Goal: Transaction & Acquisition: Purchase product/service

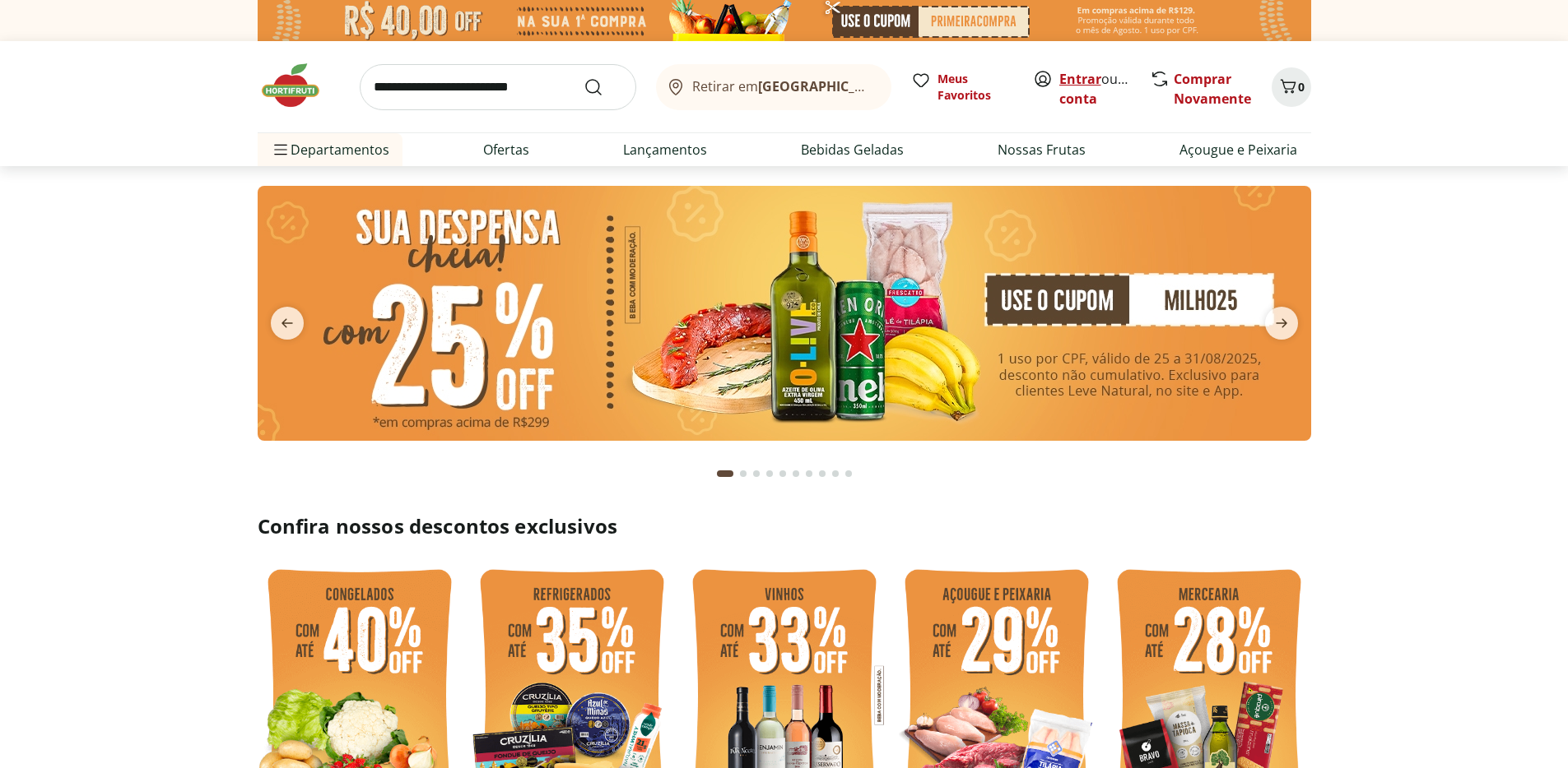
click at [1082, 83] on link "Entrar" at bounding box center [1081, 79] width 42 height 18
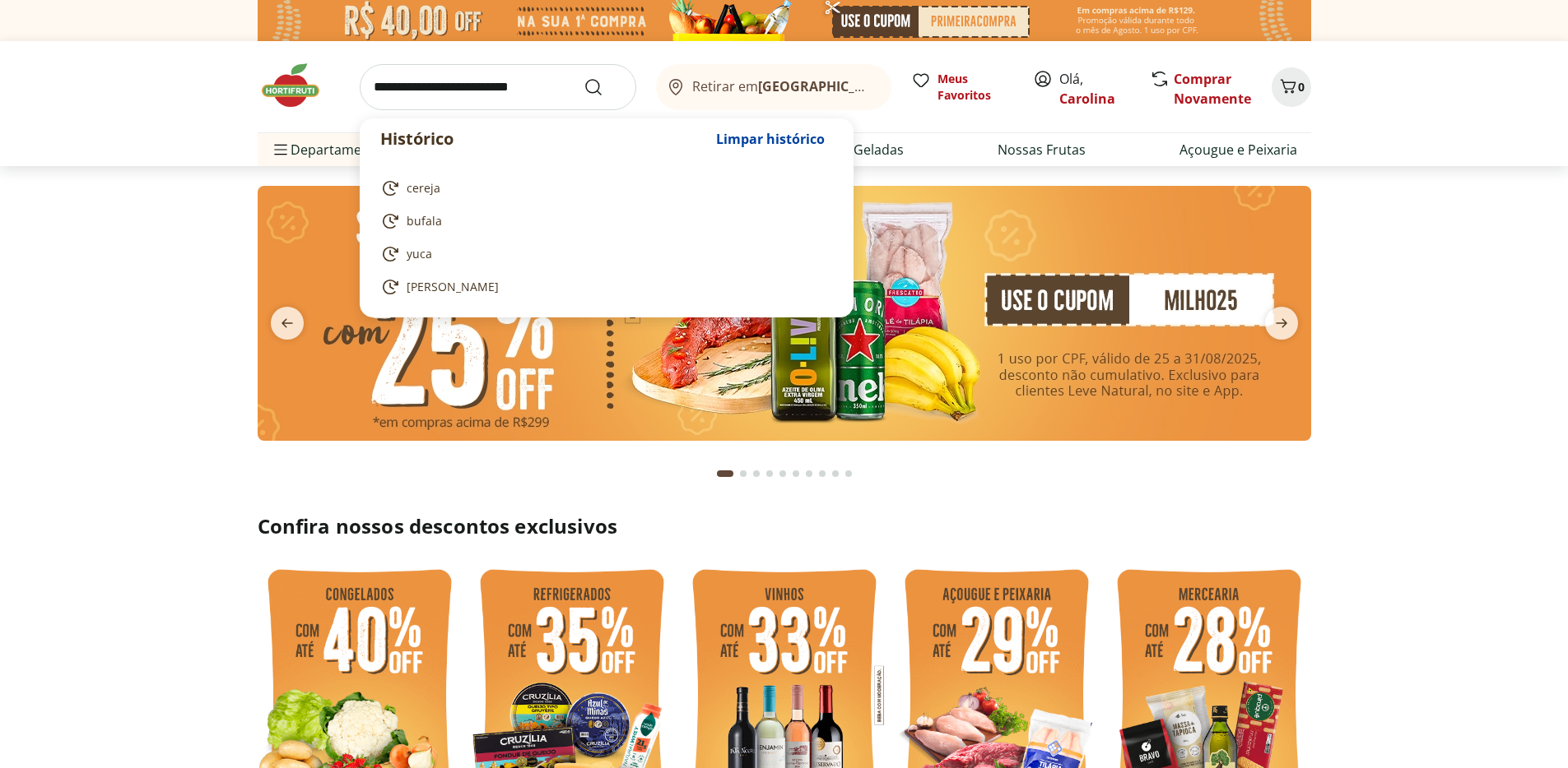
click at [458, 87] on input "search" at bounding box center [497, 87] width 277 height 47
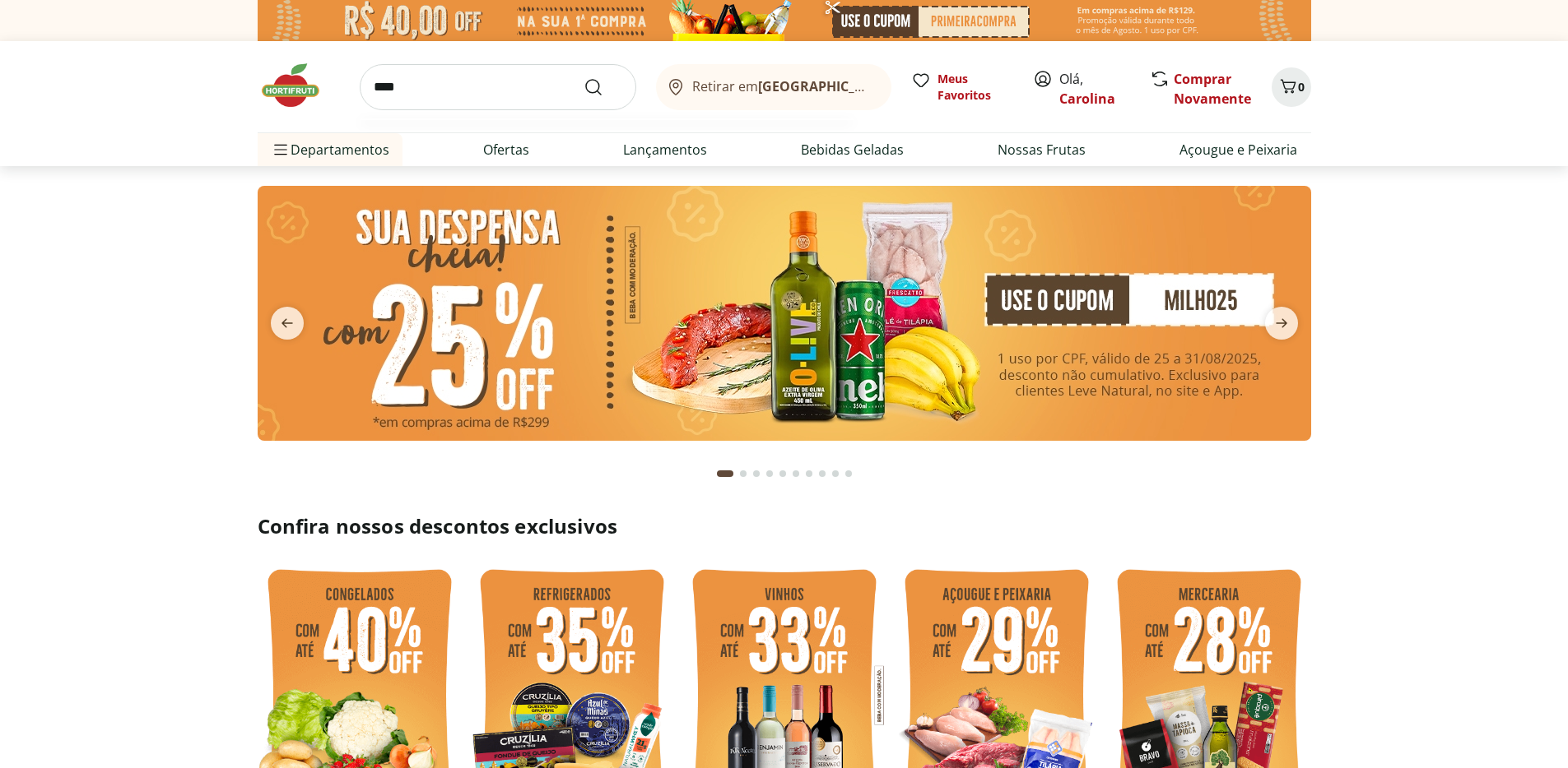
type input "****"
click at [584, 78] on button "Submit Search" at bounding box center [603, 88] width 39 height 20
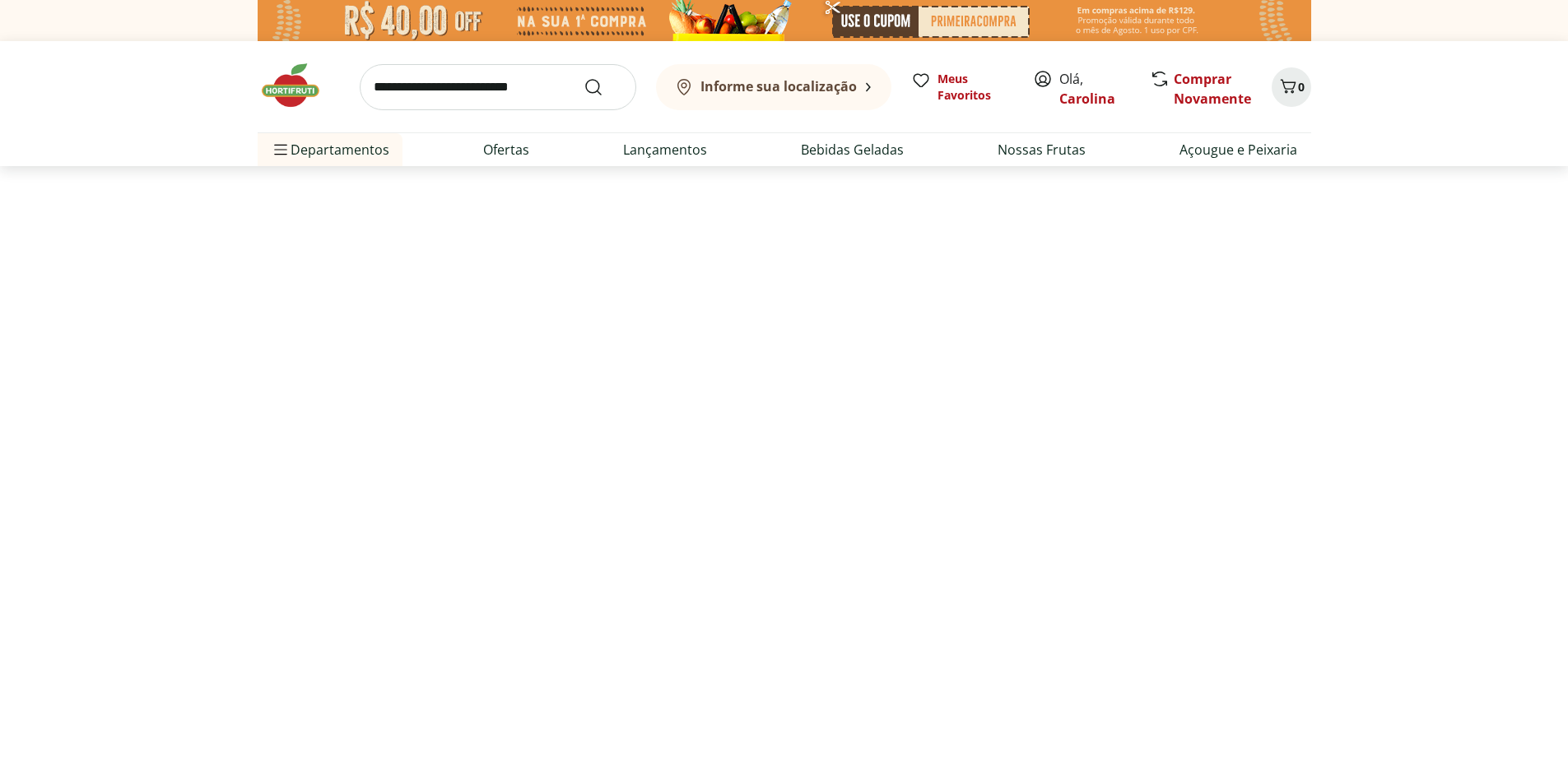
select select "**********"
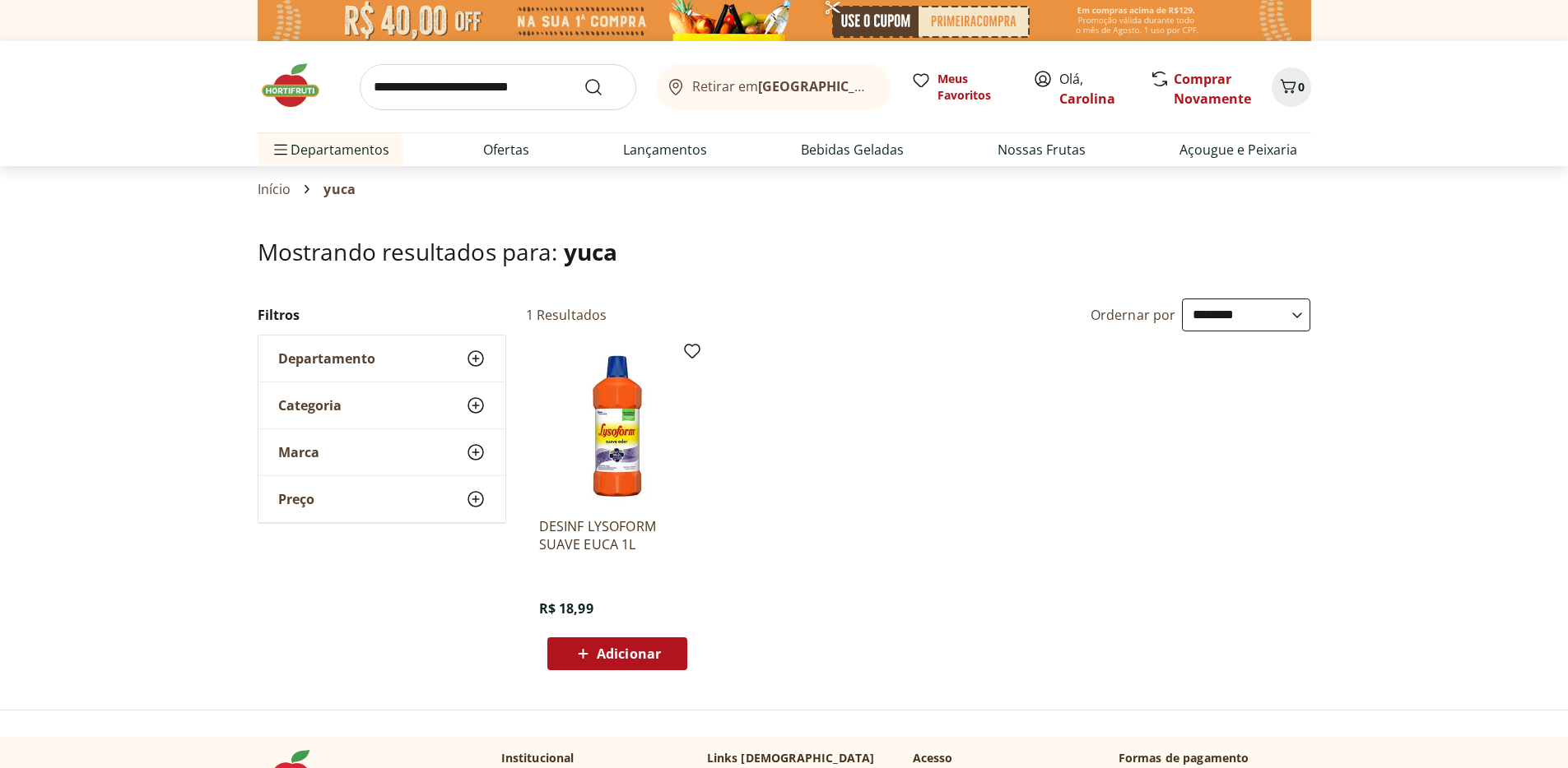
click at [476, 102] on input "search" at bounding box center [497, 87] width 277 height 47
type input "**********"
click at [584, 78] on button "Submit Search" at bounding box center [603, 88] width 39 height 20
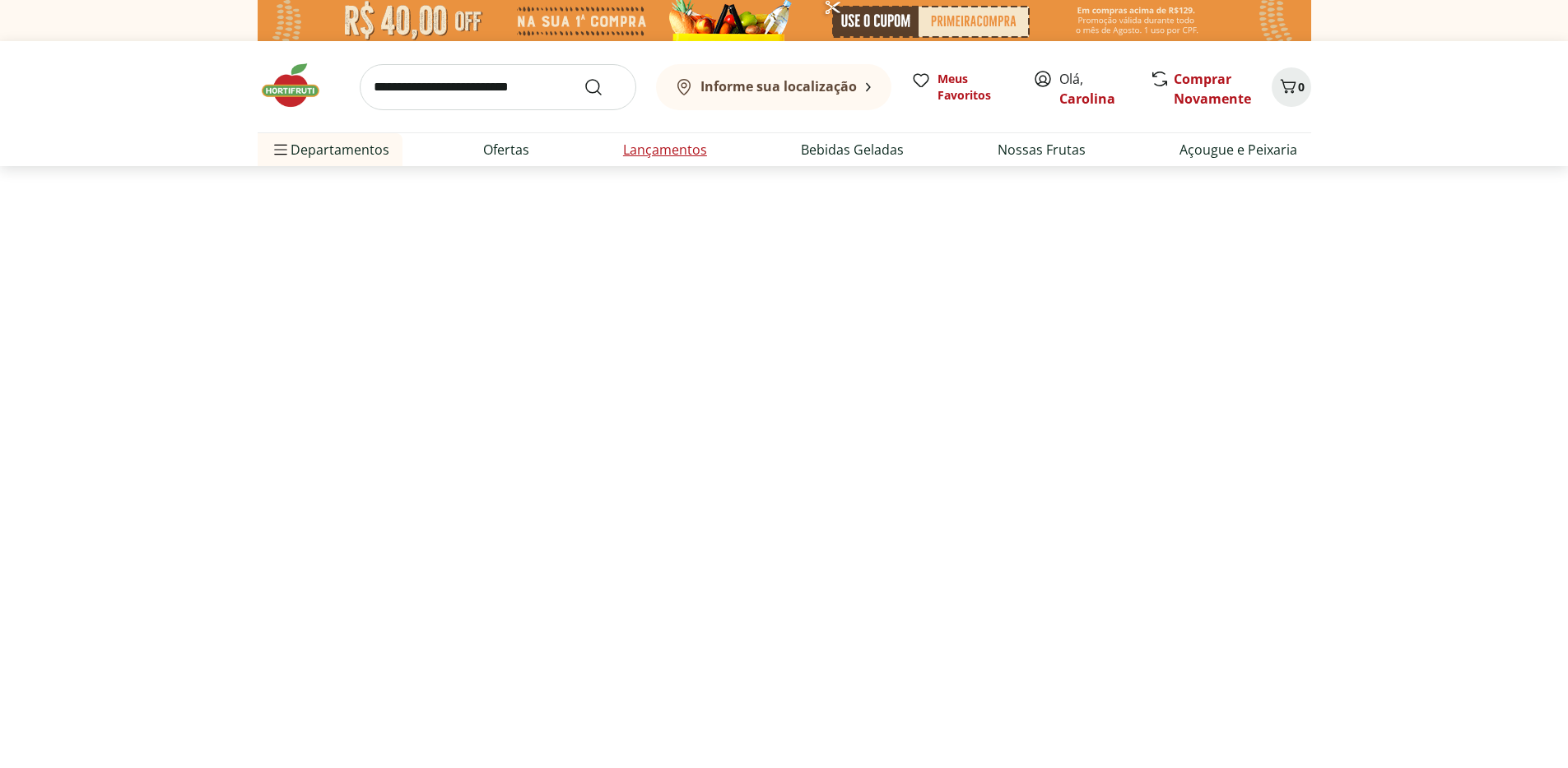
select select "**********"
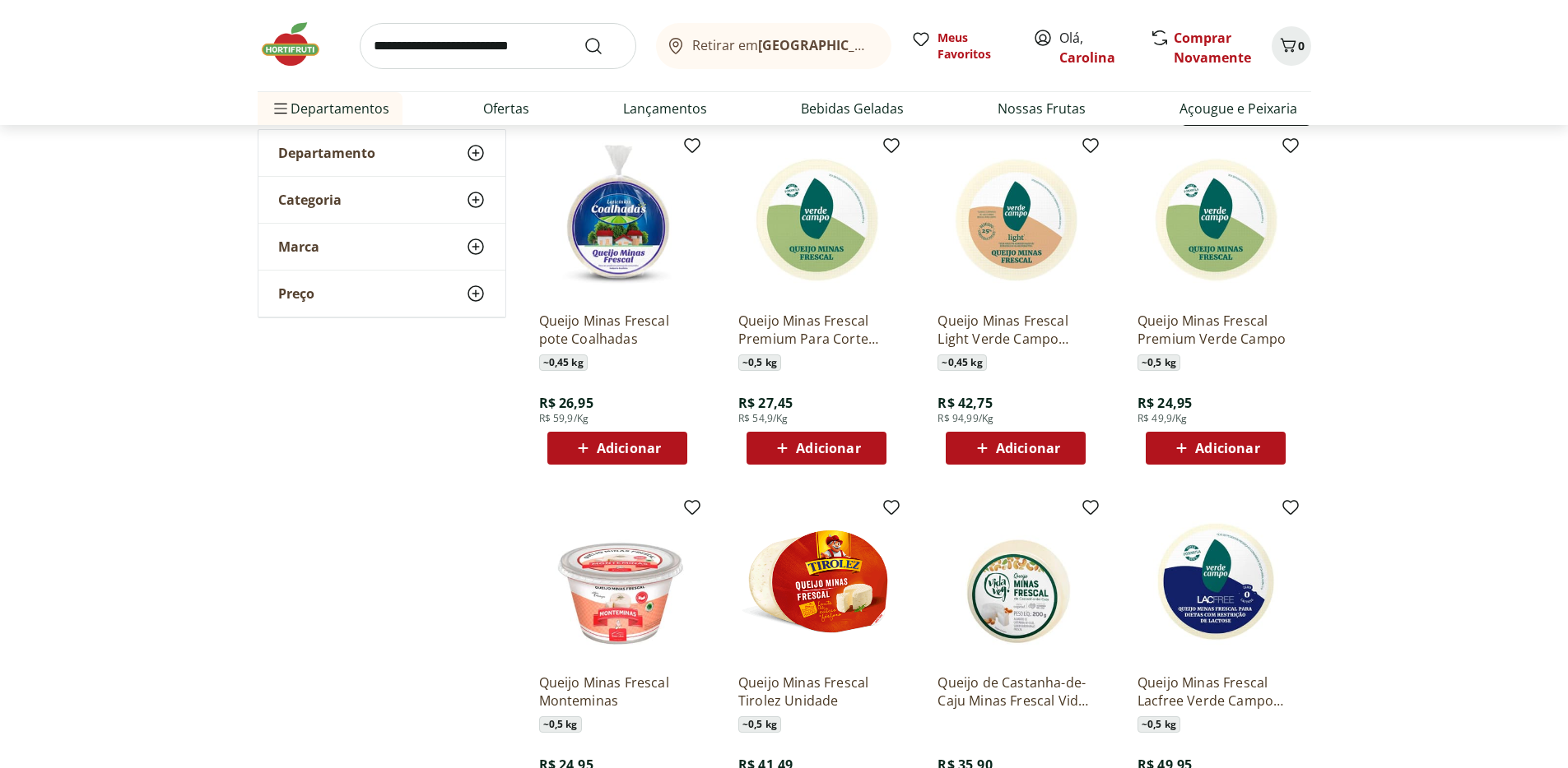
scroll to position [197, 0]
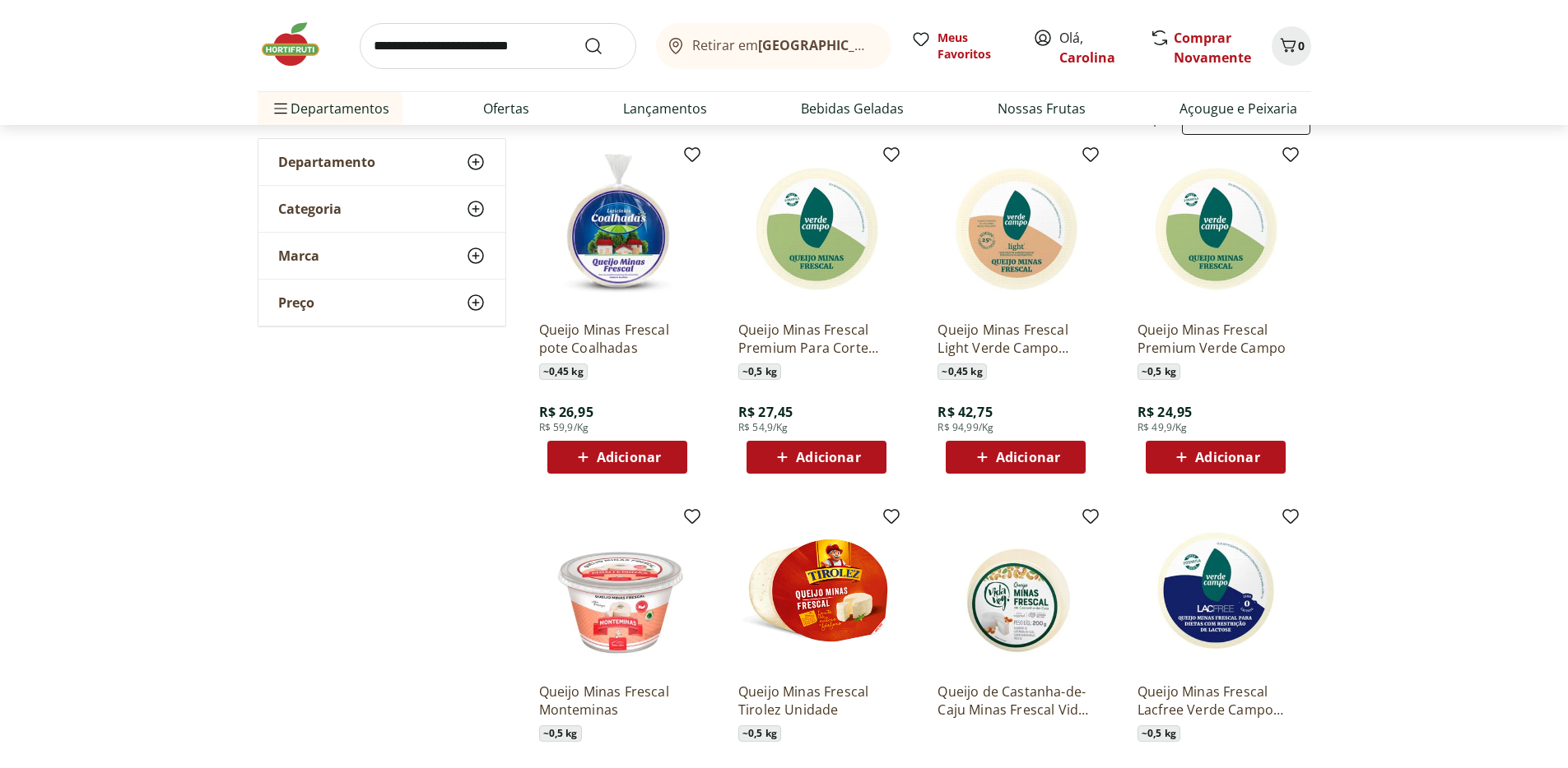
click at [1268, 458] on div "Adicionar" at bounding box center [1216, 457] width 113 height 29
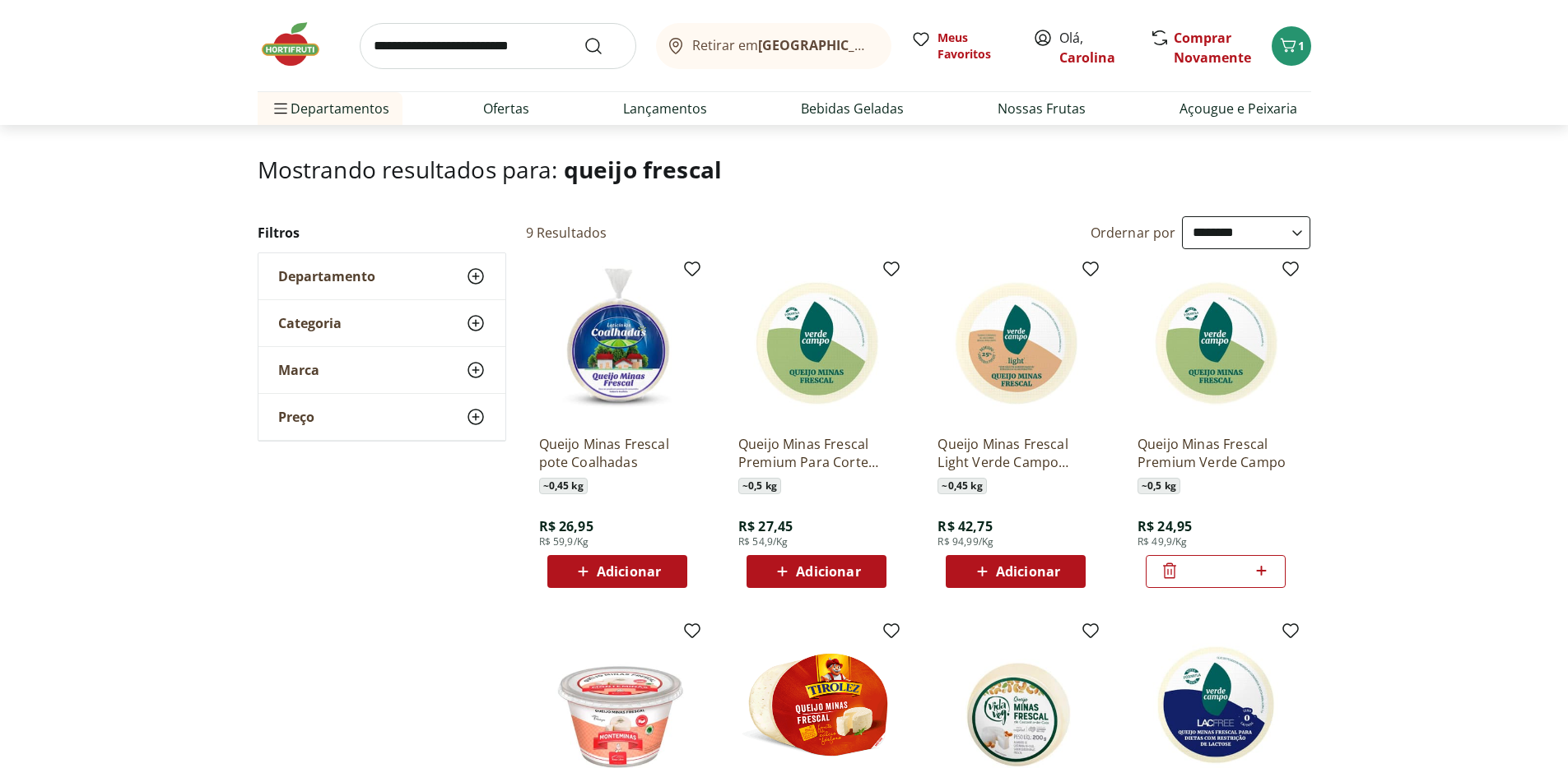
scroll to position [79, 0]
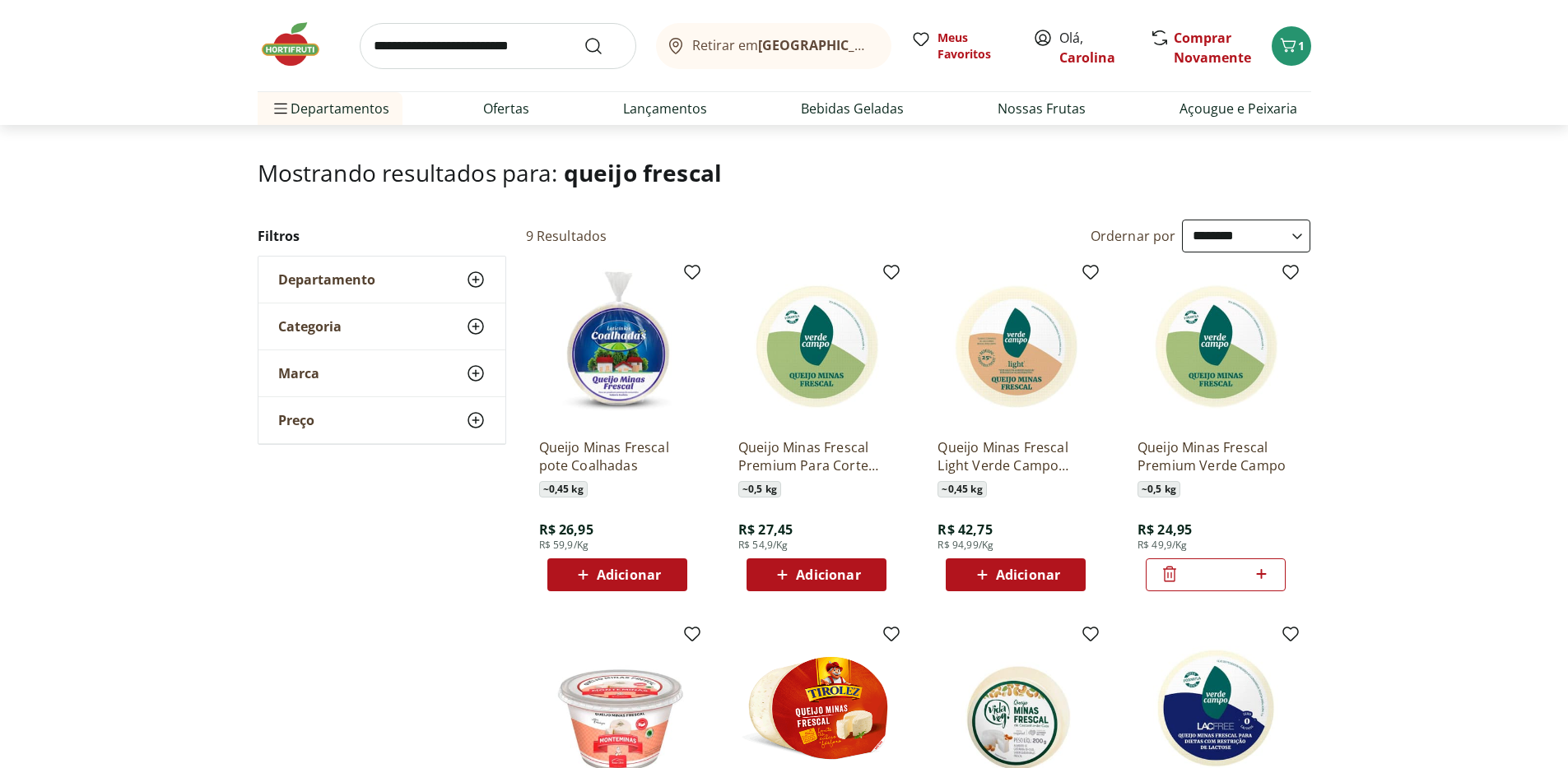
click at [281, 47] on img at bounding box center [298, 45] width 82 height 49
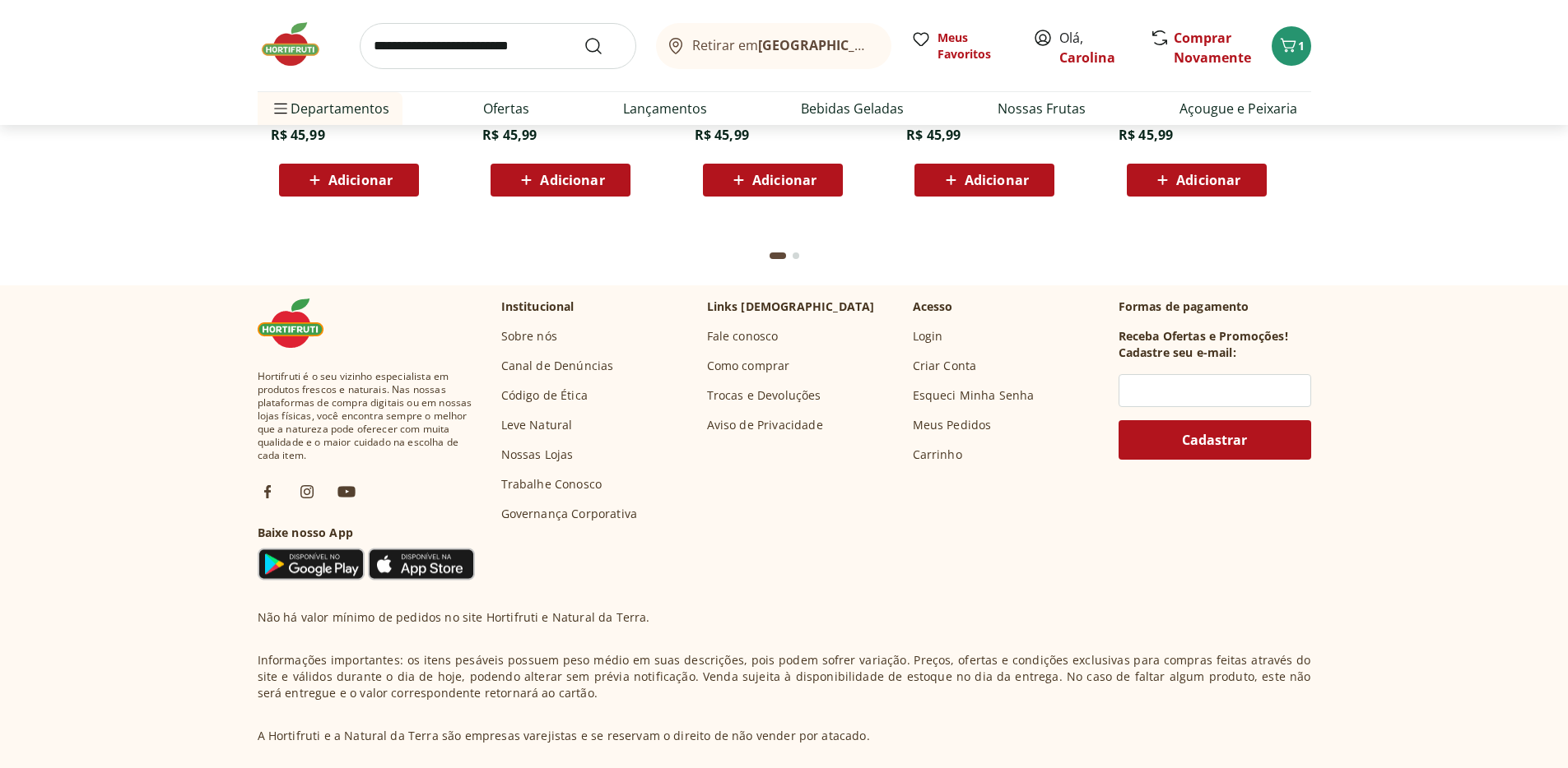
scroll to position [4385, 0]
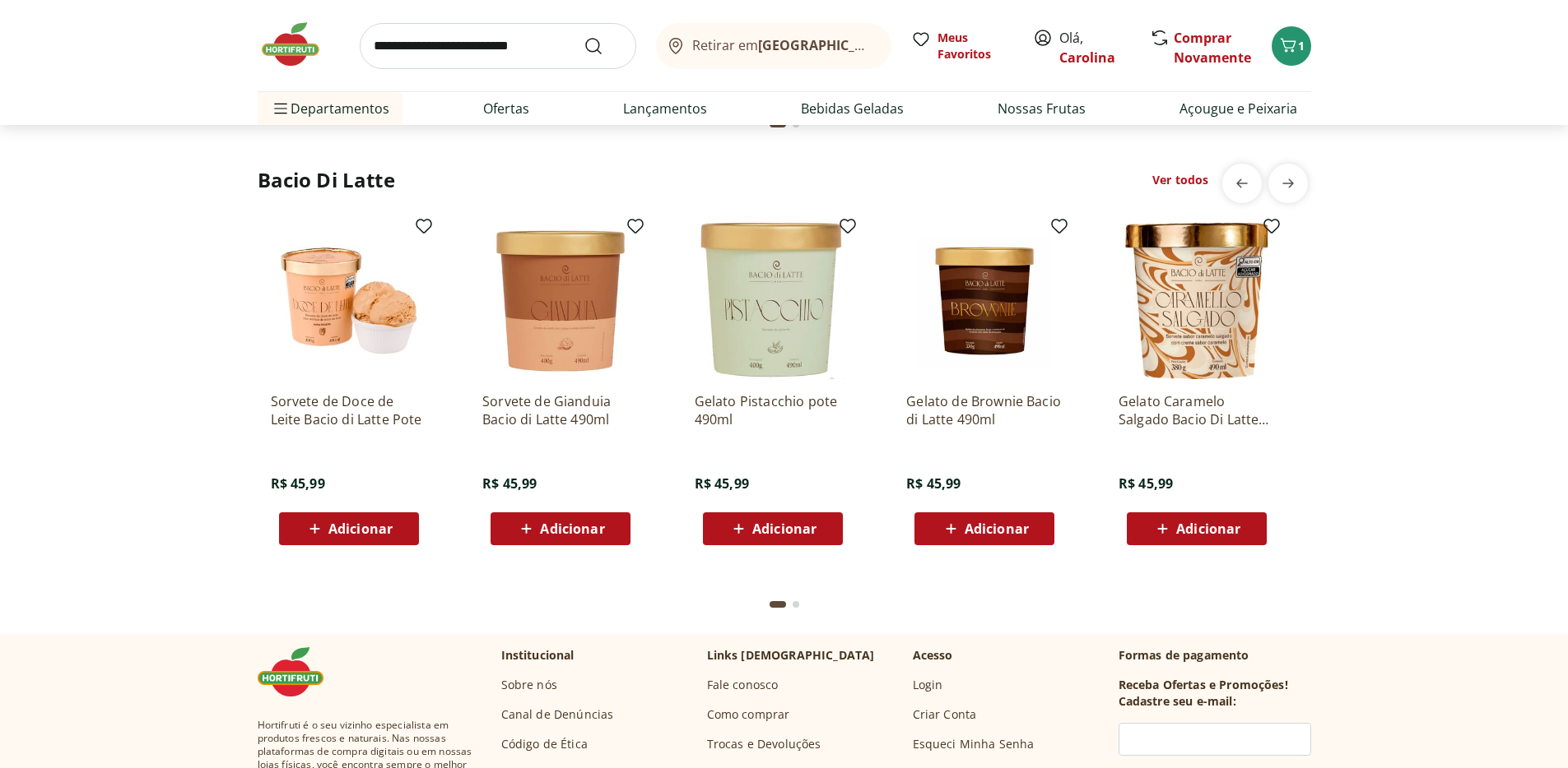
click at [290, 38] on img at bounding box center [298, 45] width 82 height 49
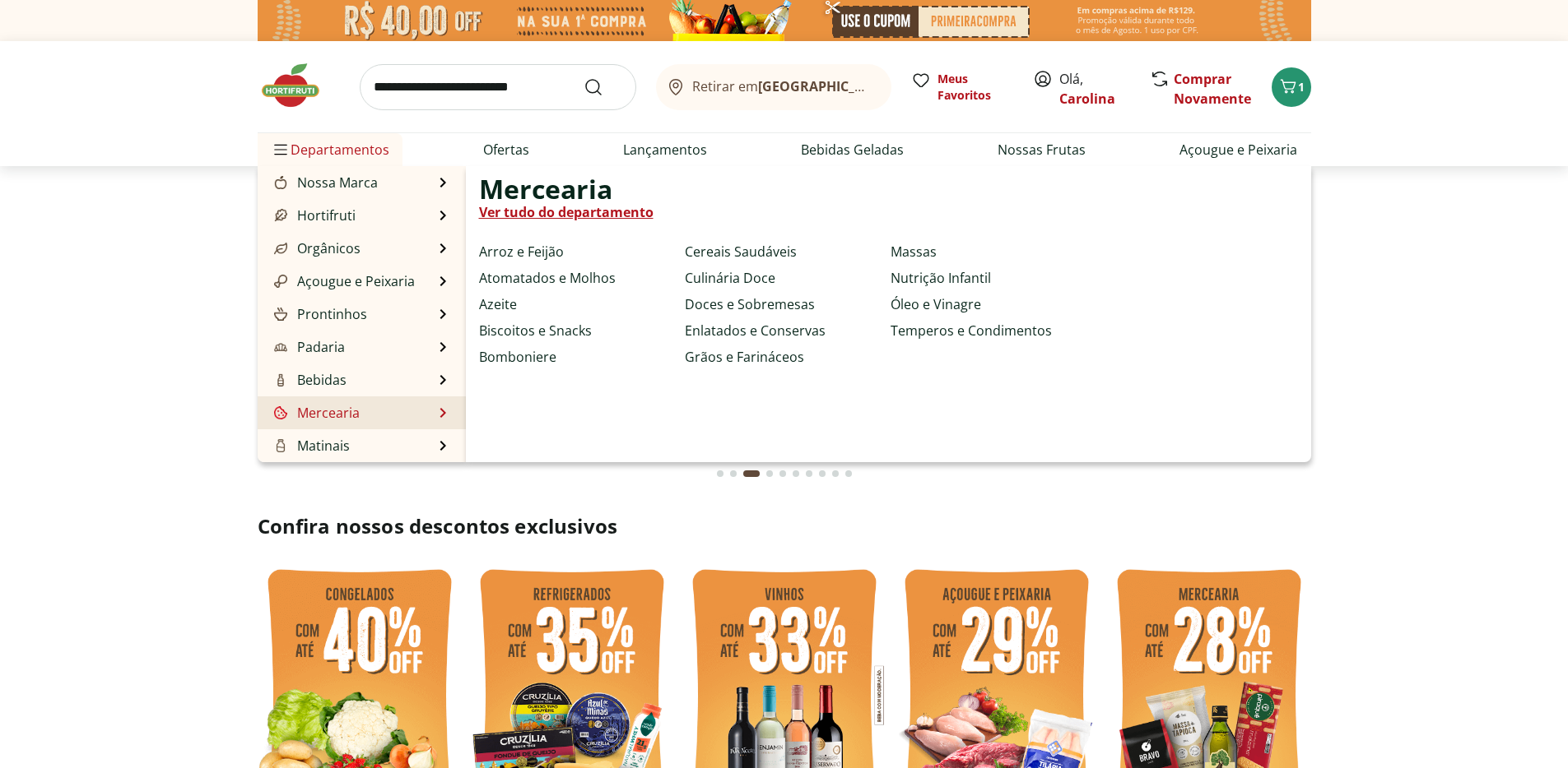
click at [371, 420] on li "Mercearia Mercearia Ver tudo do departamento Arroz e Feijão Atomatados e Molhos…" at bounding box center [361, 413] width 208 height 33
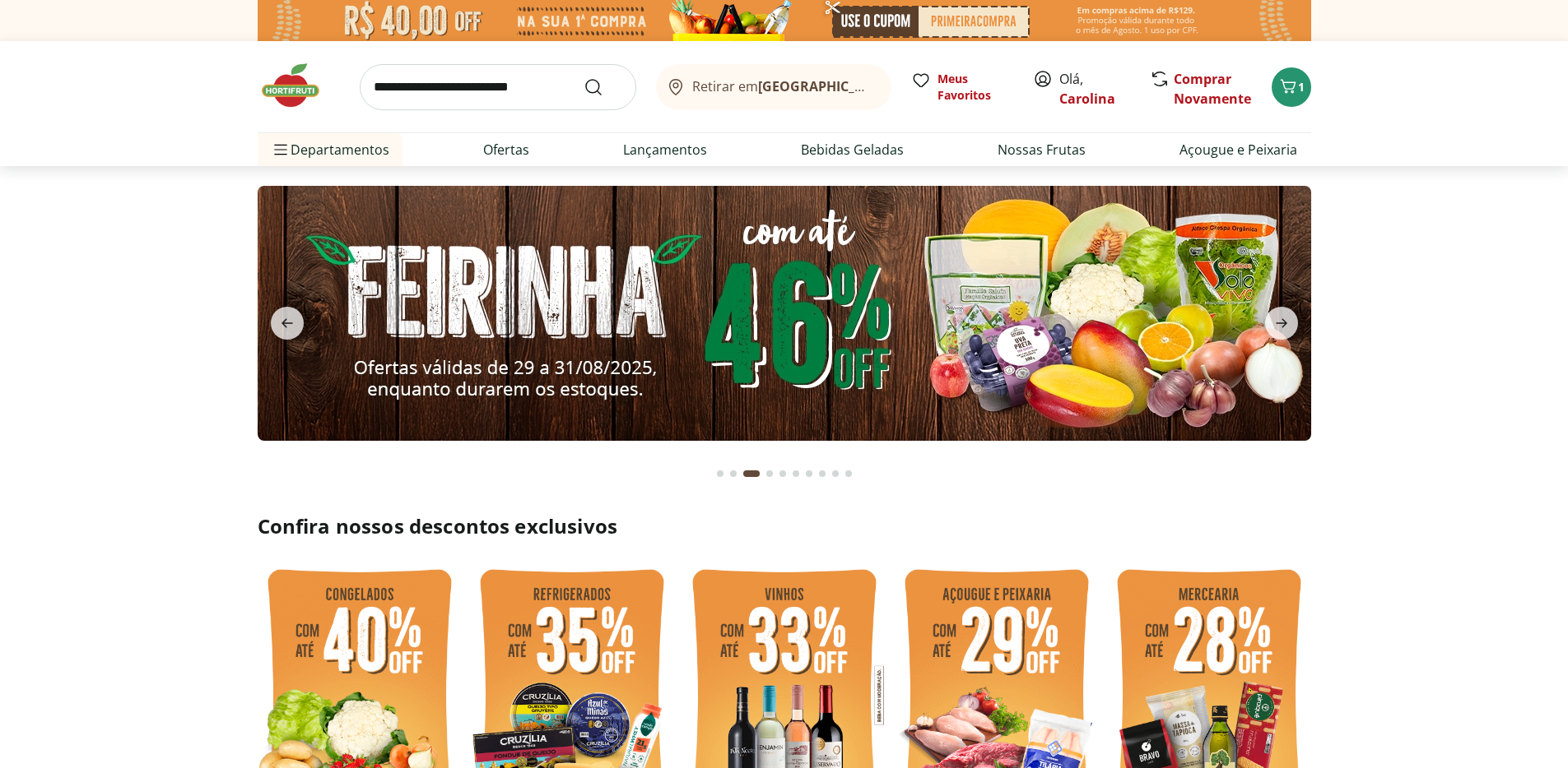
click at [295, 71] on img at bounding box center [298, 86] width 82 height 49
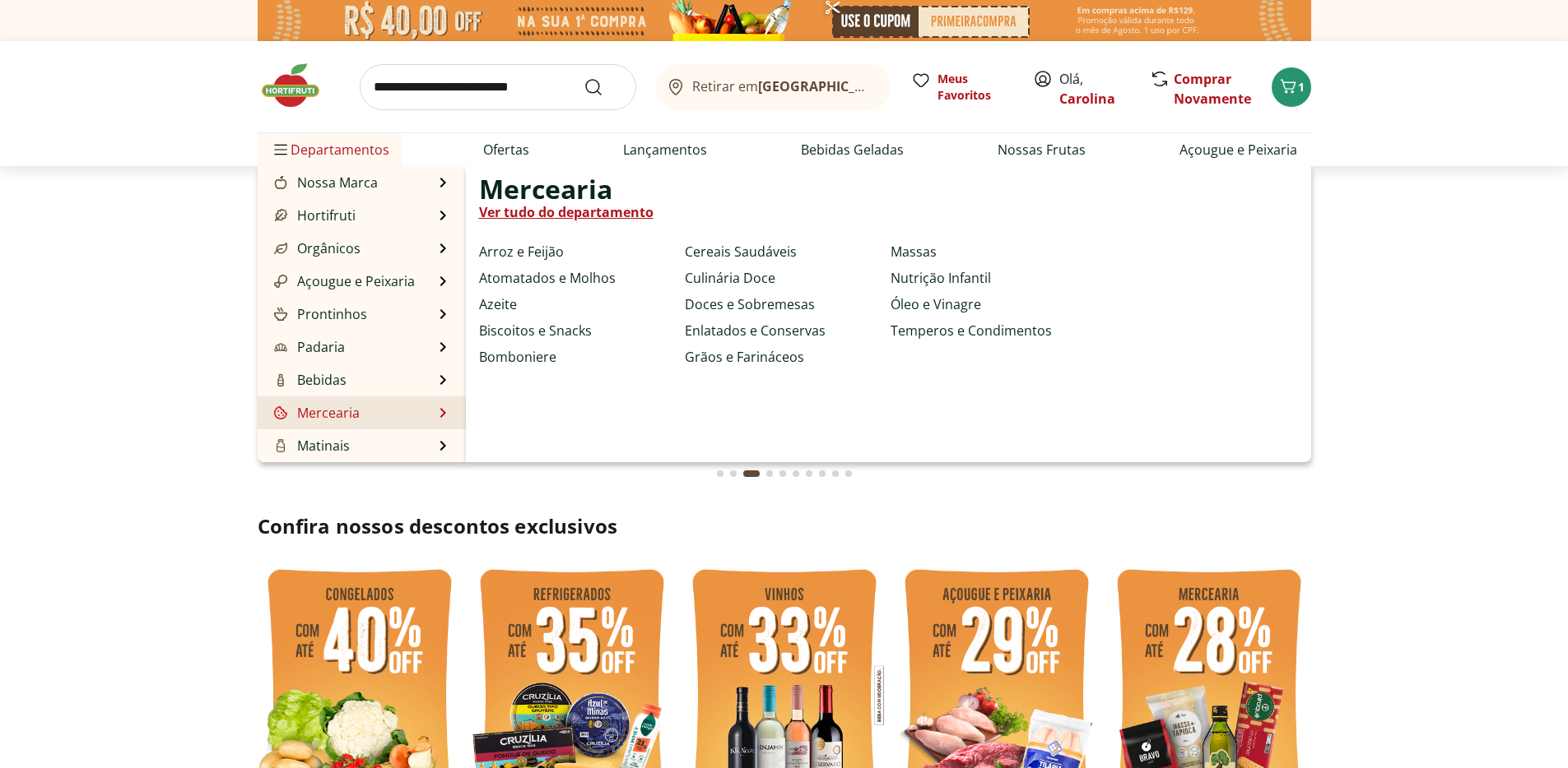
click at [329, 414] on link "Mercearia" at bounding box center [315, 413] width 89 height 20
select select "**********"
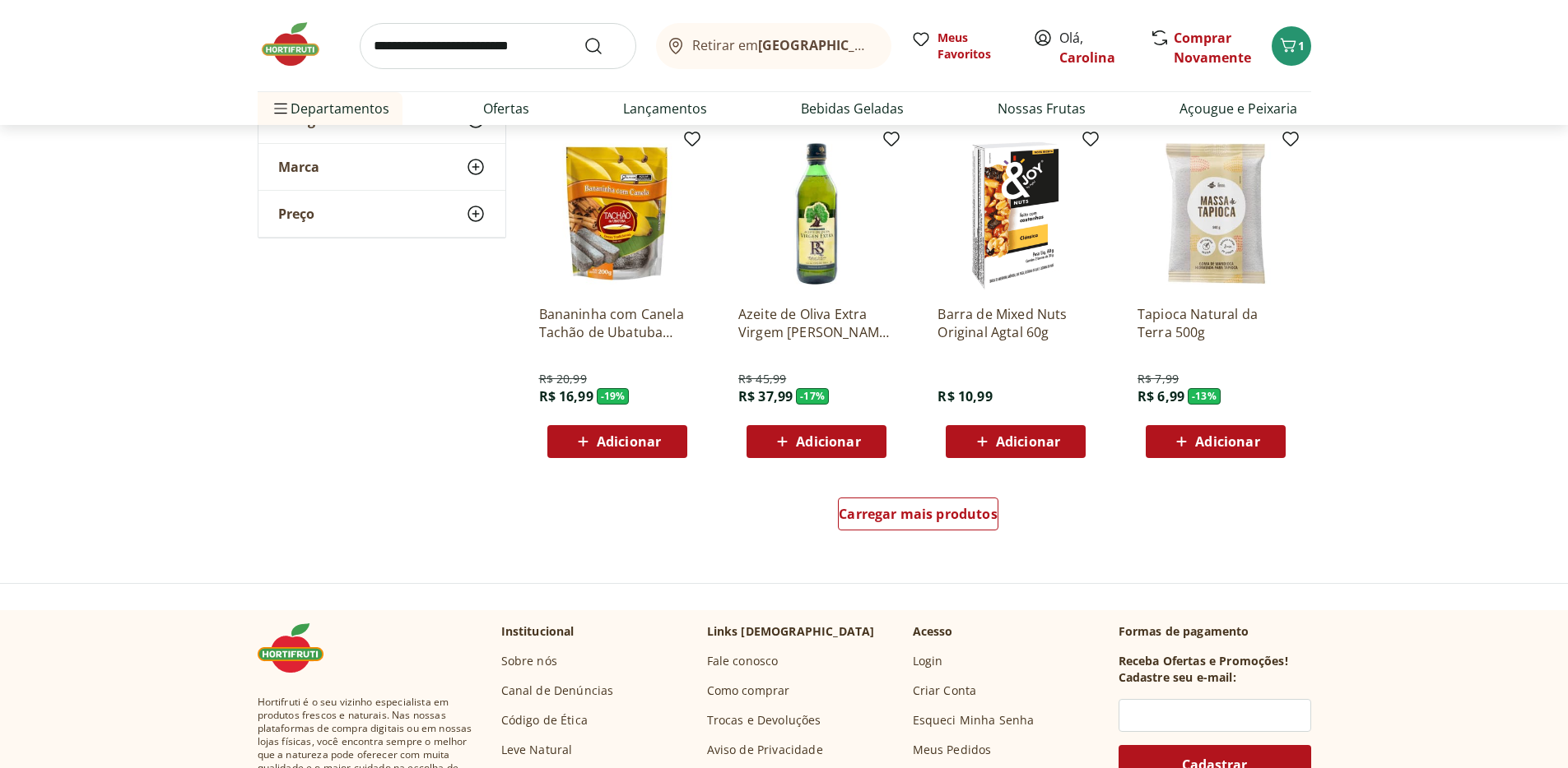
scroll to position [930, 0]
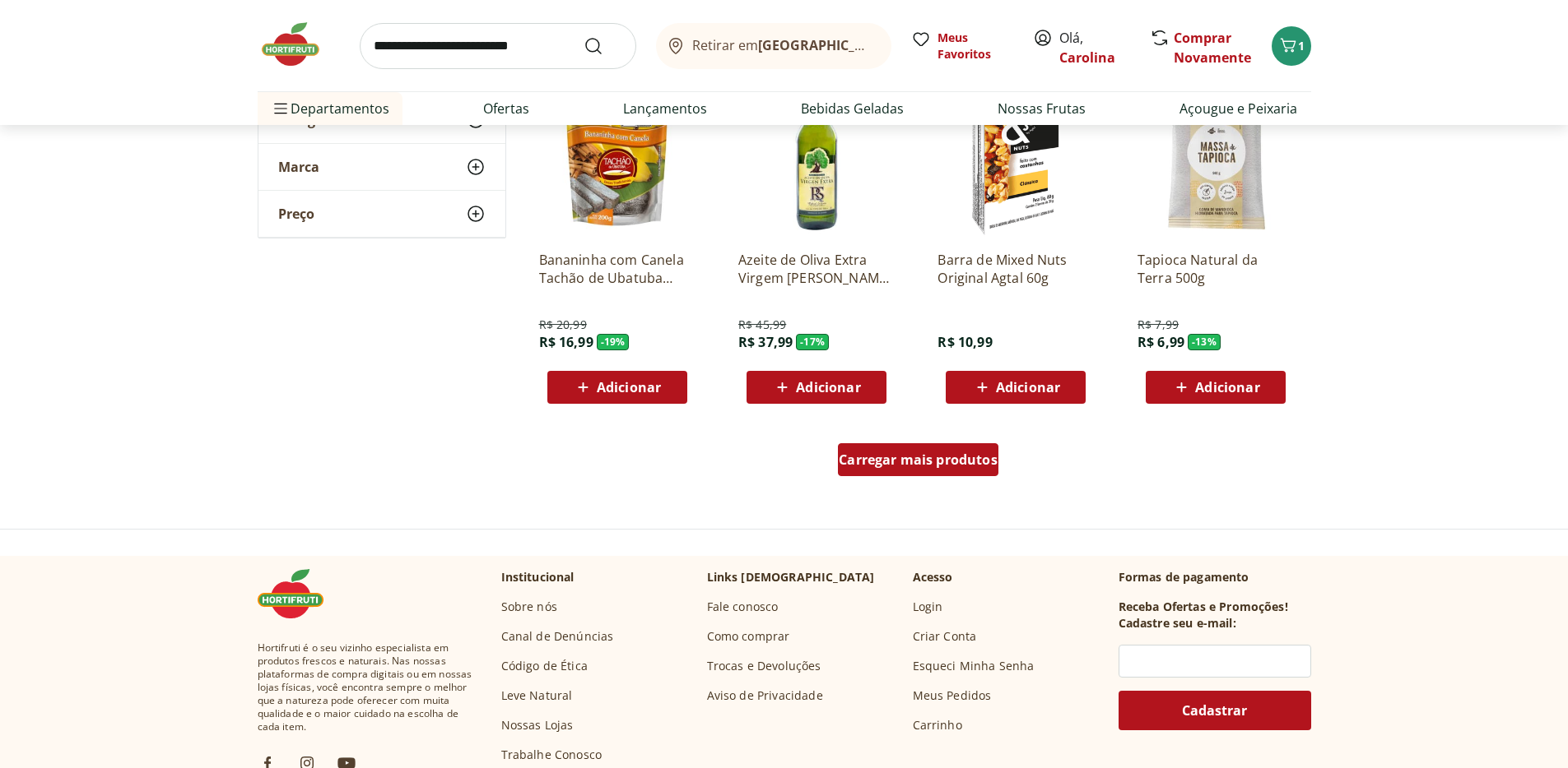
click at [958, 458] on span "Carregar mais produtos" at bounding box center [918, 460] width 159 height 13
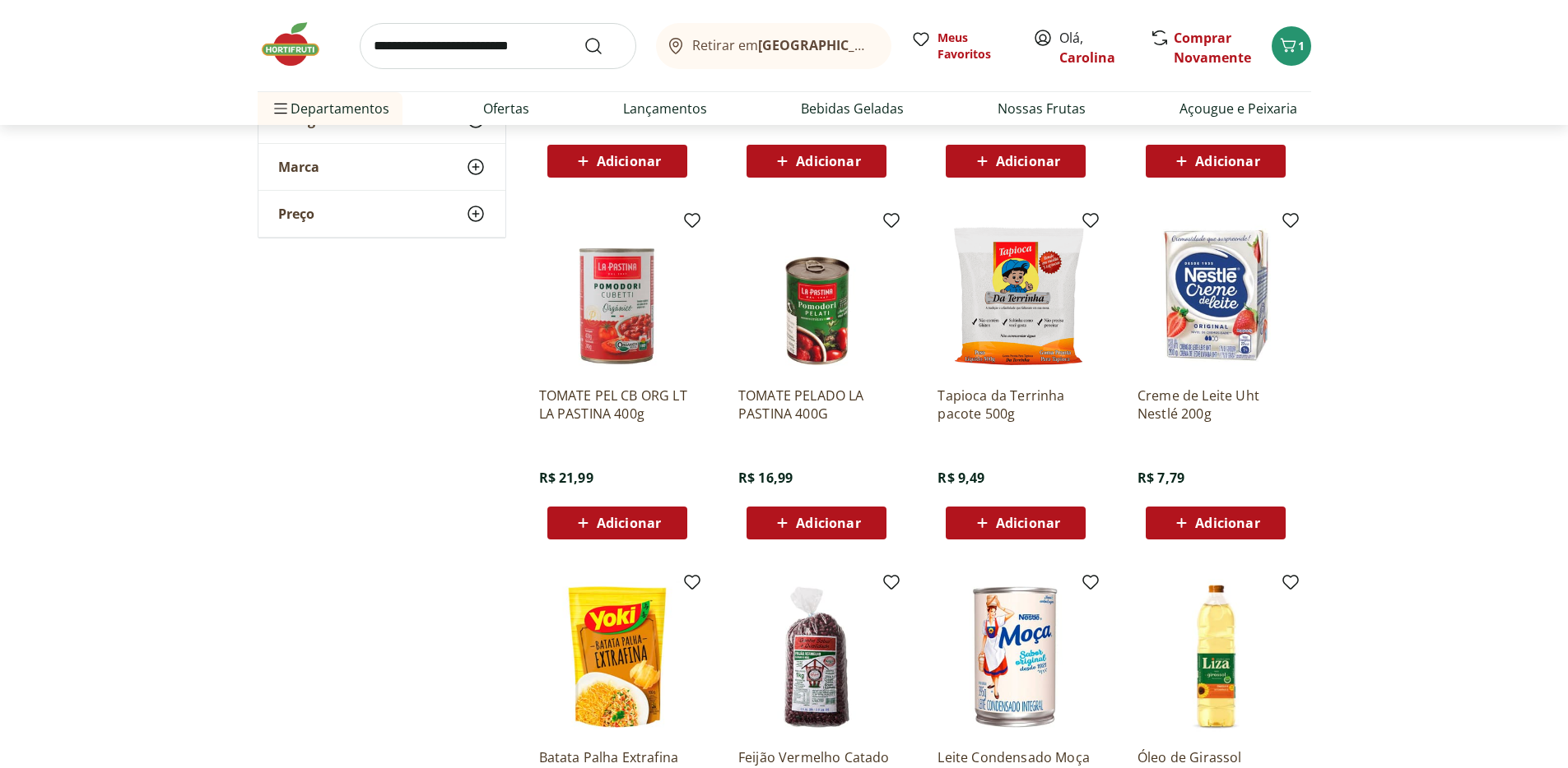
scroll to position [2075, 0]
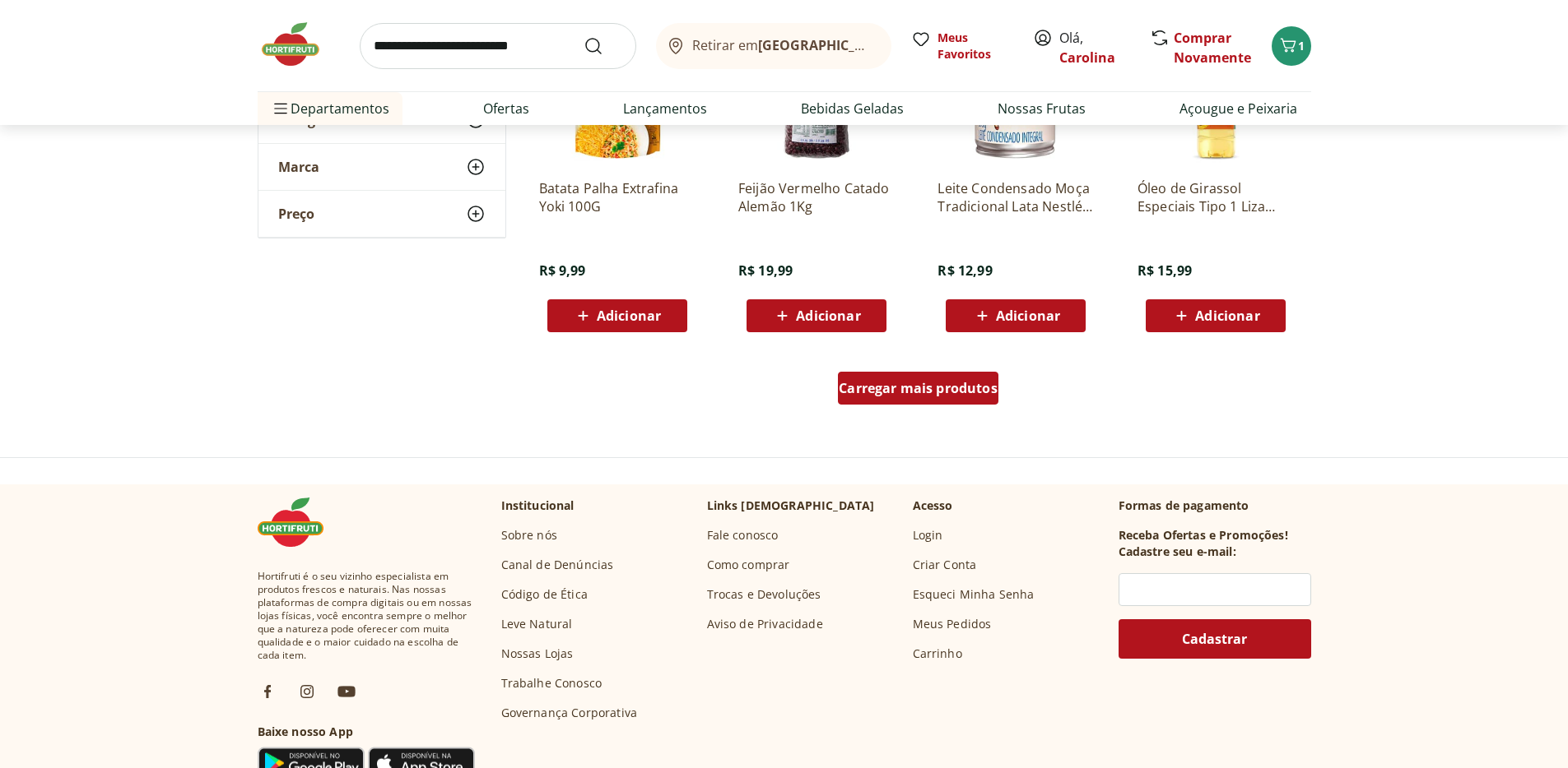
click at [934, 391] on span "Carregar mais produtos" at bounding box center [918, 389] width 159 height 13
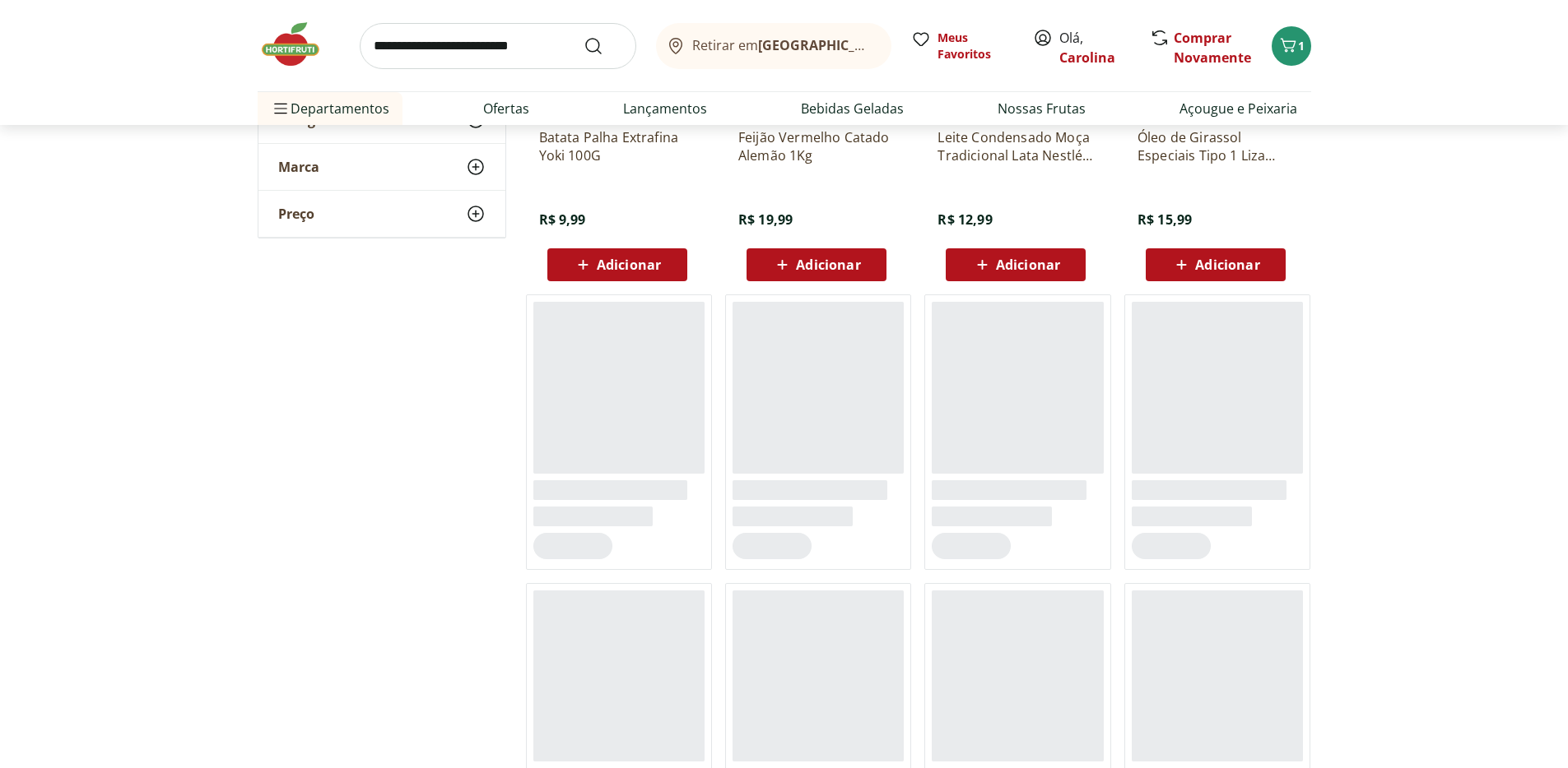
scroll to position [2213, 0]
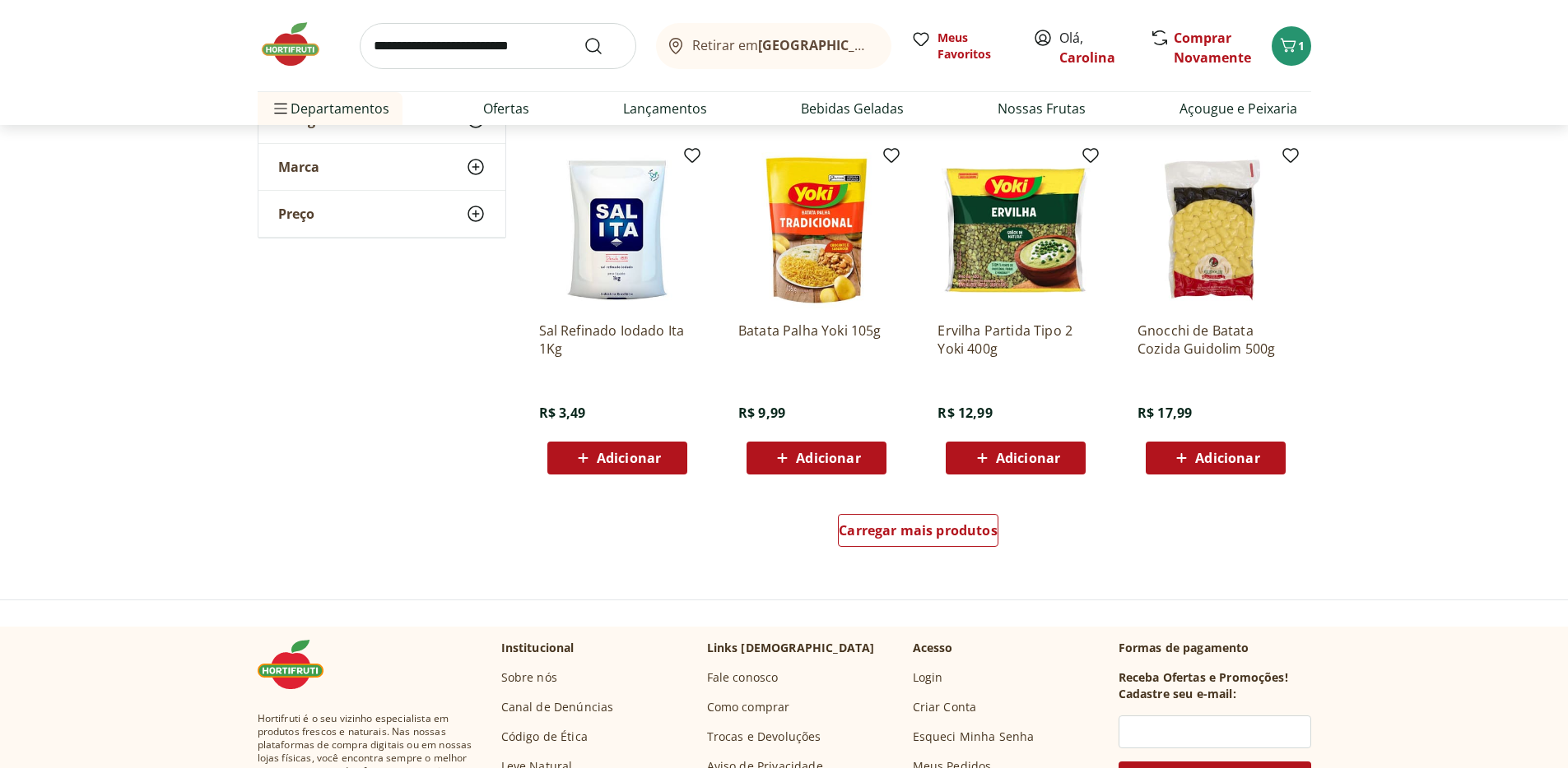
scroll to position [3163, 0]
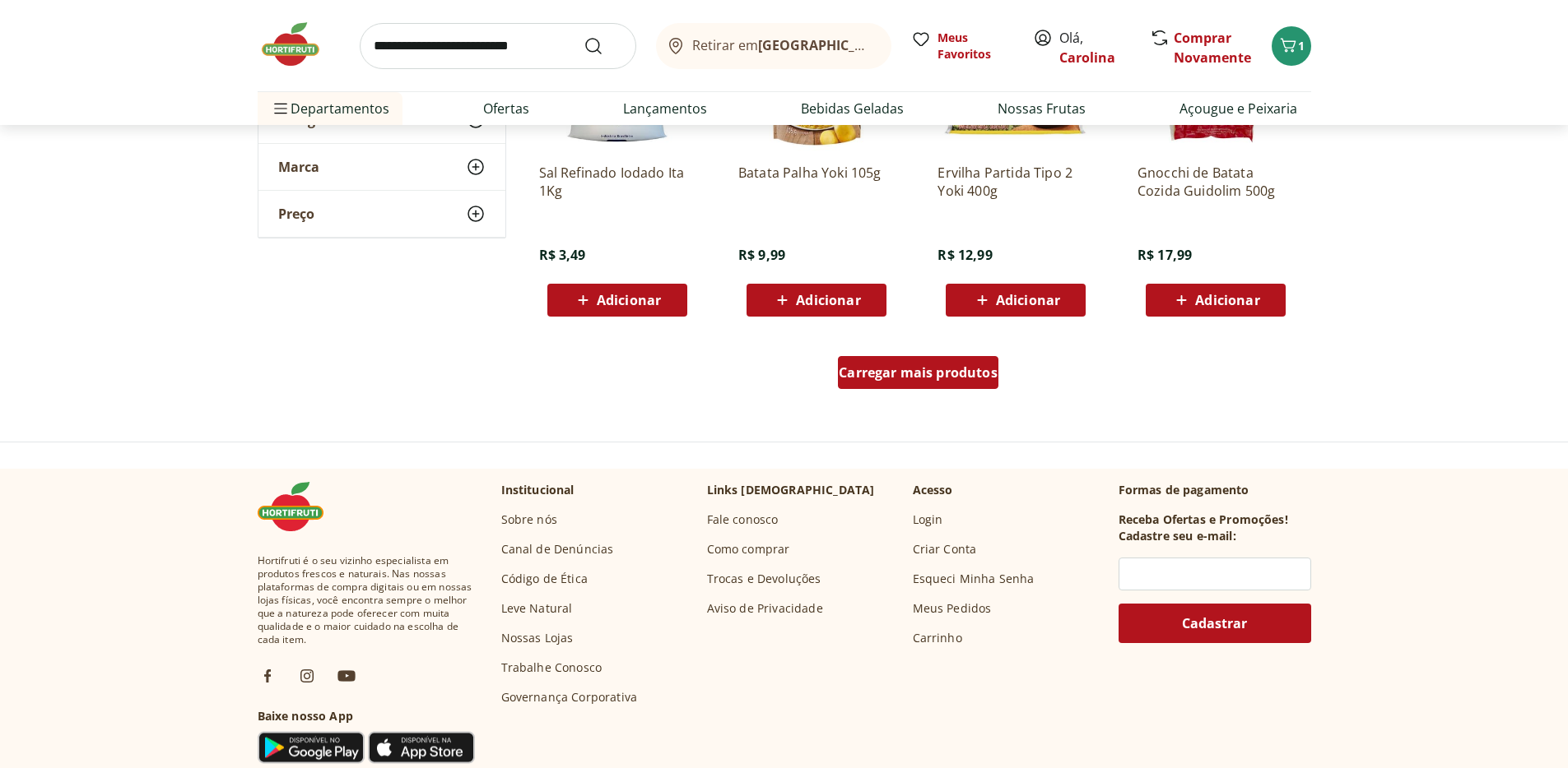
click at [975, 384] on div "Carregar mais produtos" at bounding box center [918, 373] width 161 height 33
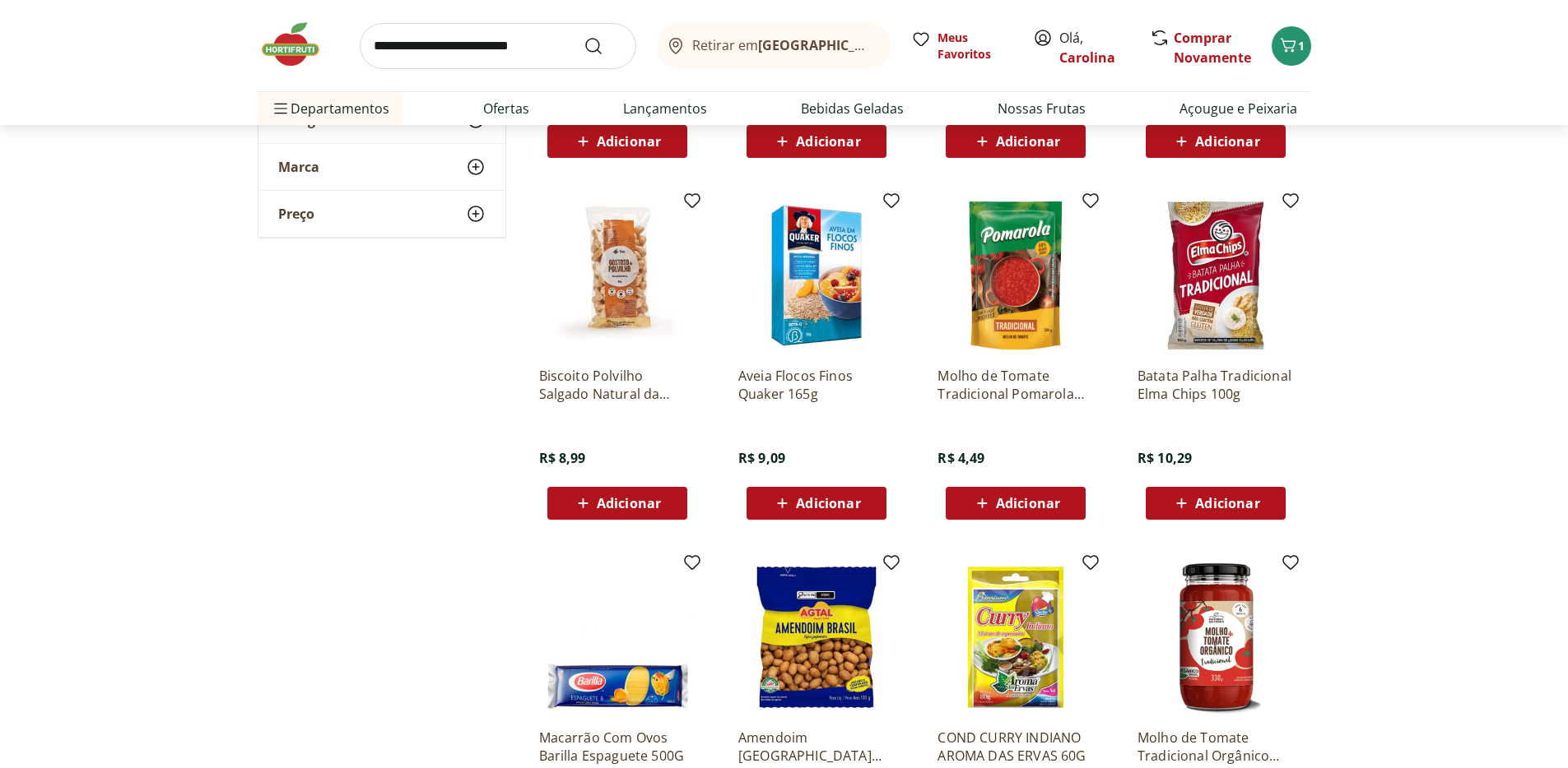
scroll to position [3777, 0]
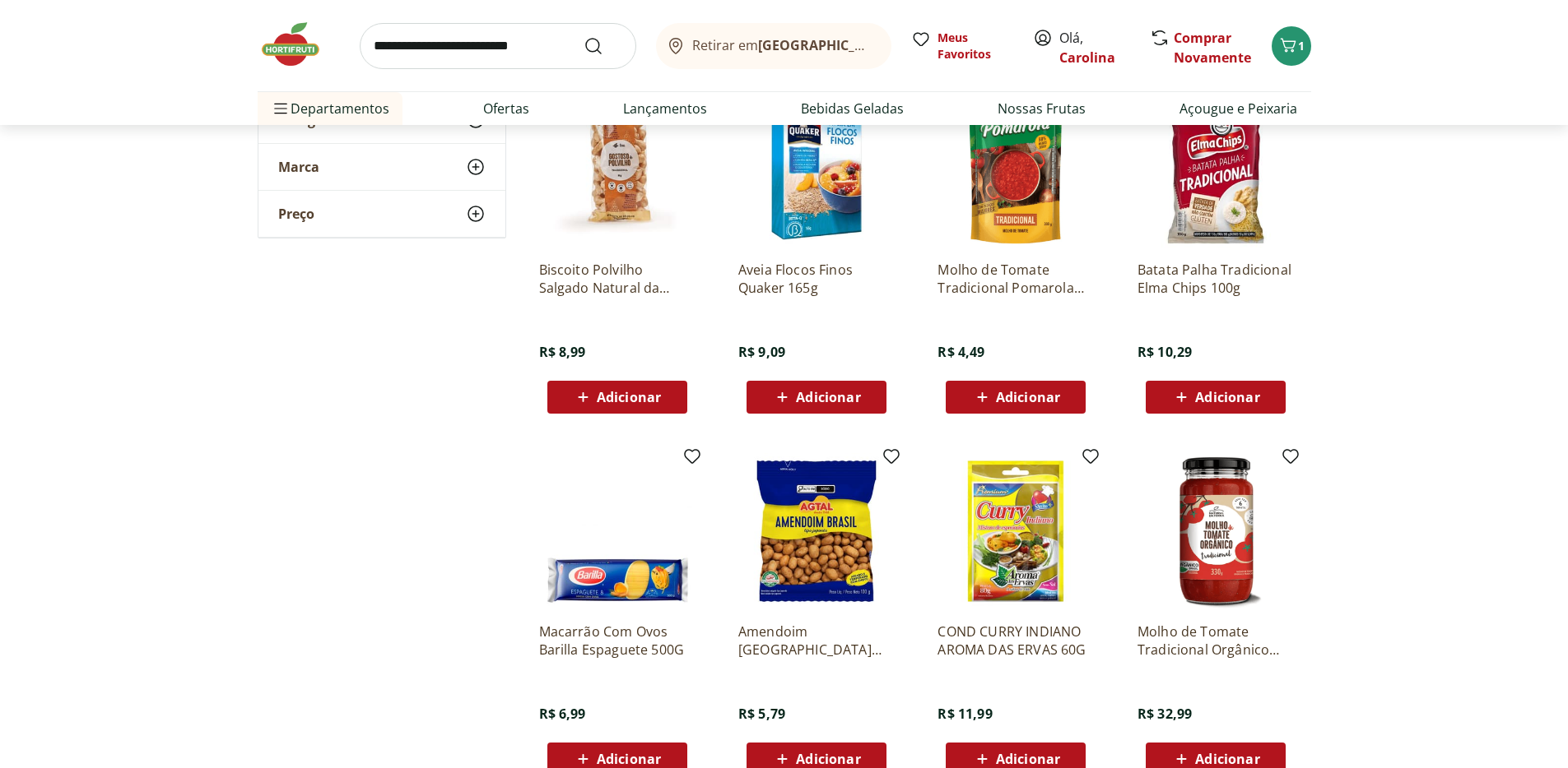
click at [513, 51] on input "search" at bounding box center [497, 46] width 277 height 47
type input "**********"
click at [584, 36] on button "Submit Search" at bounding box center [603, 47] width 39 height 20
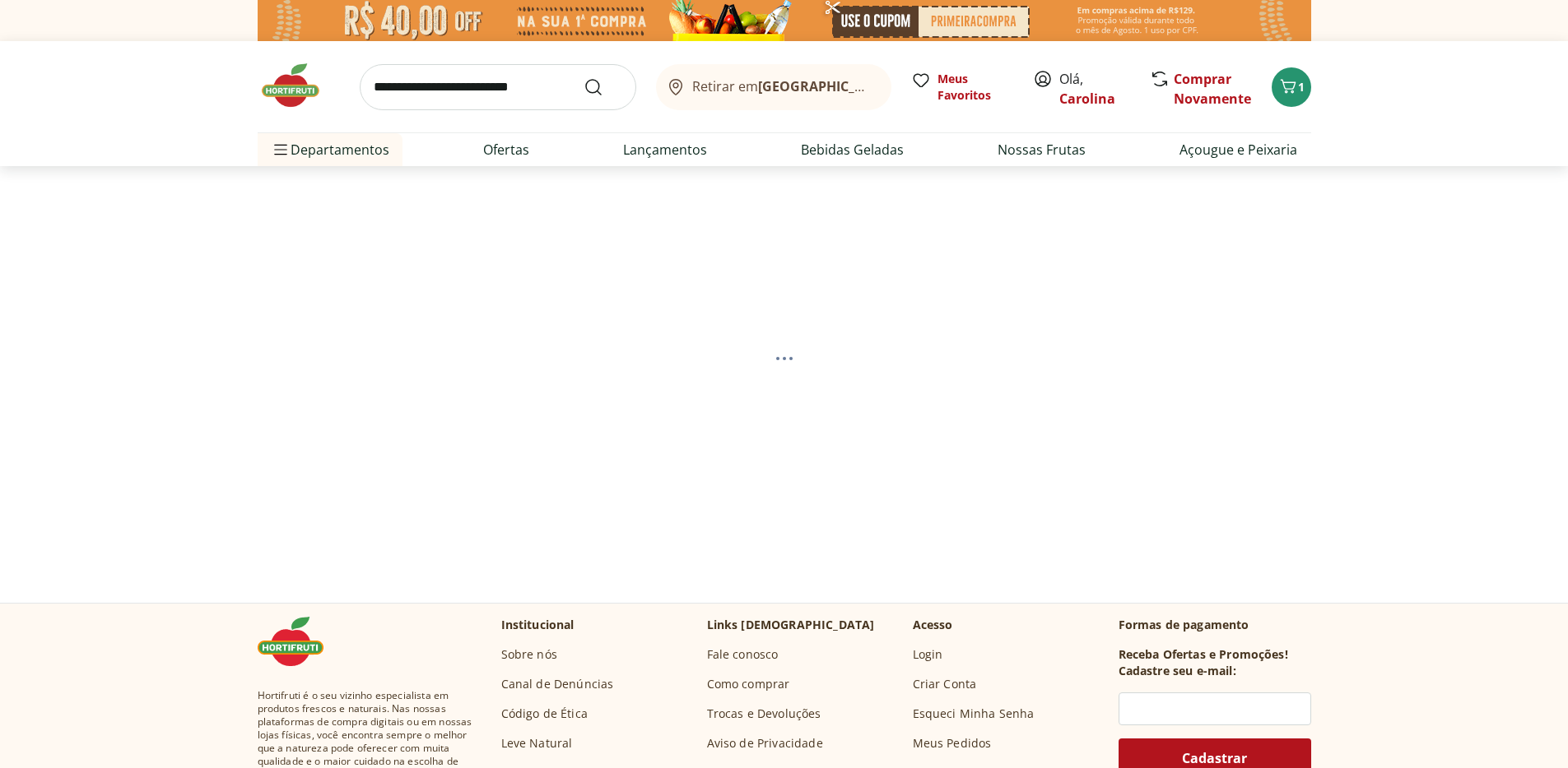
select select "**********"
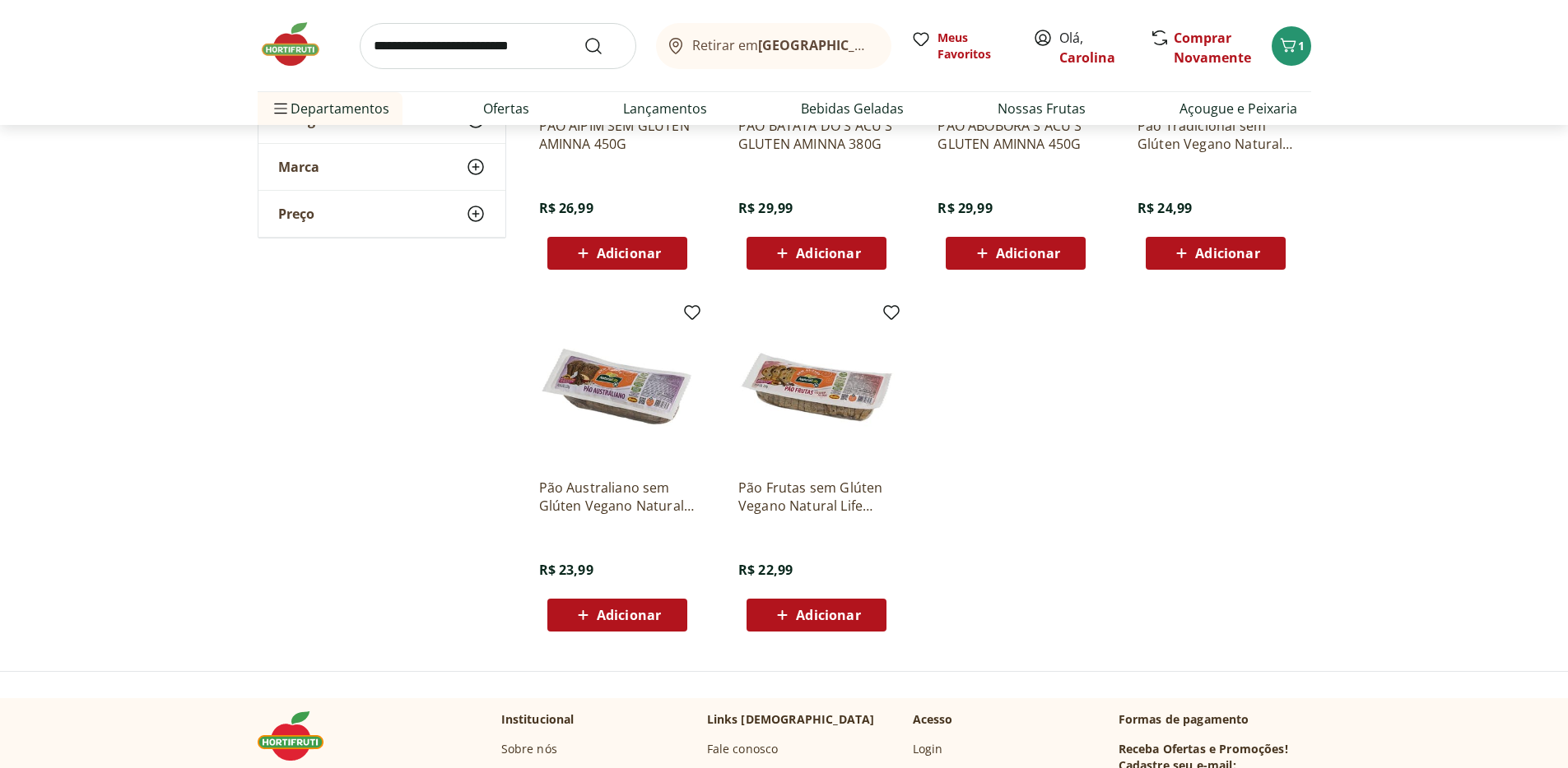
scroll to position [255, 0]
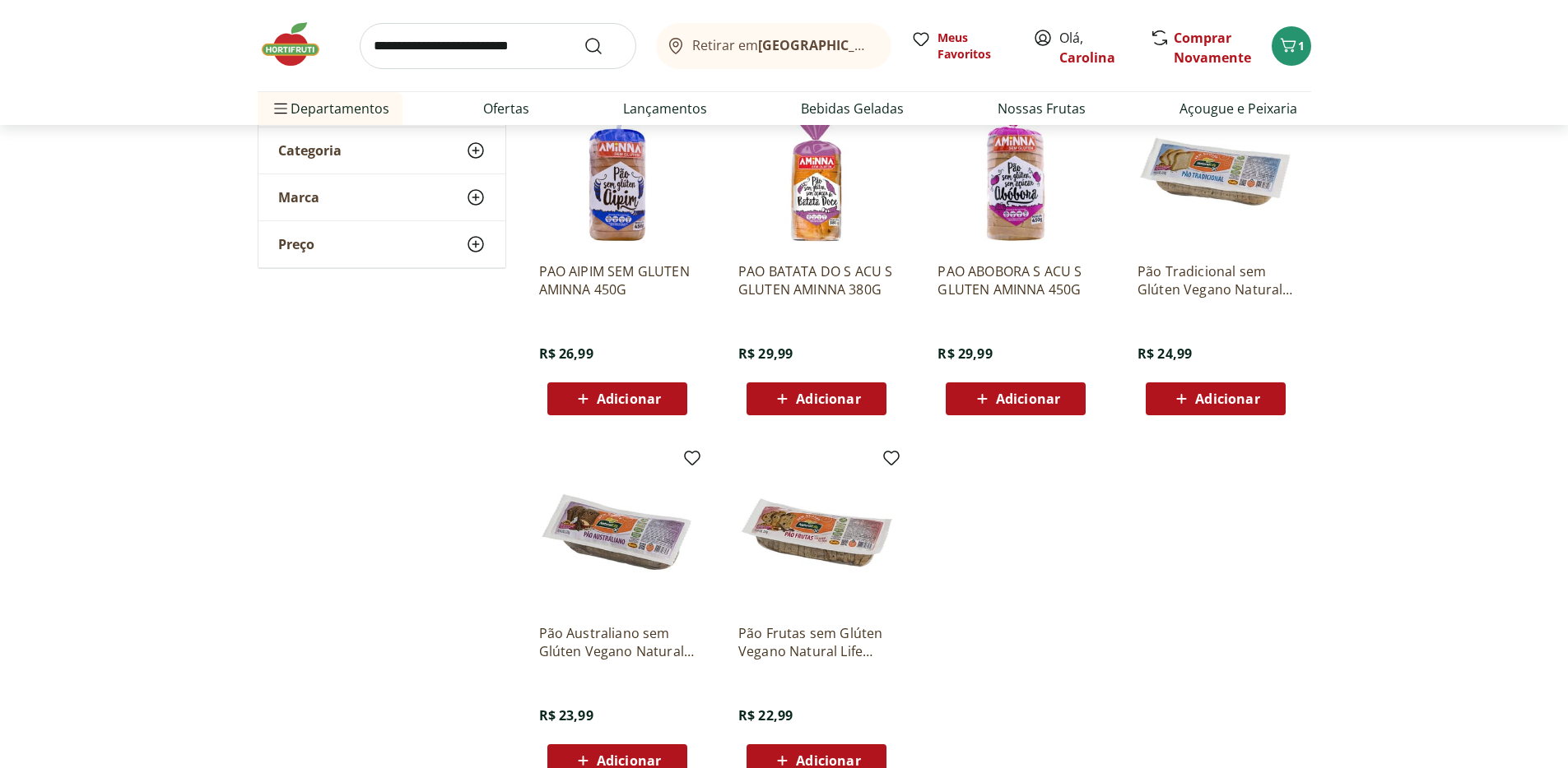
click at [1227, 188] on img at bounding box center [1216, 171] width 156 height 156
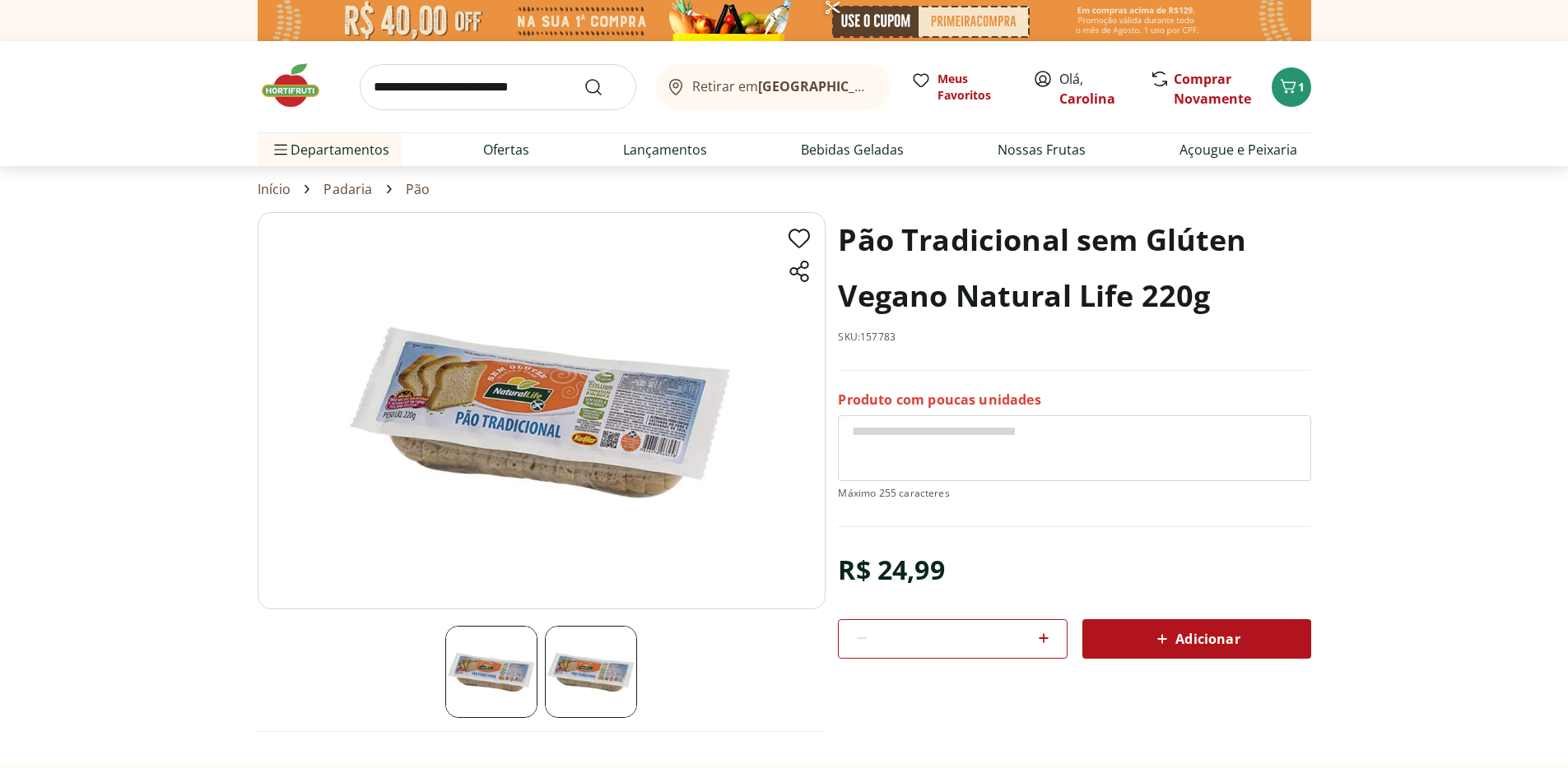
click at [585, 663] on img at bounding box center [591, 671] width 92 height 92
click at [486, 681] on img at bounding box center [491, 671] width 92 height 92
click at [565, 97] on input "search" at bounding box center [497, 87] width 277 height 47
type input "*******"
click button "Submit Search" at bounding box center [603, 88] width 39 height 20
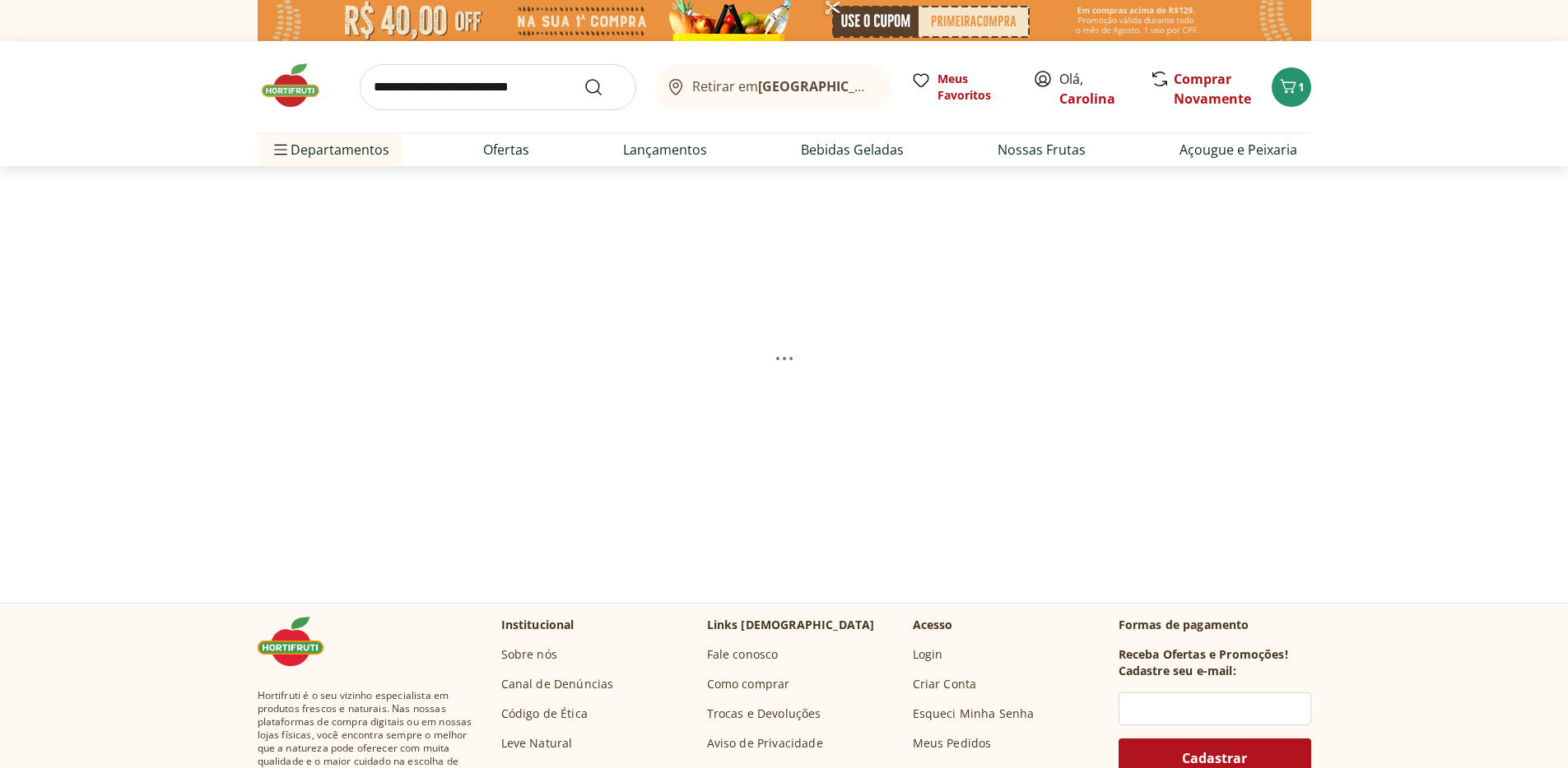
select select "**********"
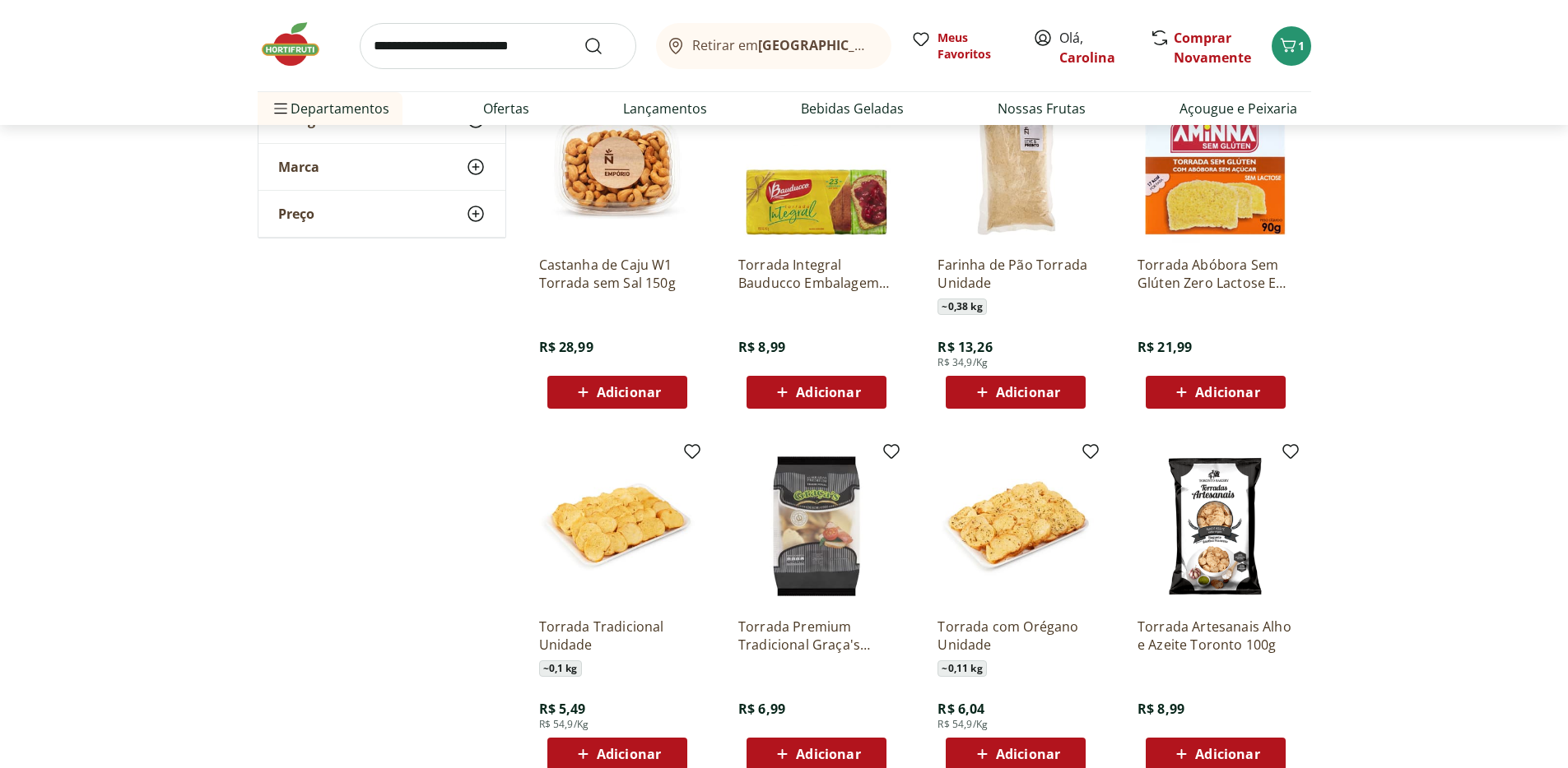
scroll to position [979, 0]
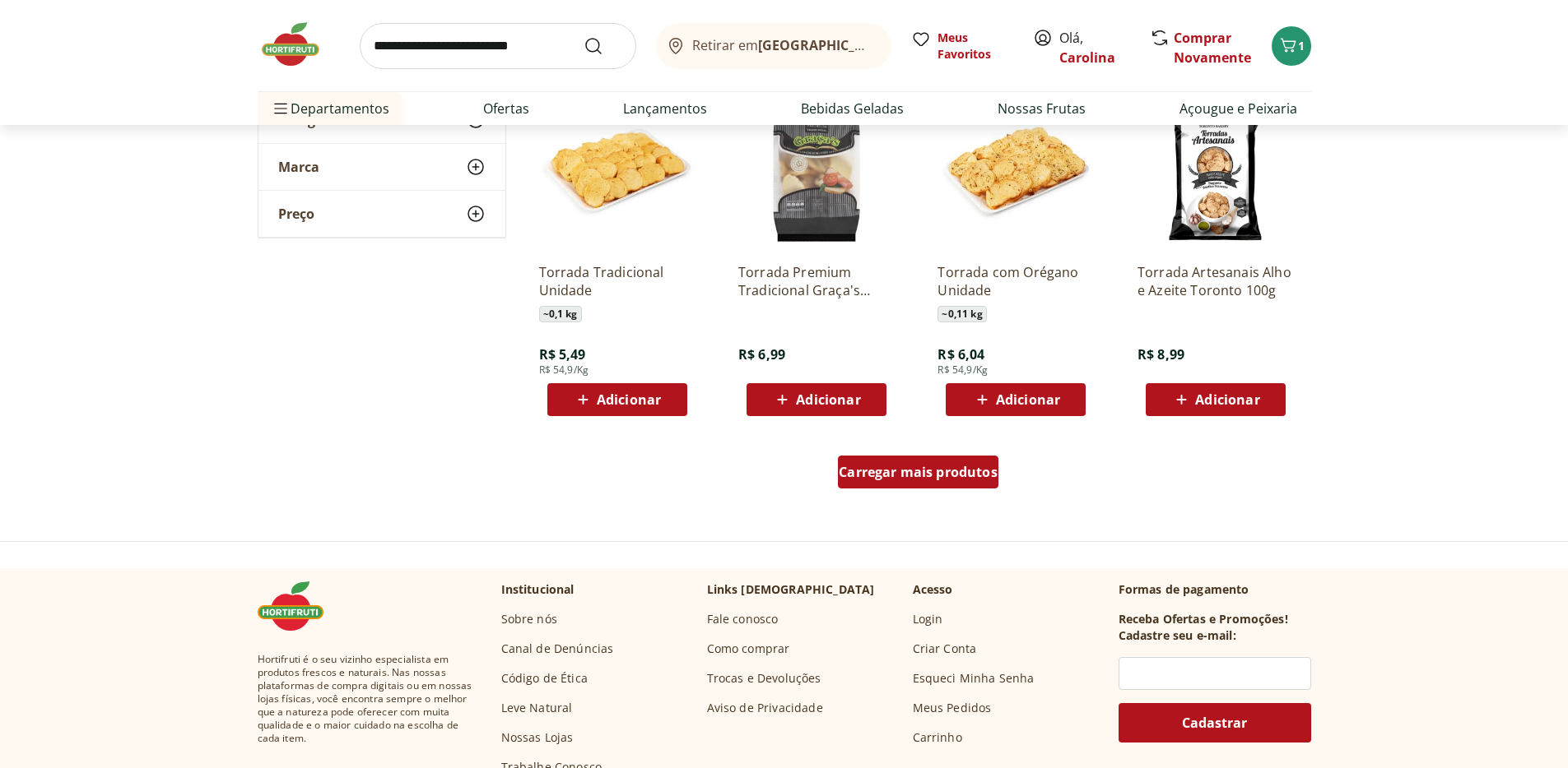
click at [907, 469] on span "Carregar mais produtos" at bounding box center [918, 472] width 159 height 13
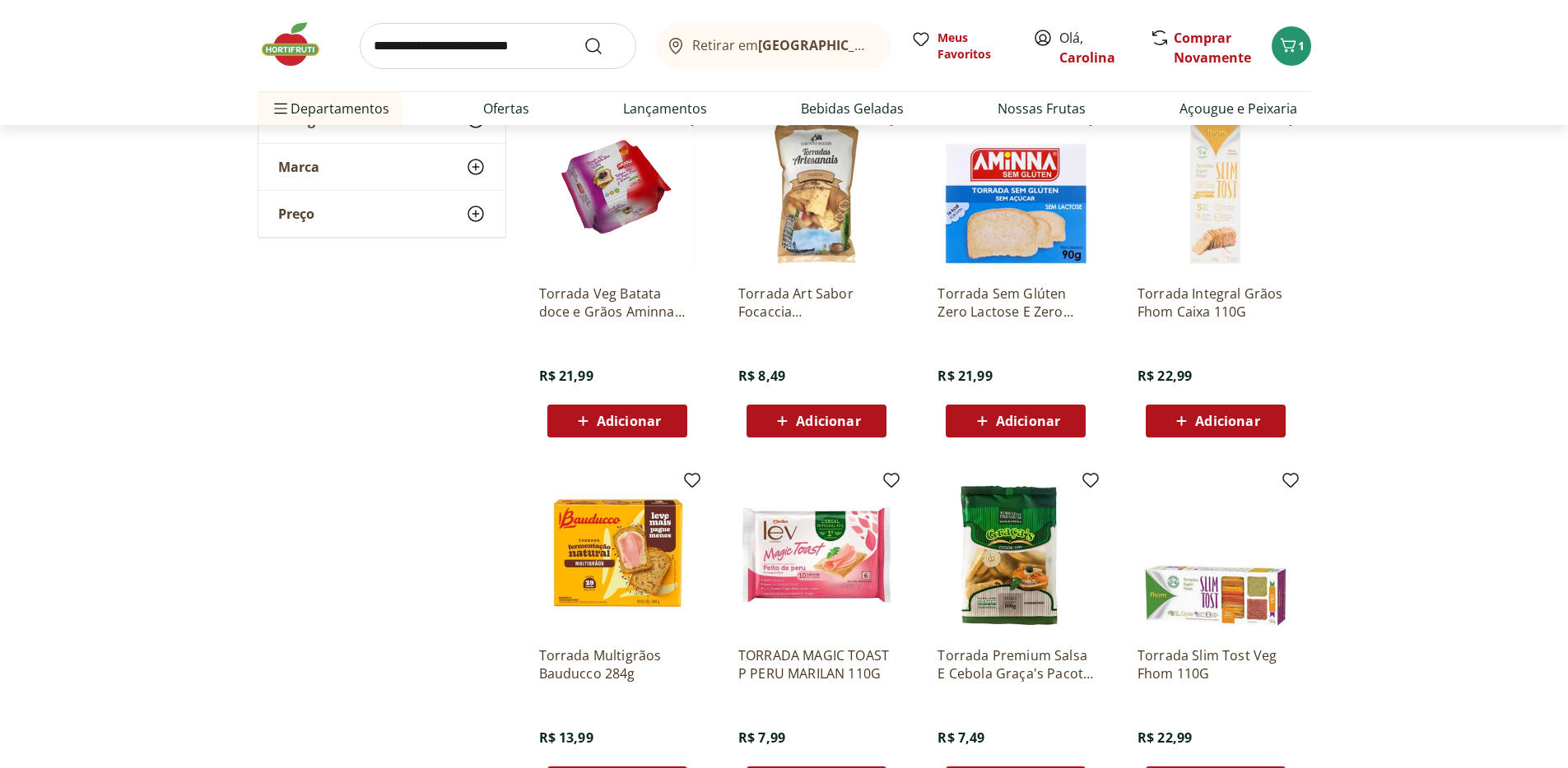
scroll to position [1992, 0]
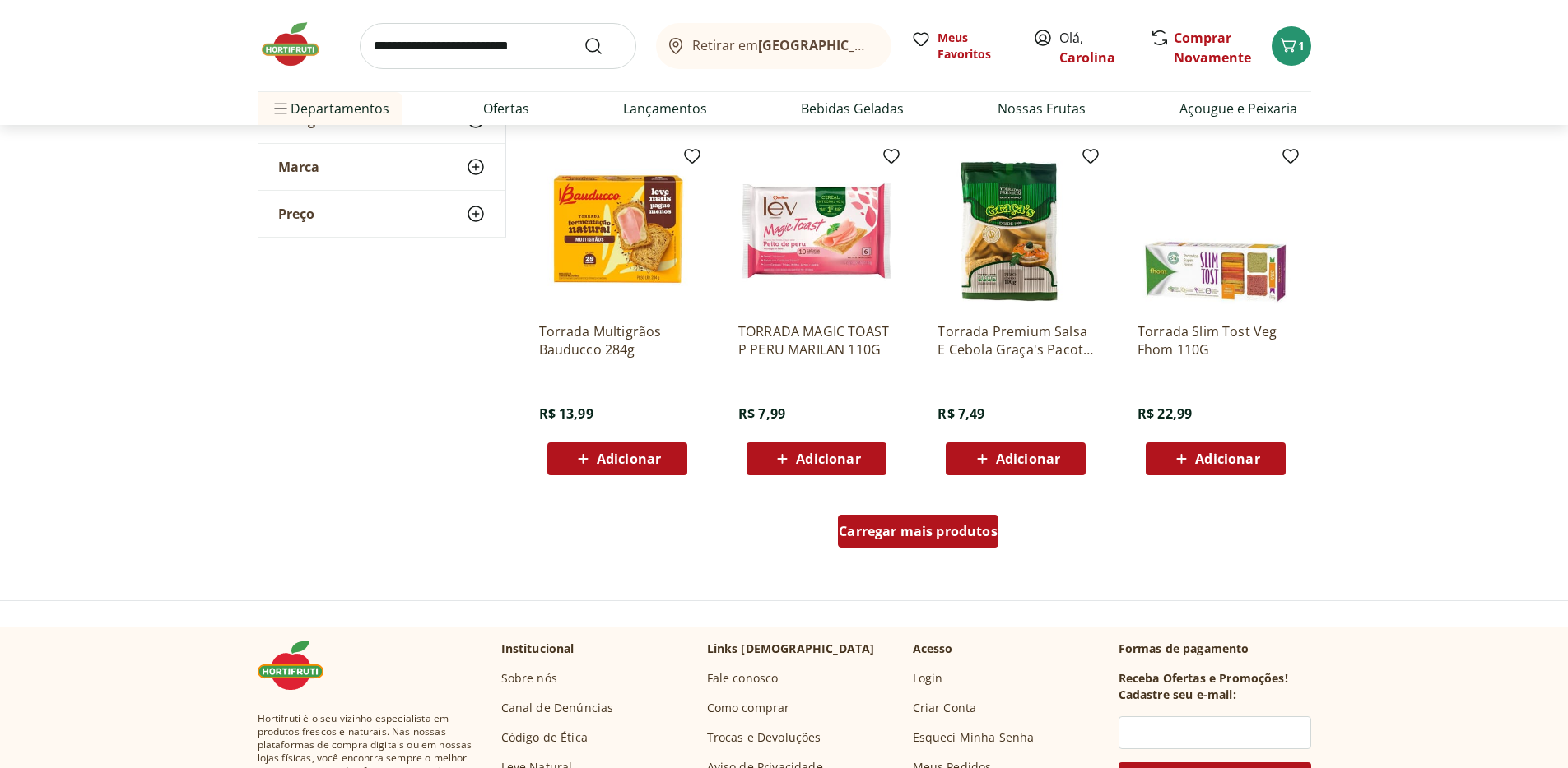
click at [947, 545] on div "Carregar mais produtos" at bounding box center [918, 532] width 161 height 33
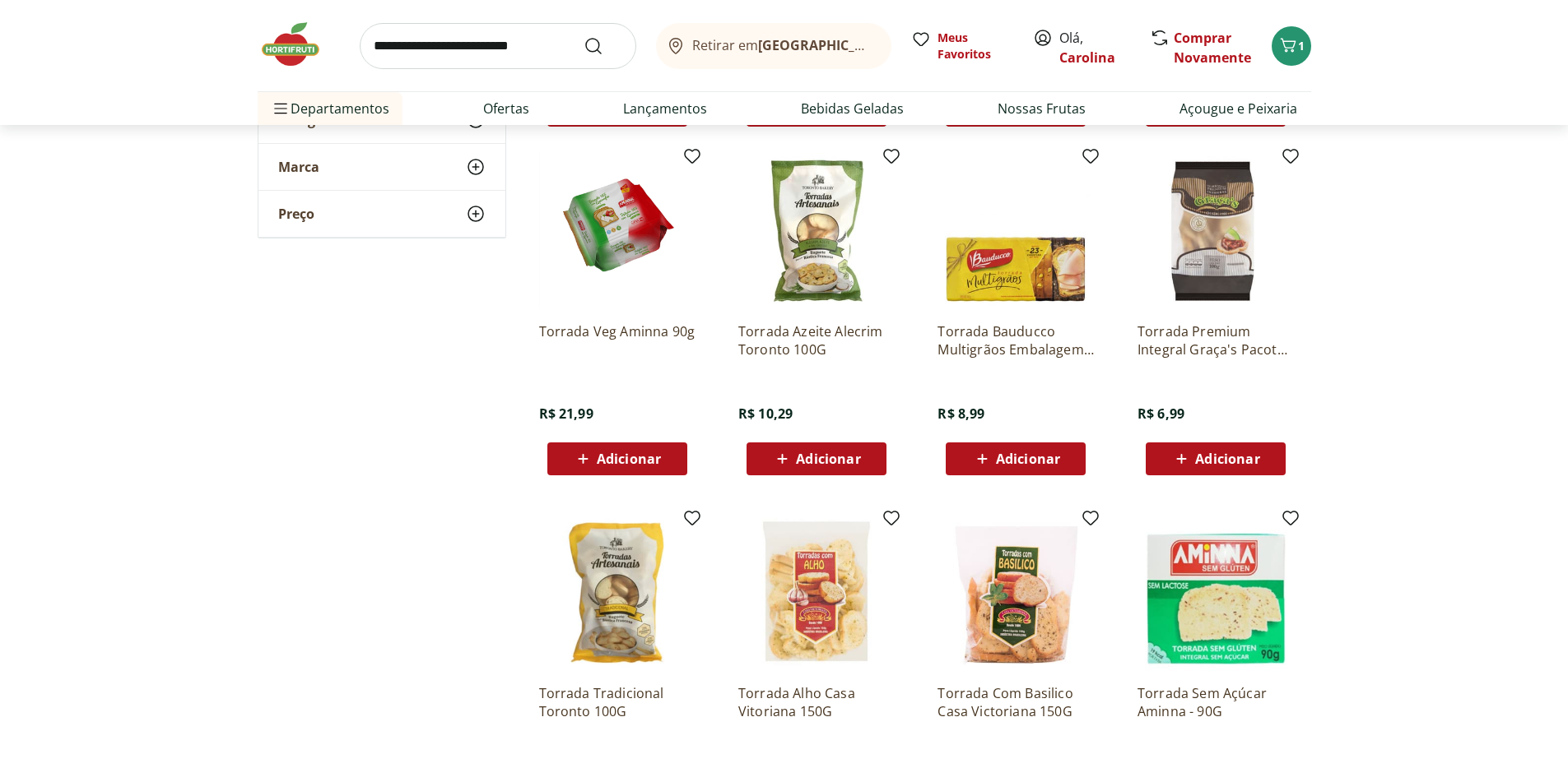
scroll to position [1829, 0]
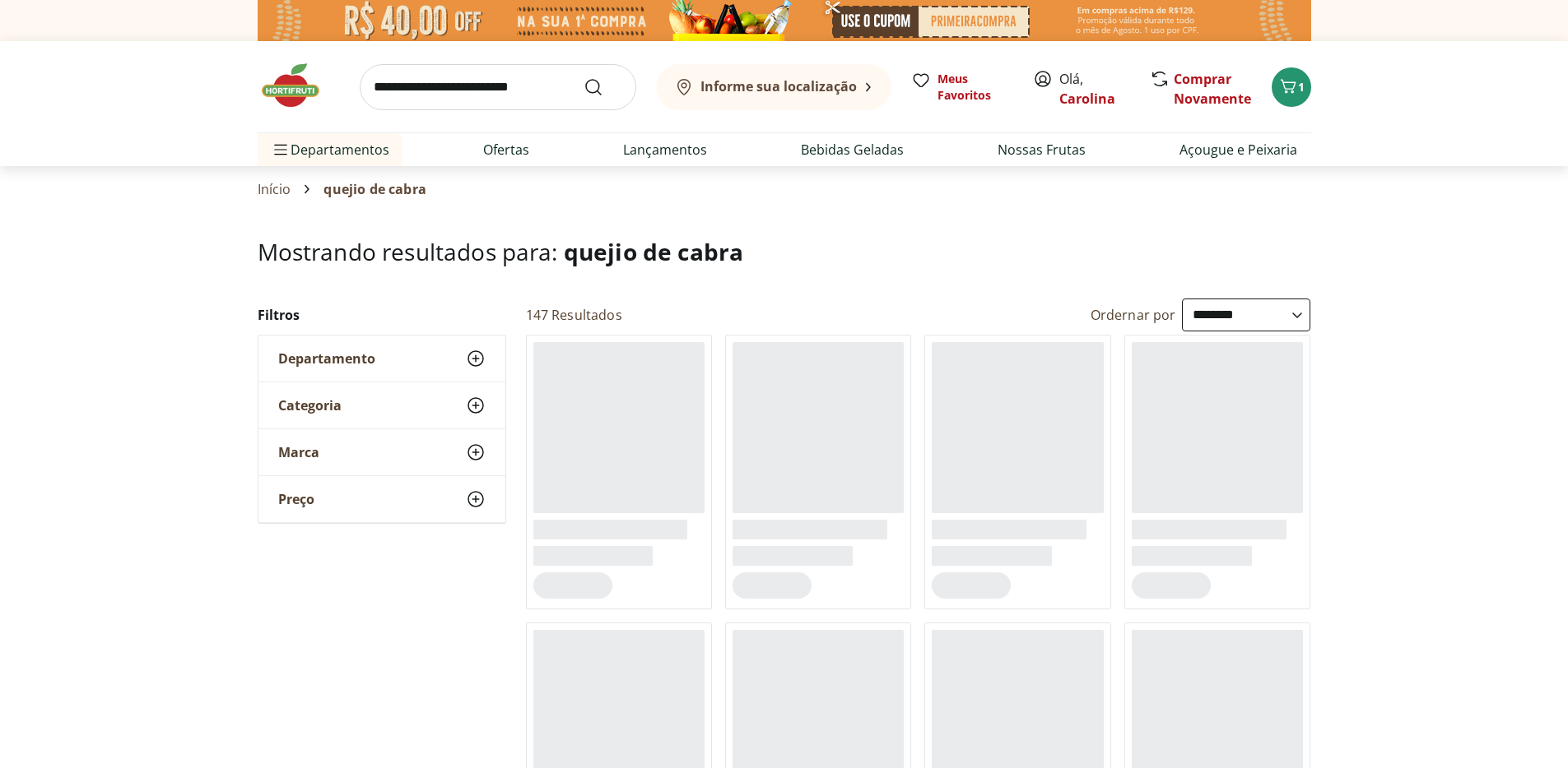
select select "**********"
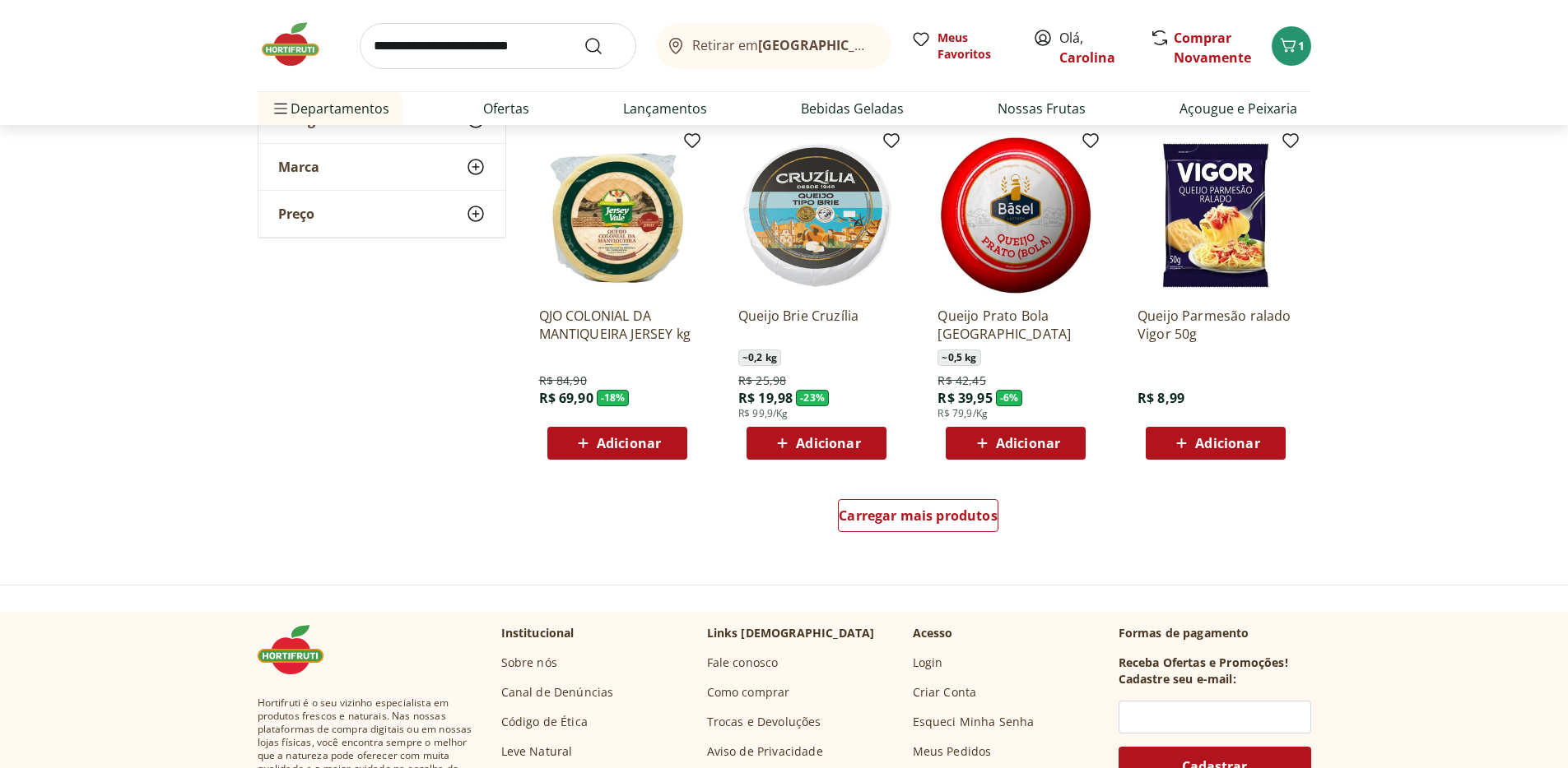
scroll to position [690, 0]
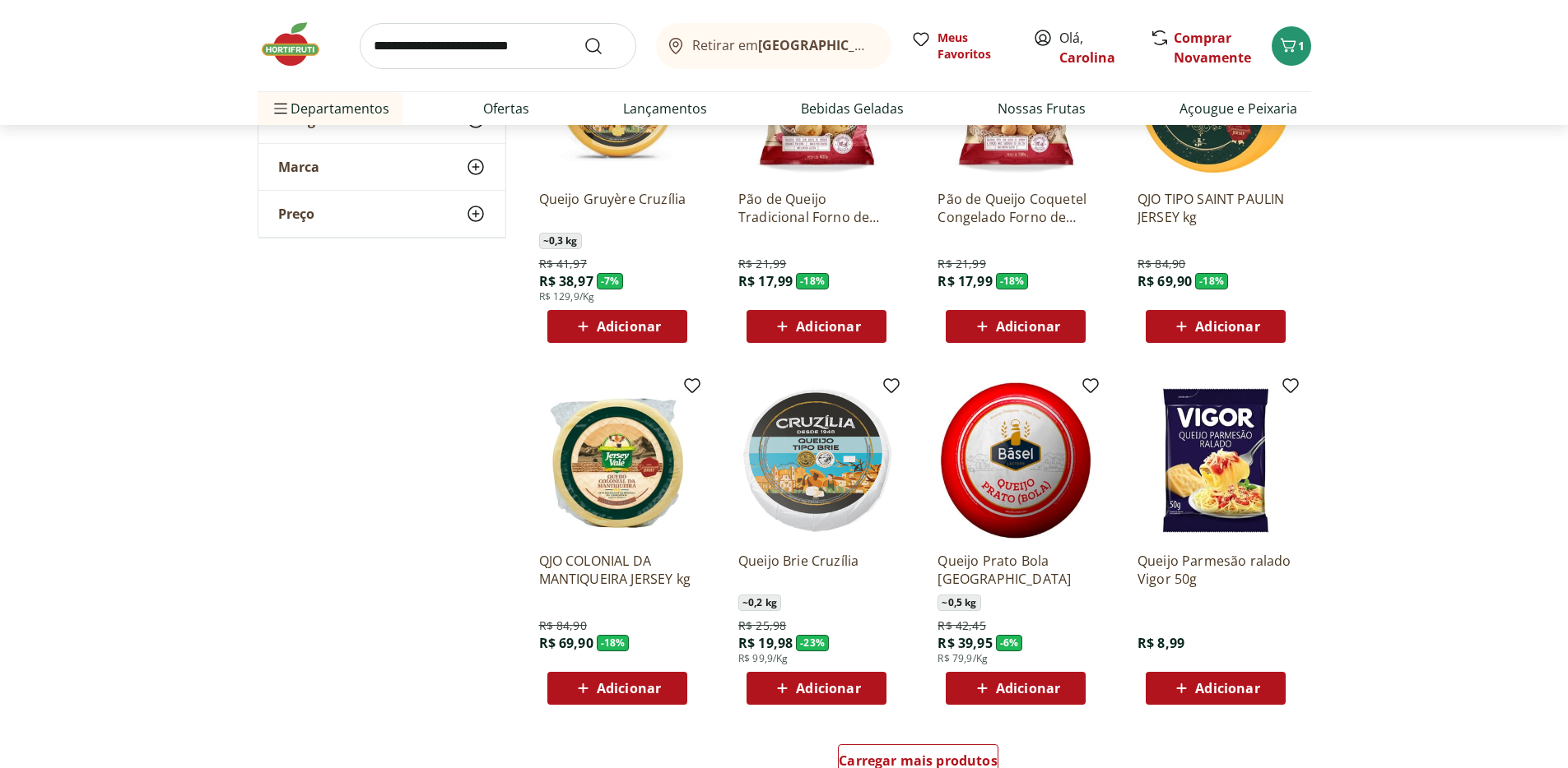
click at [393, 34] on input "search" at bounding box center [497, 46] width 277 height 47
type input "*****"
click at [584, 36] on button "Submit Search" at bounding box center [603, 47] width 39 height 20
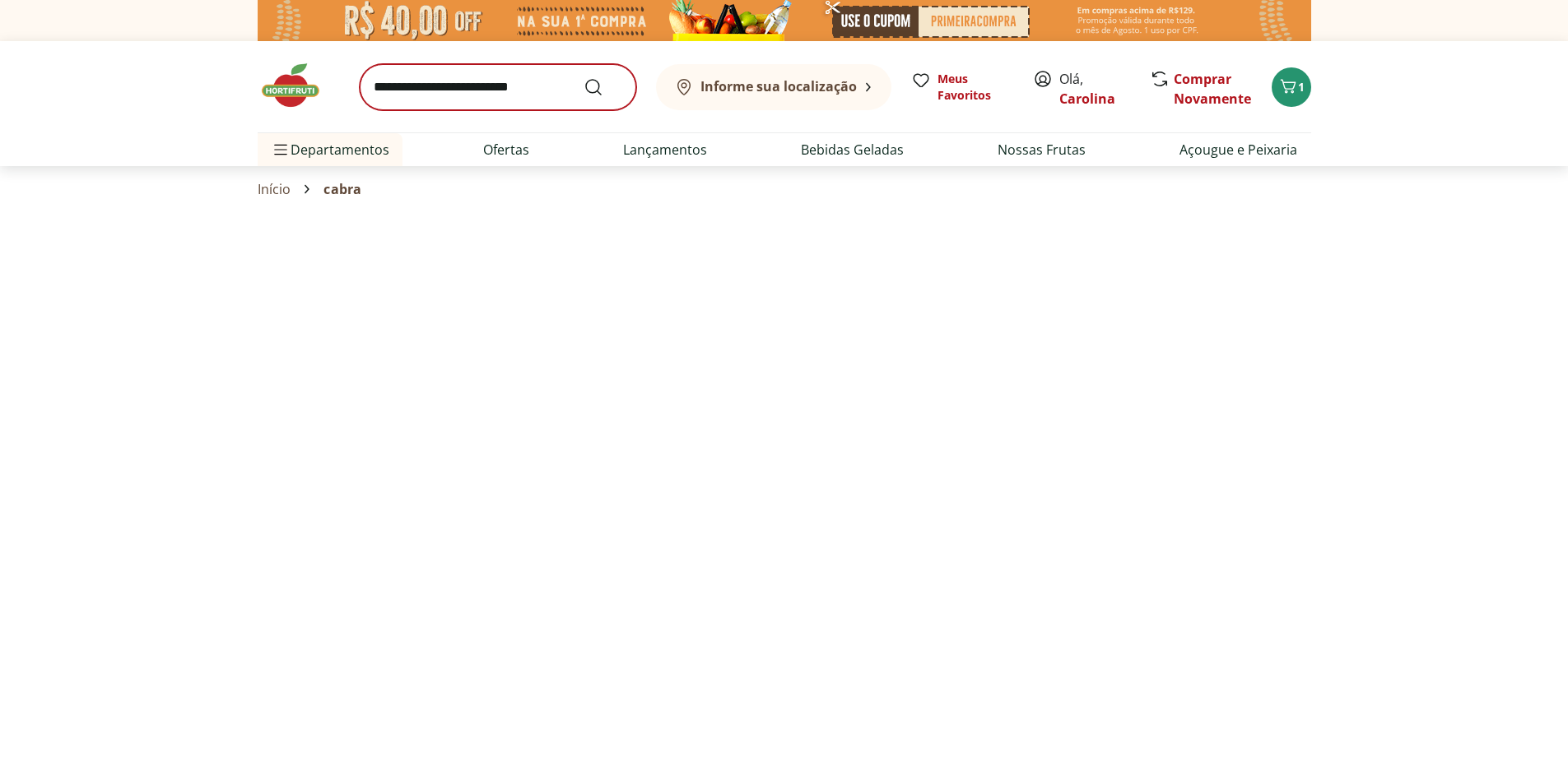
select select "**********"
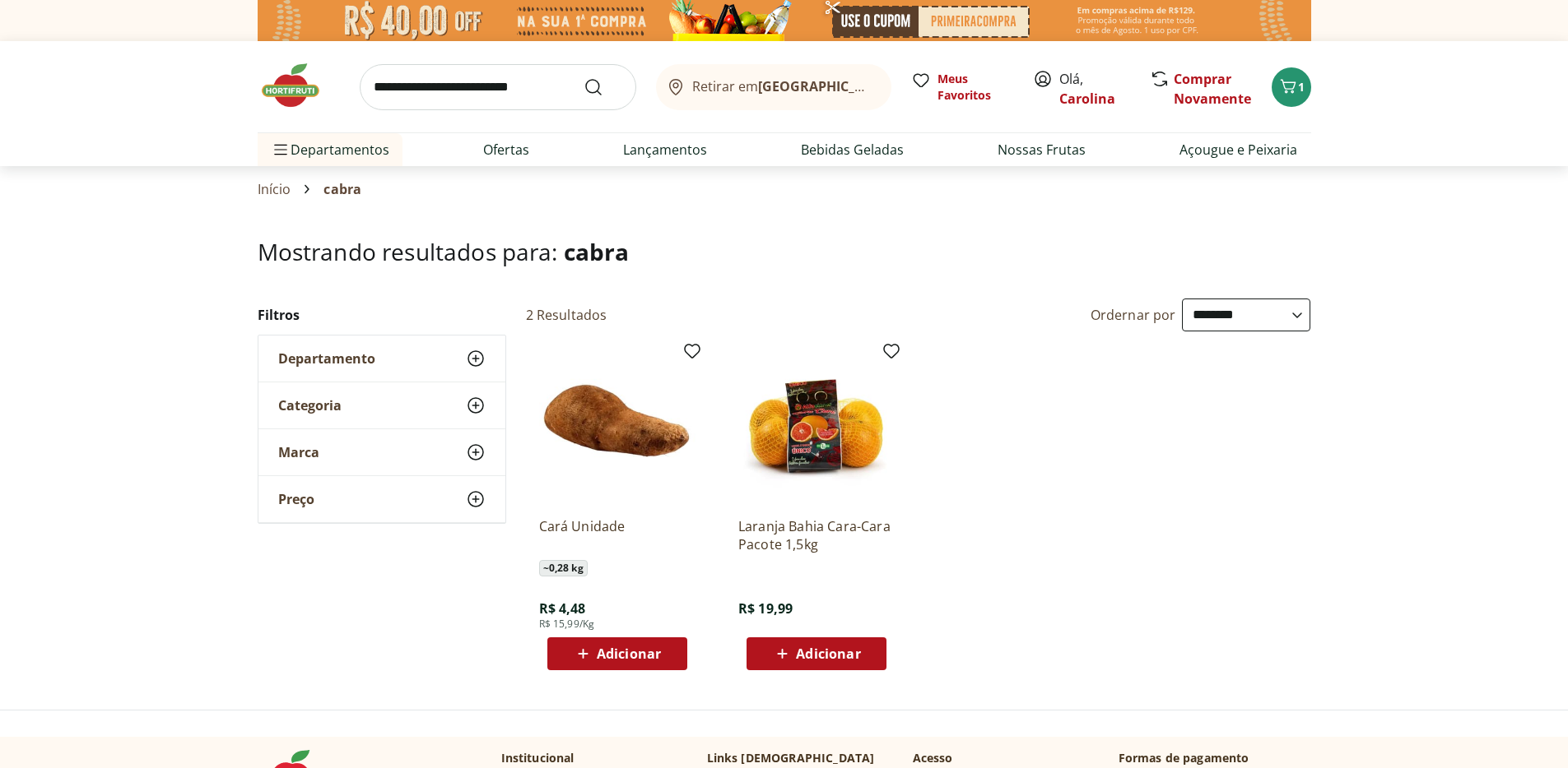
click at [443, 88] on input "search" at bounding box center [497, 87] width 277 height 47
type input "**********"
click at [584, 78] on button "Submit Search" at bounding box center [603, 88] width 39 height 20
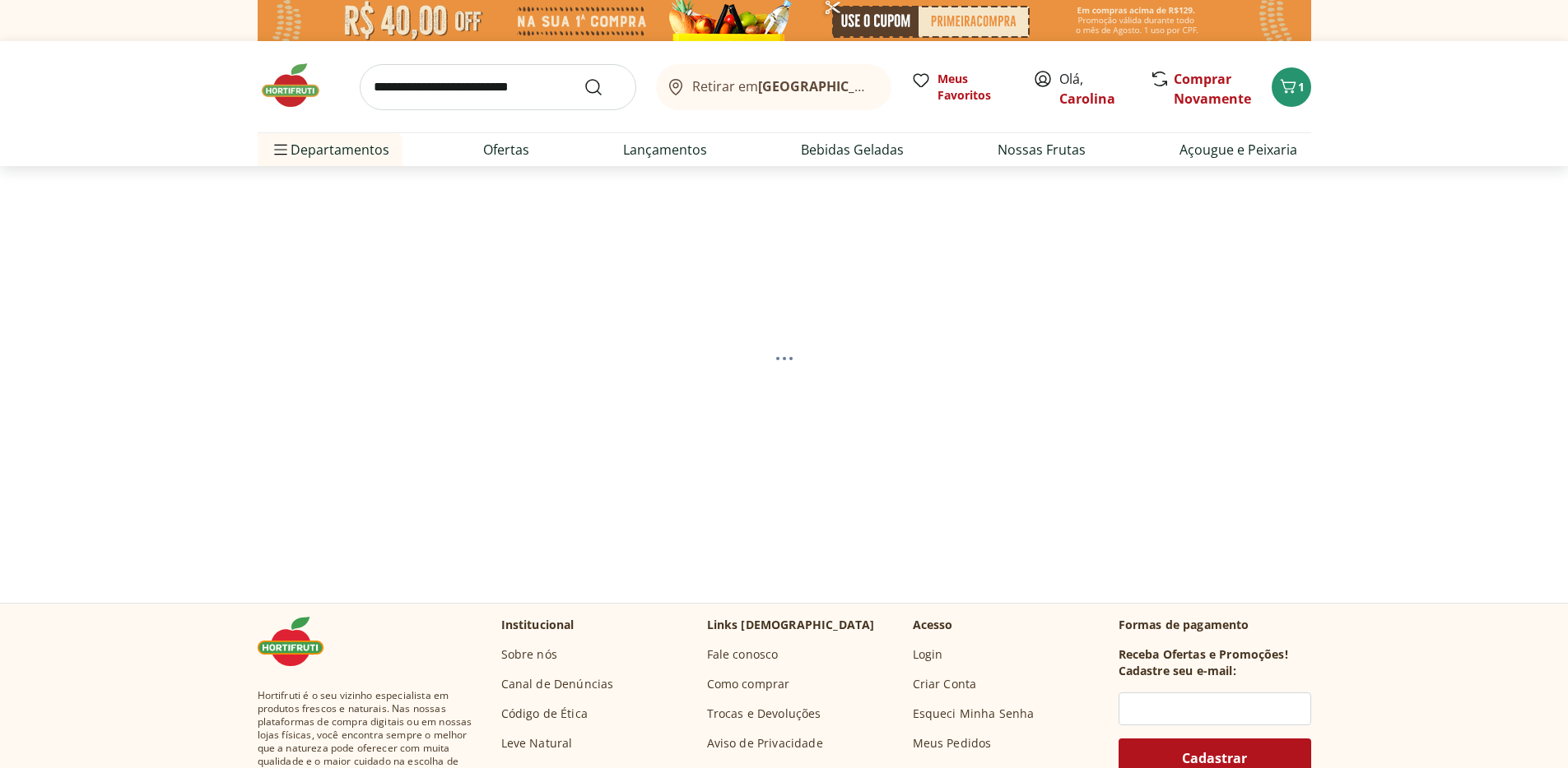
select select "**********"
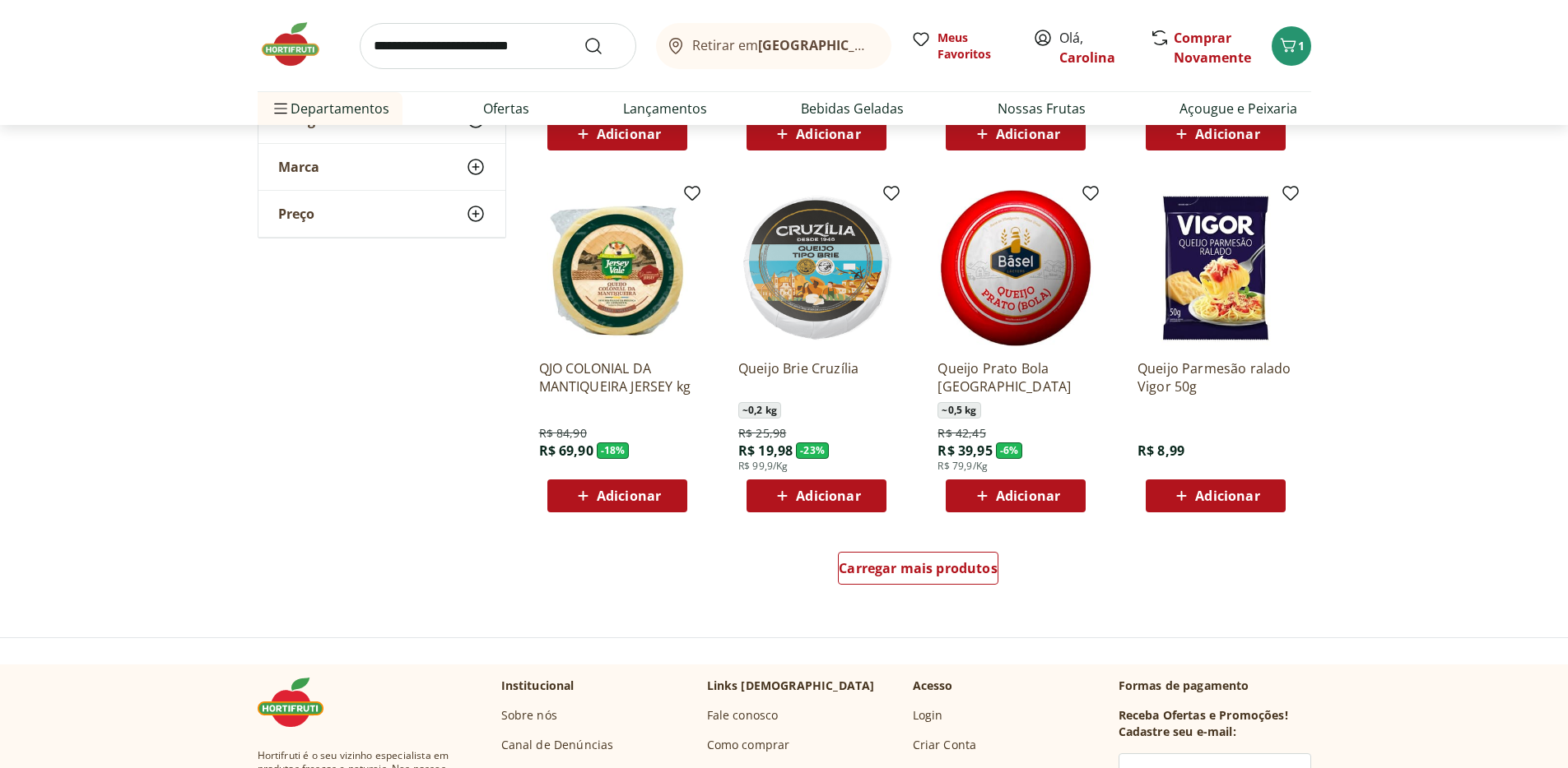
scroll to position [902, 0]
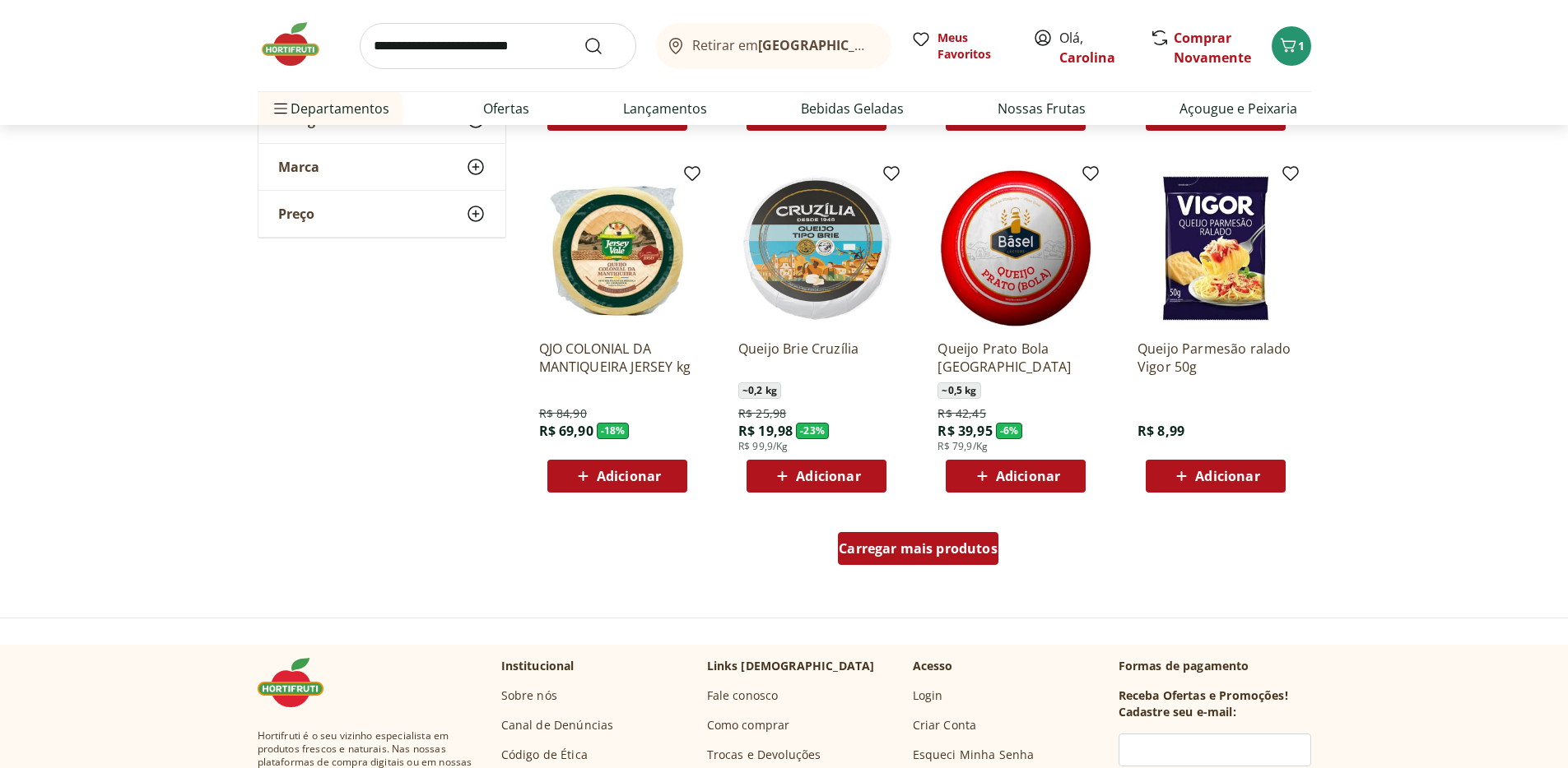
click at [970, 542] on span "Carregar mais produtos" at bounding box center [918, 548] width 159 height 13
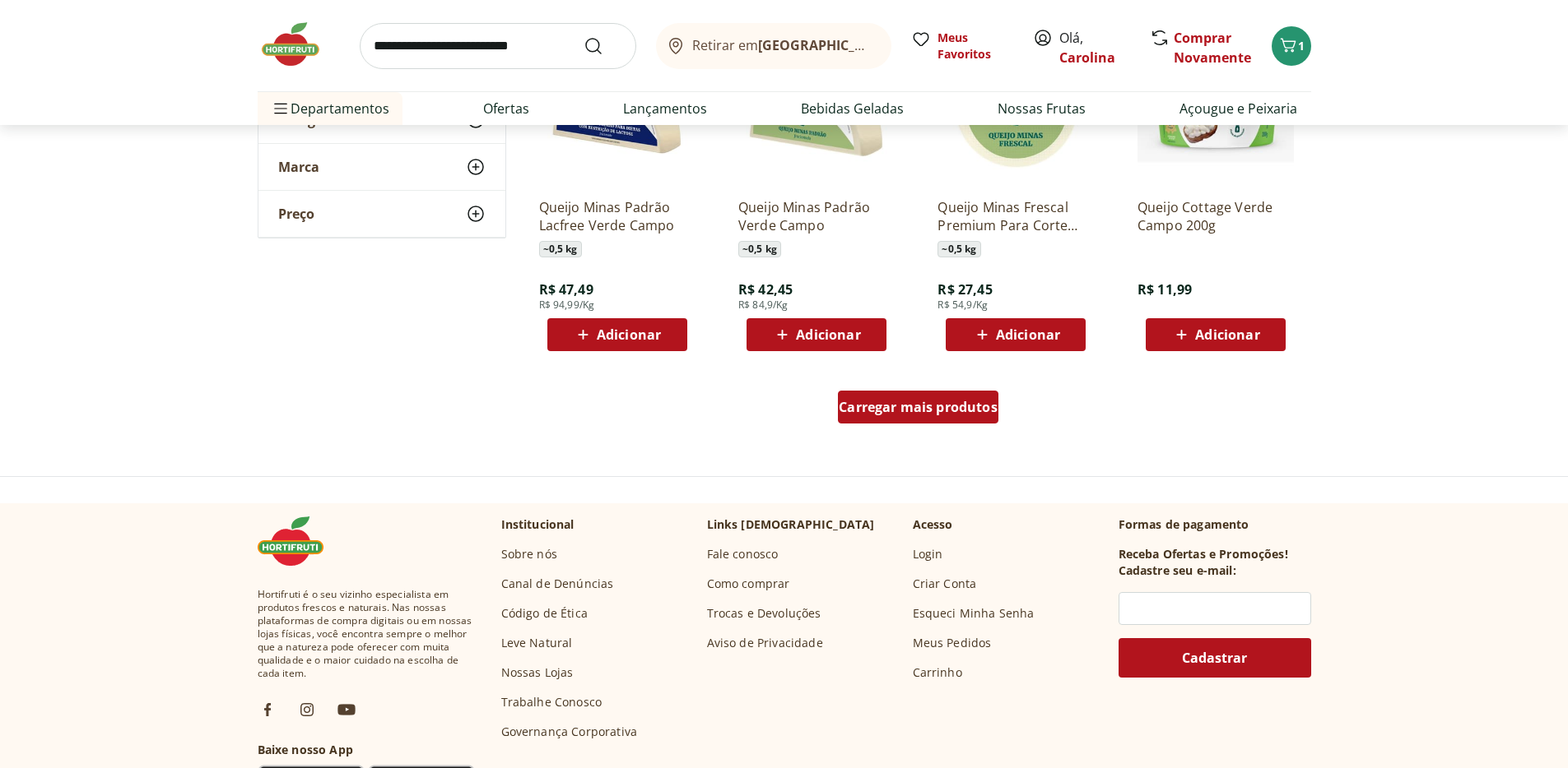
scroll to position [1967, 0]
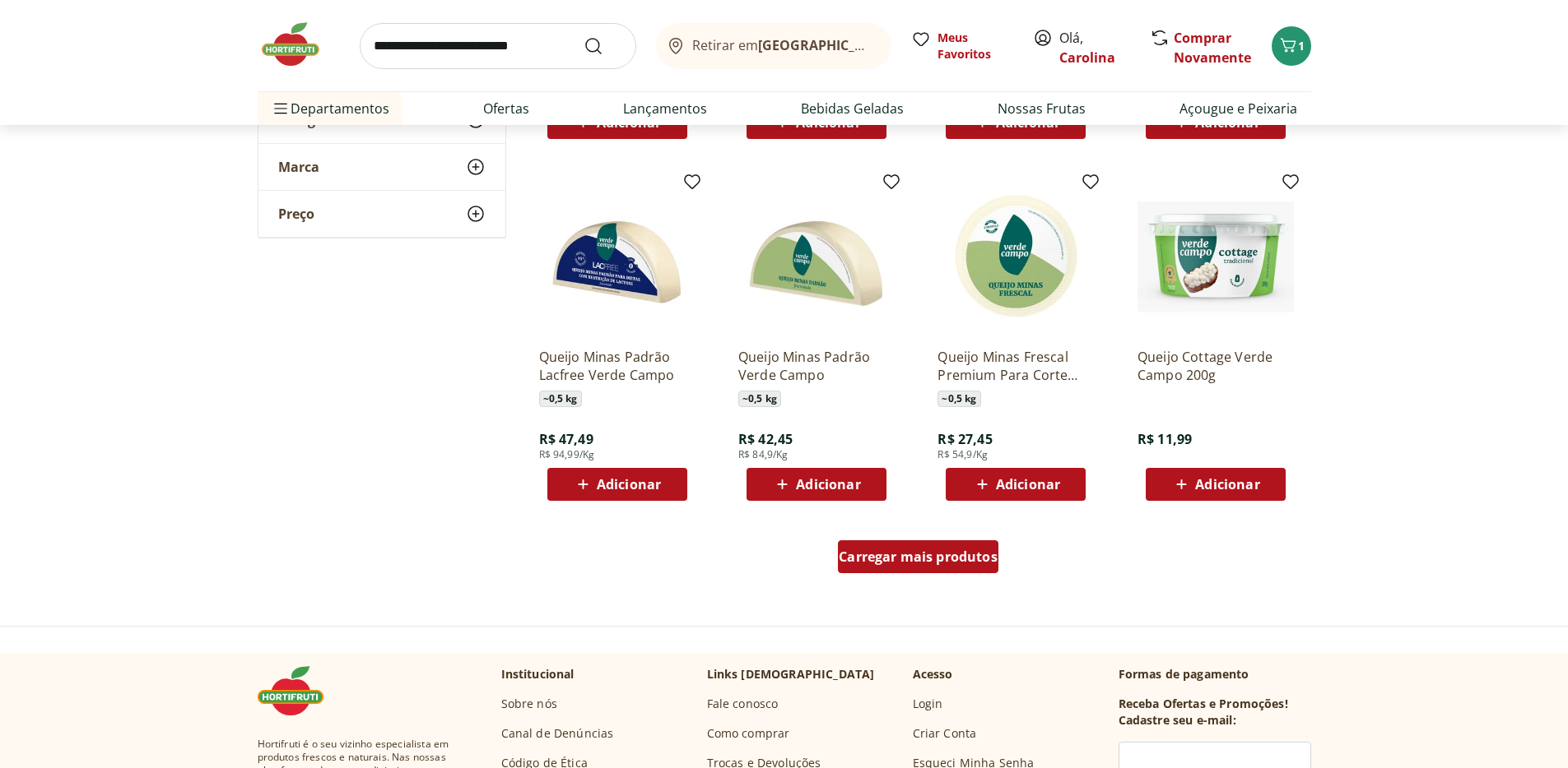
click at [960, 550] on span "Carregar mais produtos" at bounding box center [918, 556] width 159 height 13
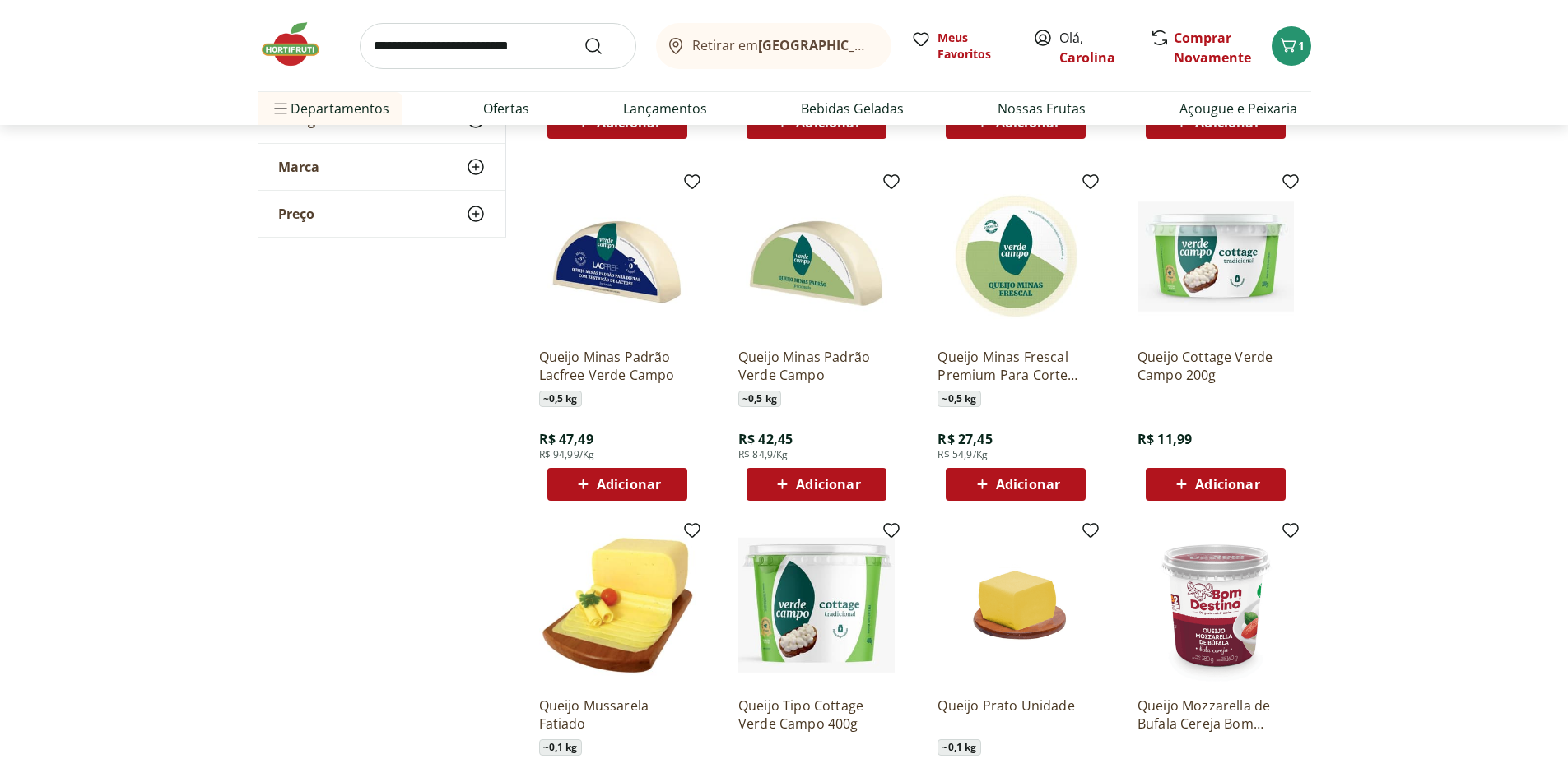
scroll to position [2280, 0]
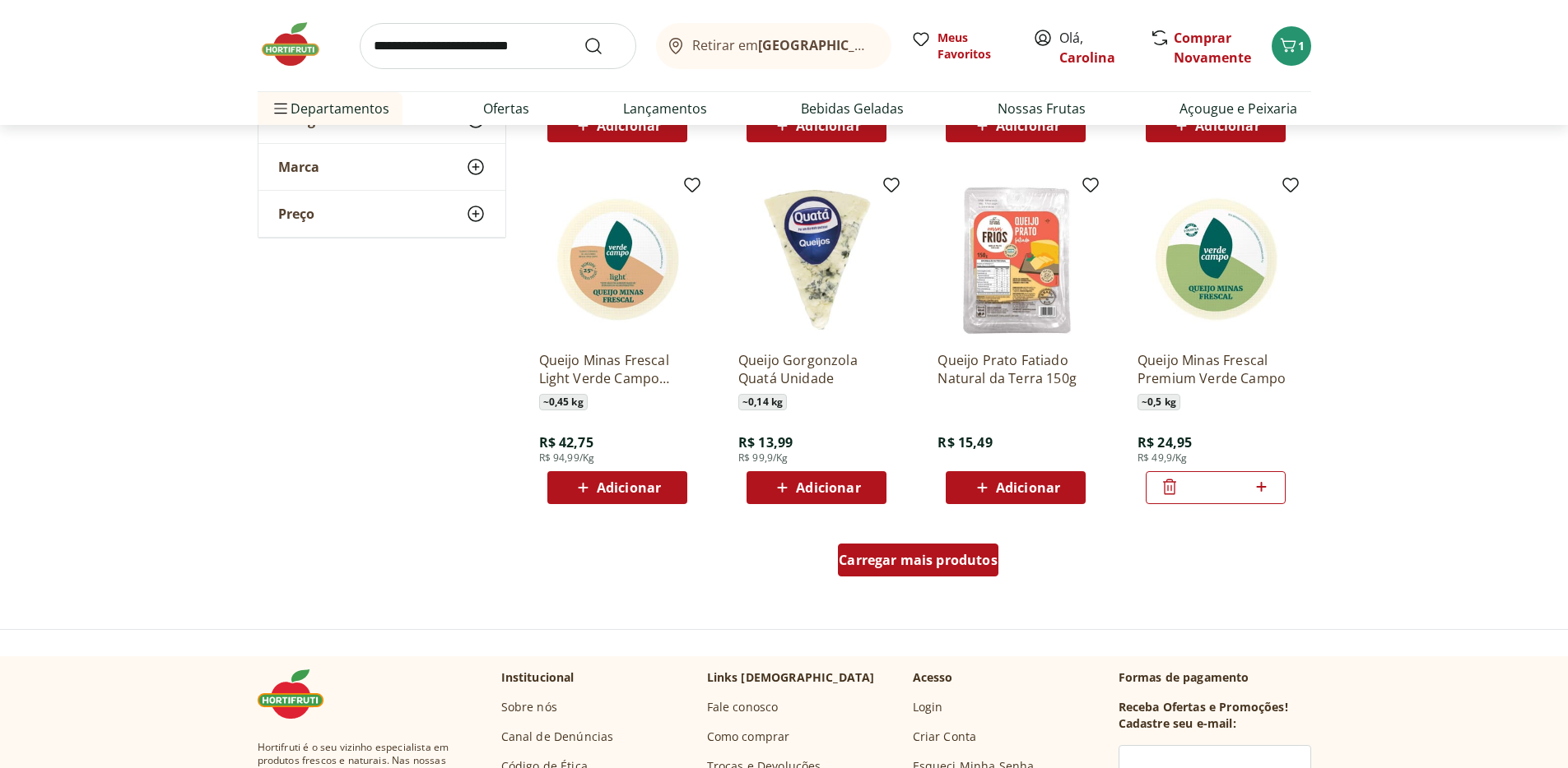
scroll to position [3102, 0]
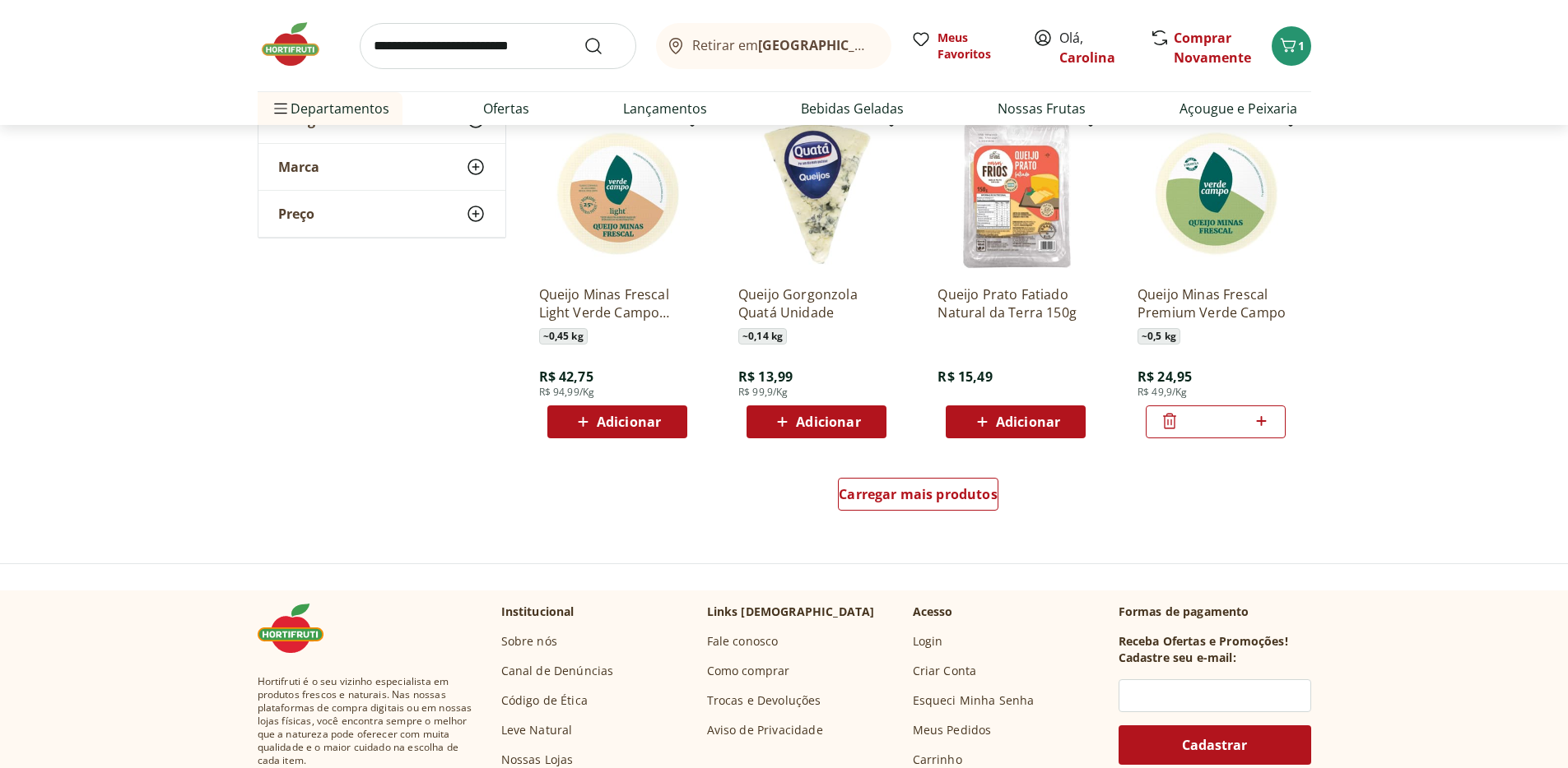
click at [967, 517] on div "Carregar mais produtos" at bounding box center [918, 497] width 799 height 79
click at [968, 507] on div "Carregar mais produtos" at bounding box center [918, 494] width 161 height 33
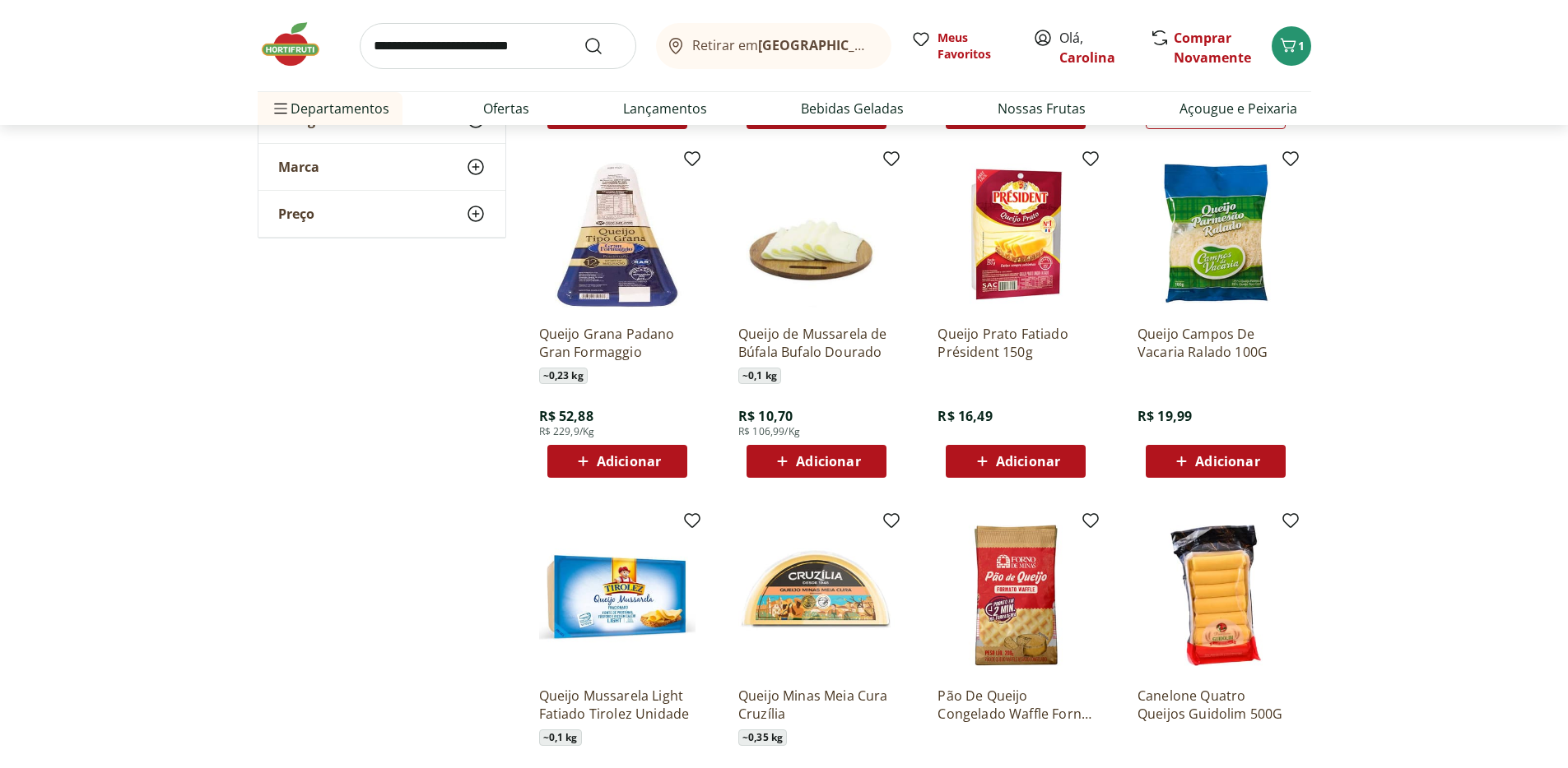
scroll to position [3414, 0]
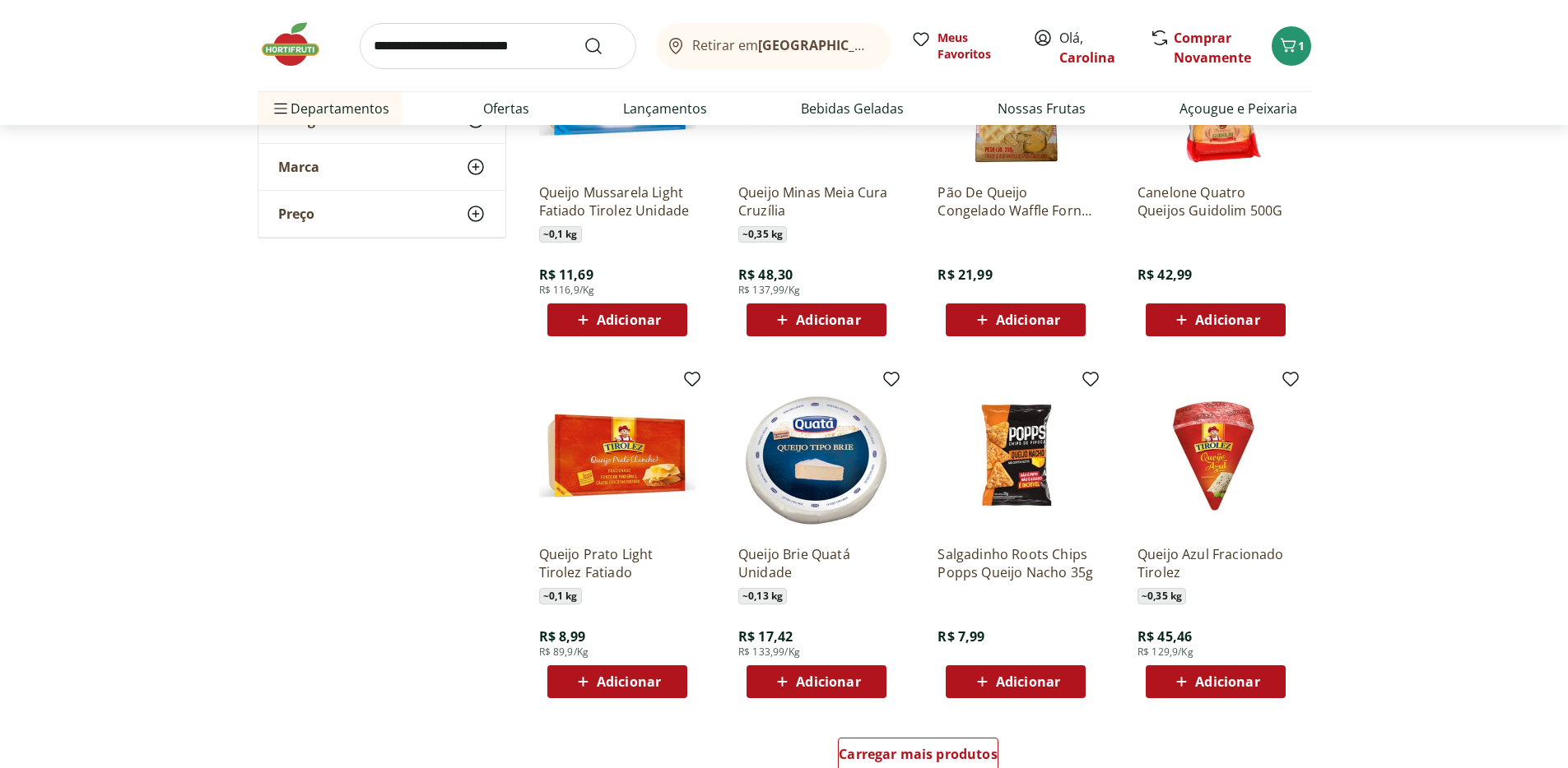
scroll to position [4098, 0]
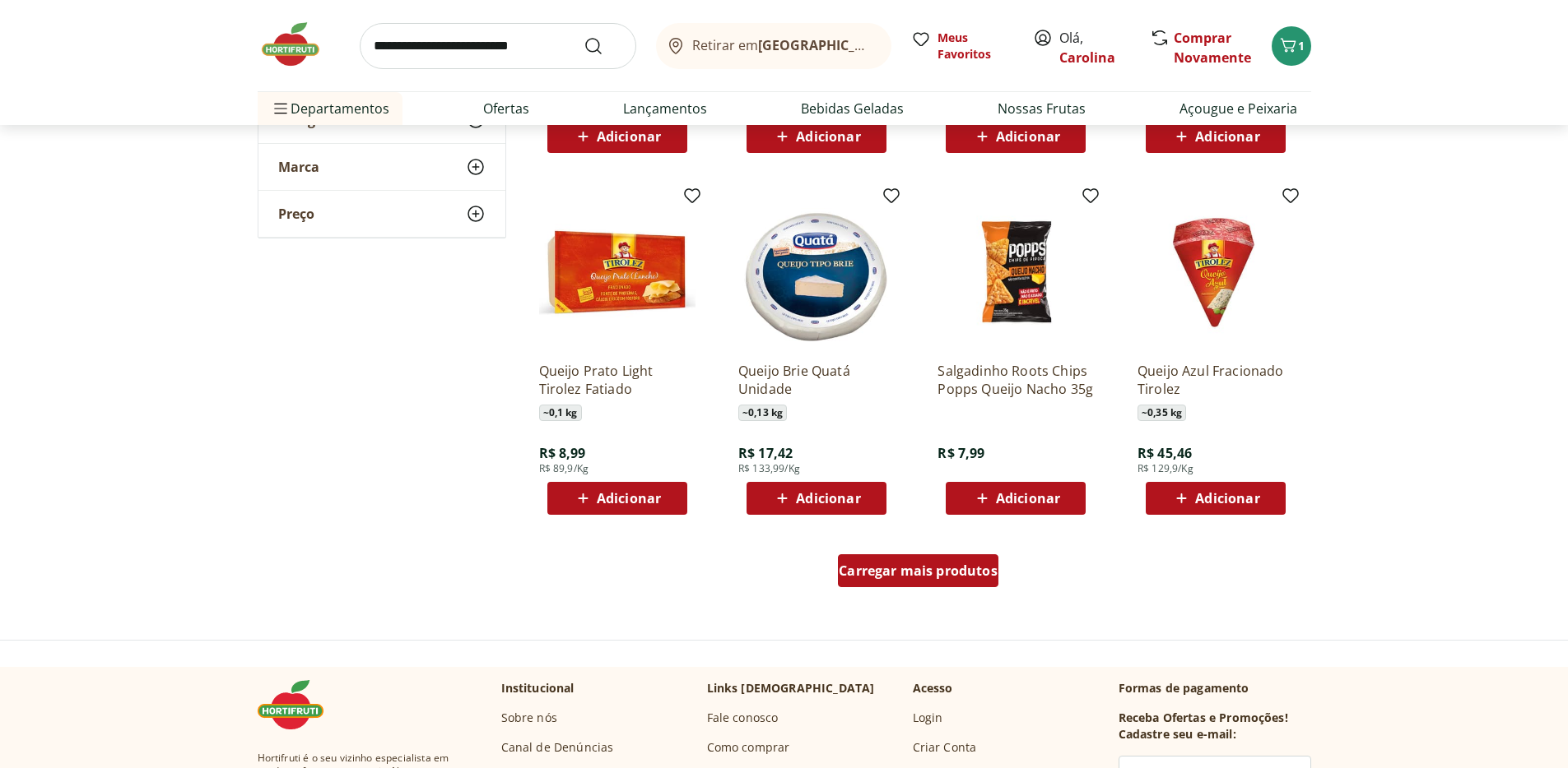
click at [946, 579] on div "Carregar mais produtos" at bounding box center [918, 571] width 161 height 33
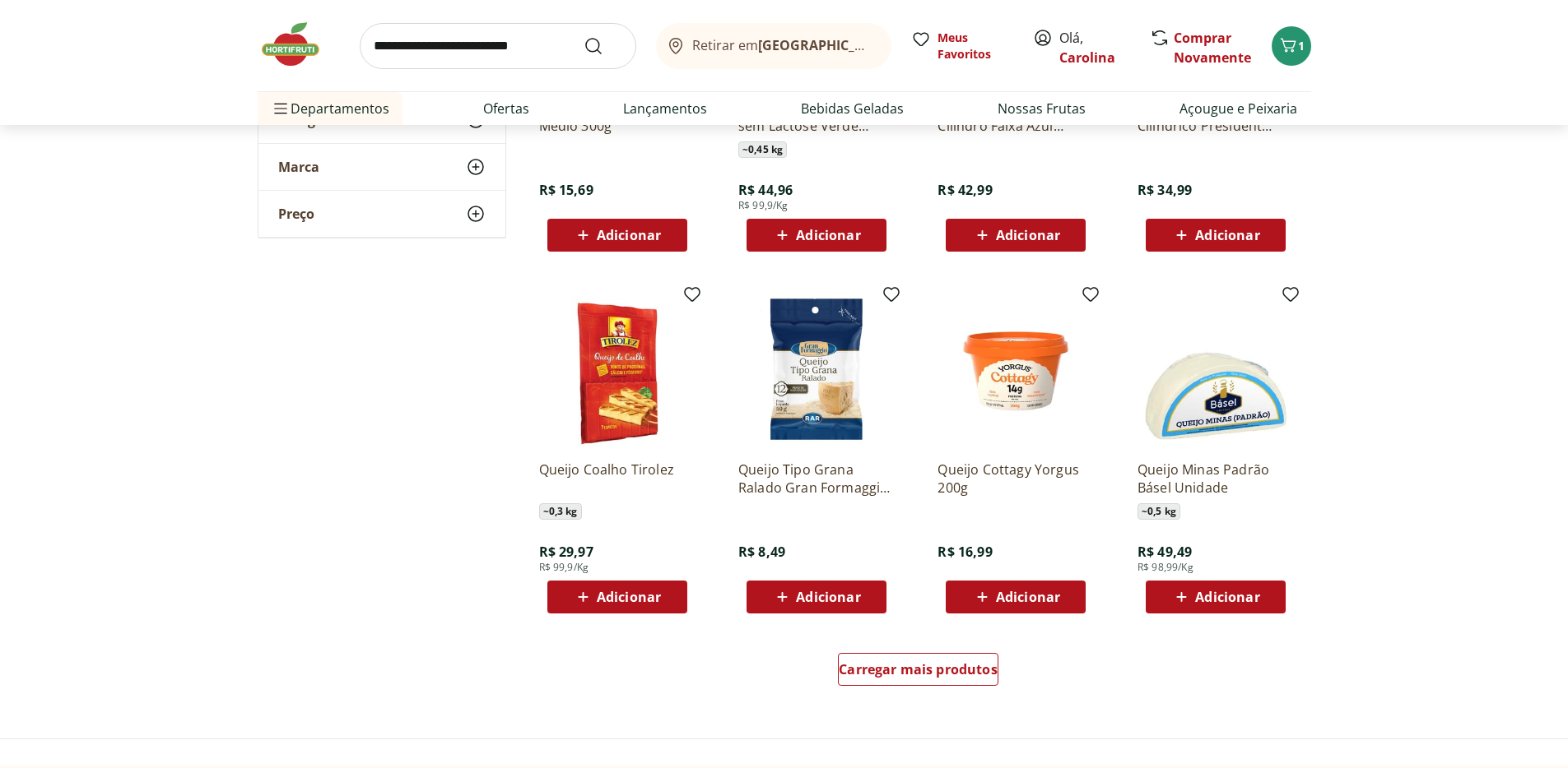
scroll to position [5083, 0]
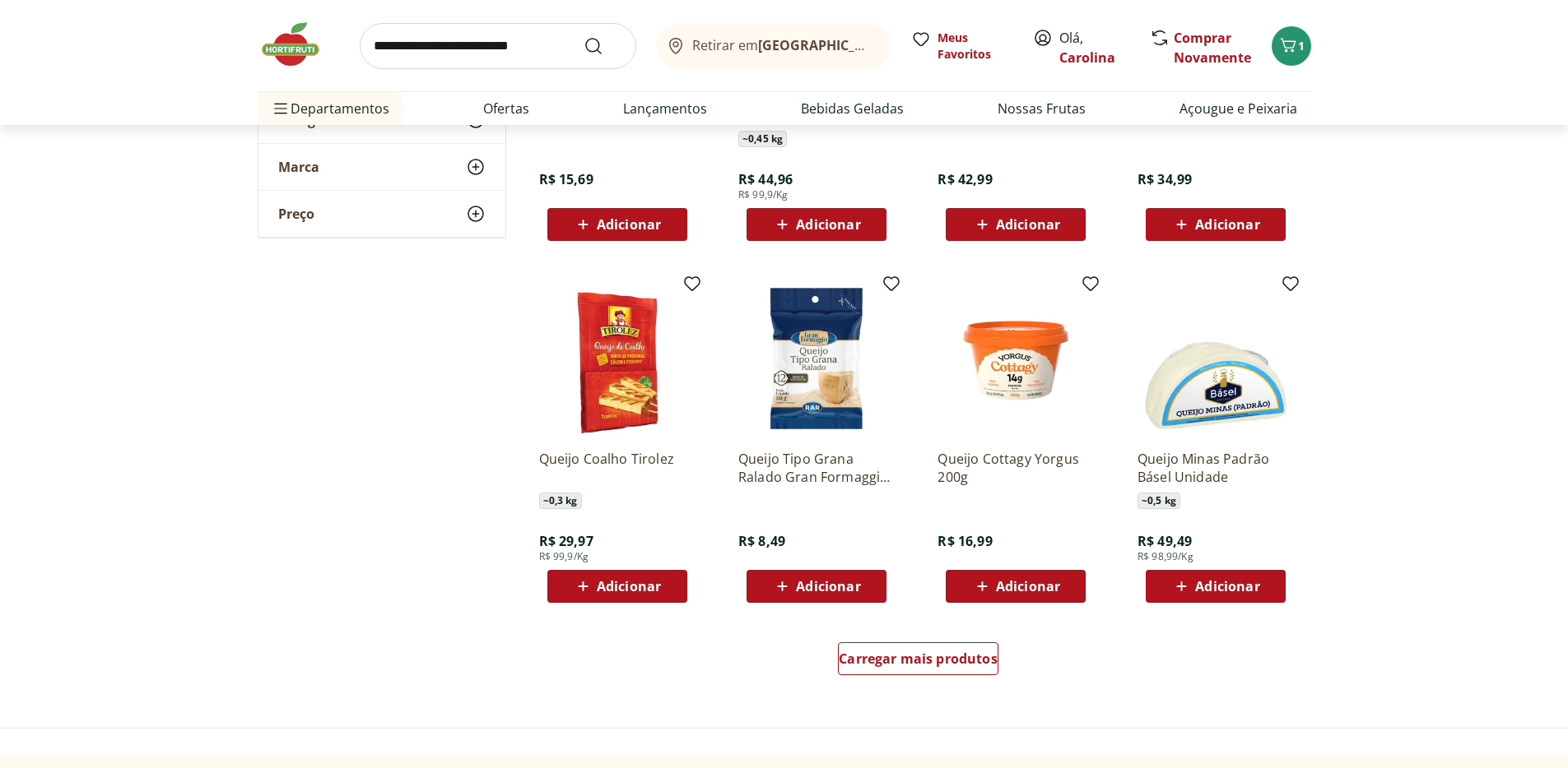
click at [954, 633] on div "Carregar mais produtos" at bounding box center [918, 662] width 799 height 79
click at [949, 652] on span "Carregar mais produtos" at bounding box center [918, 659] width 159 height 13
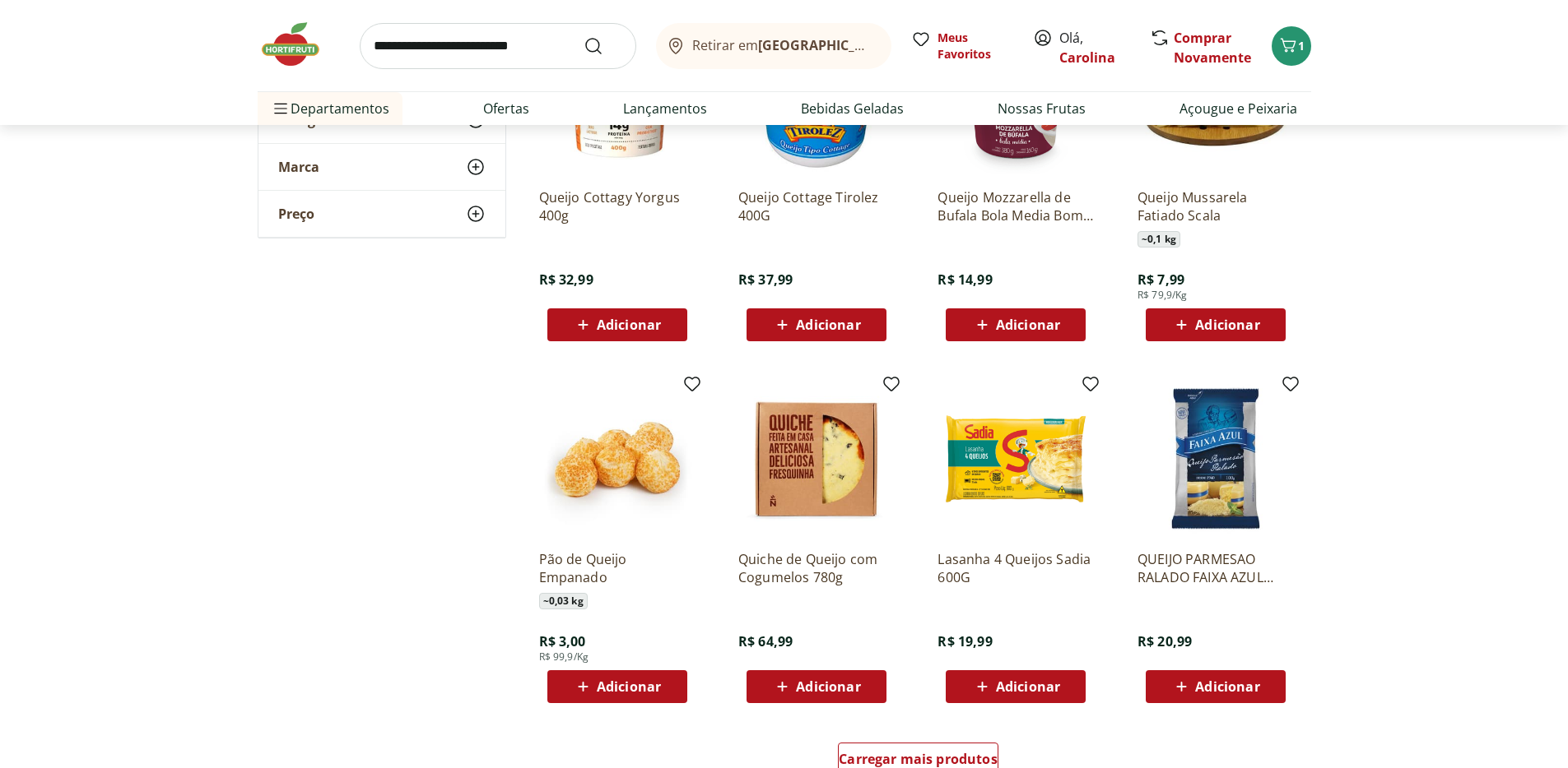
scroll to position [6340, 0]
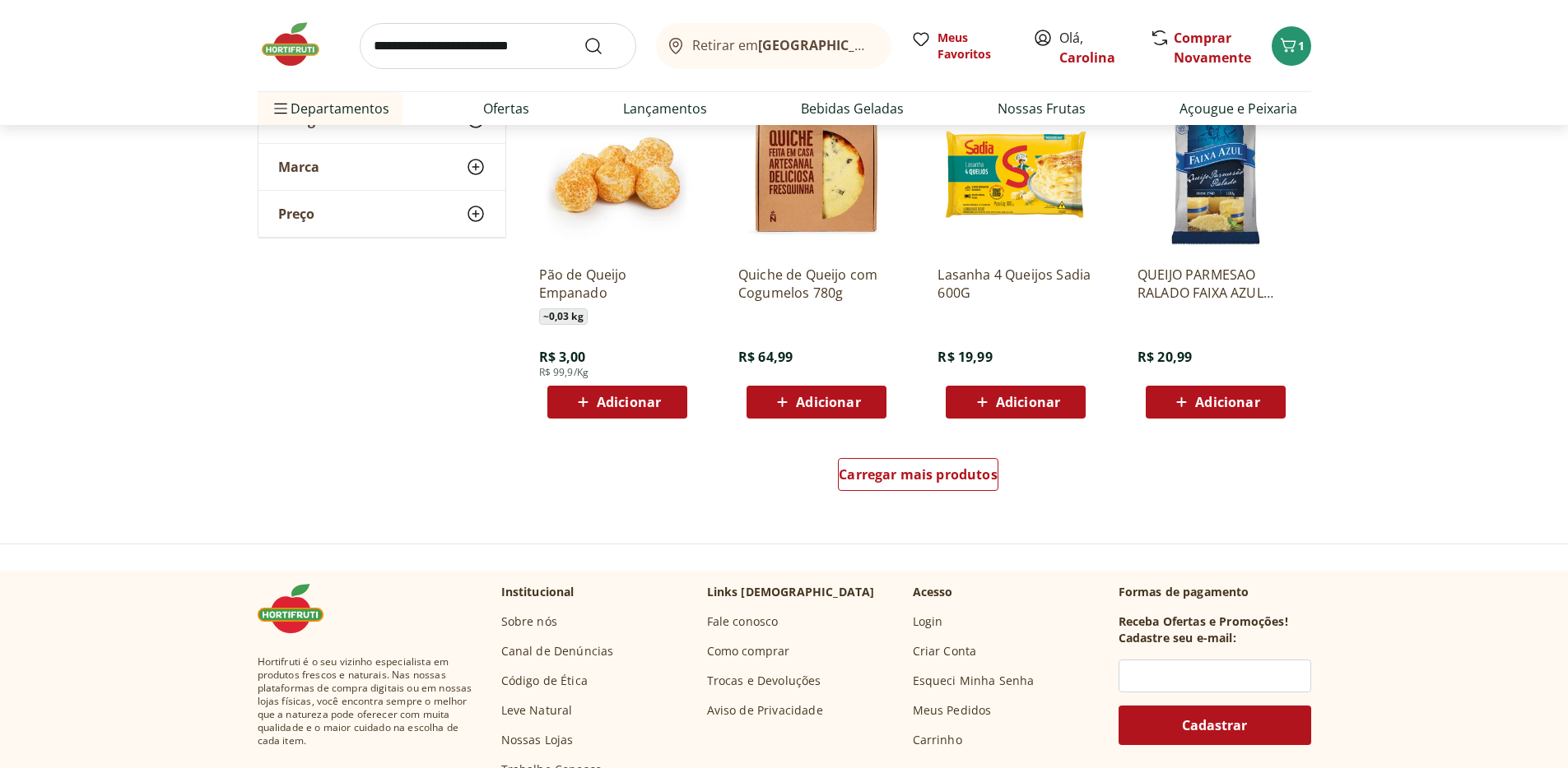
click at [935, 503] on div "Carregar mais produtos" at bounding box center [918, 478] width 799 height 79
click at [936, 488] on div "Carregar mais produtos" at bounding box center [918, 474] width 161 height 33
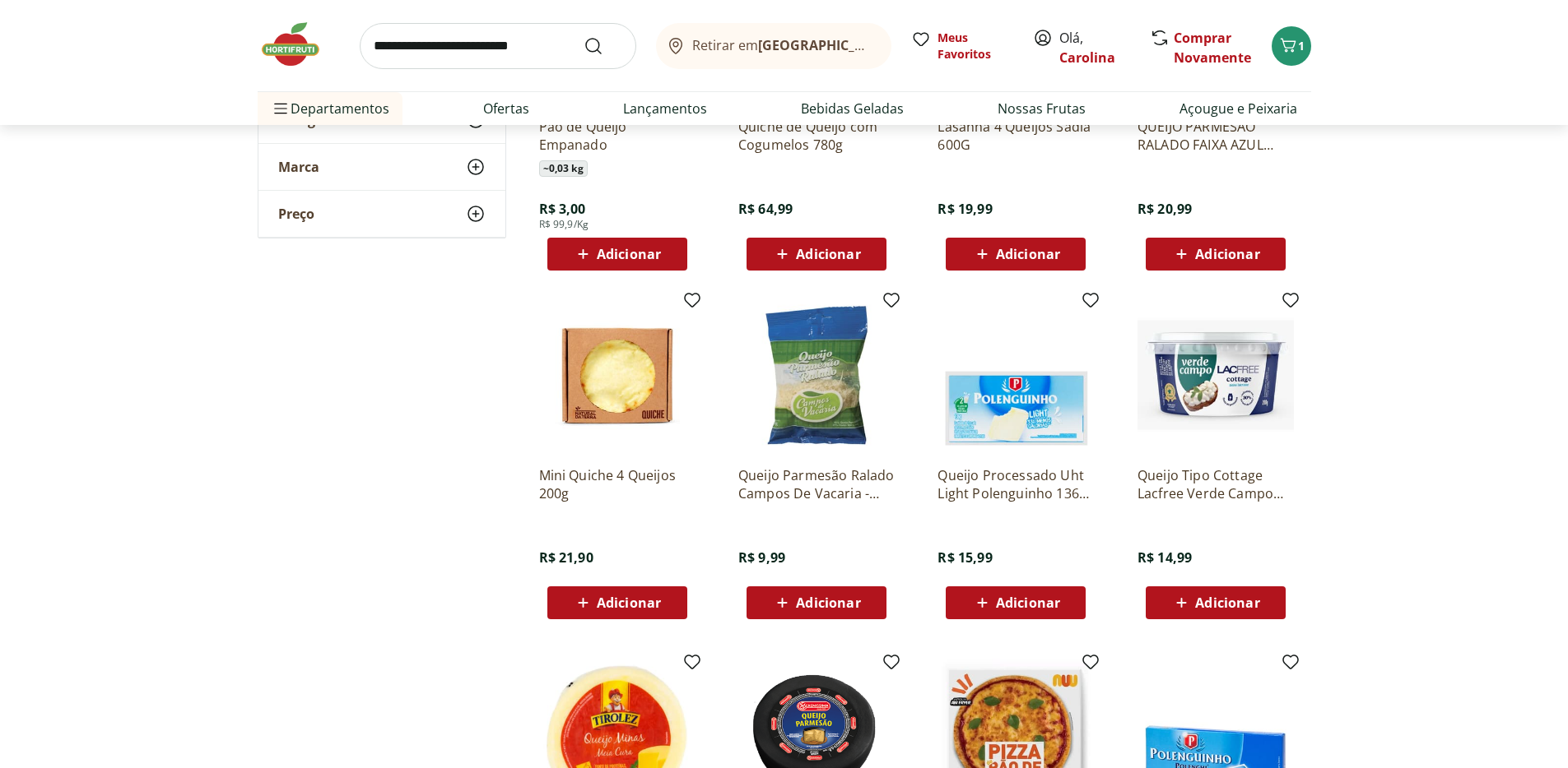
scroll to position [6560, 0]
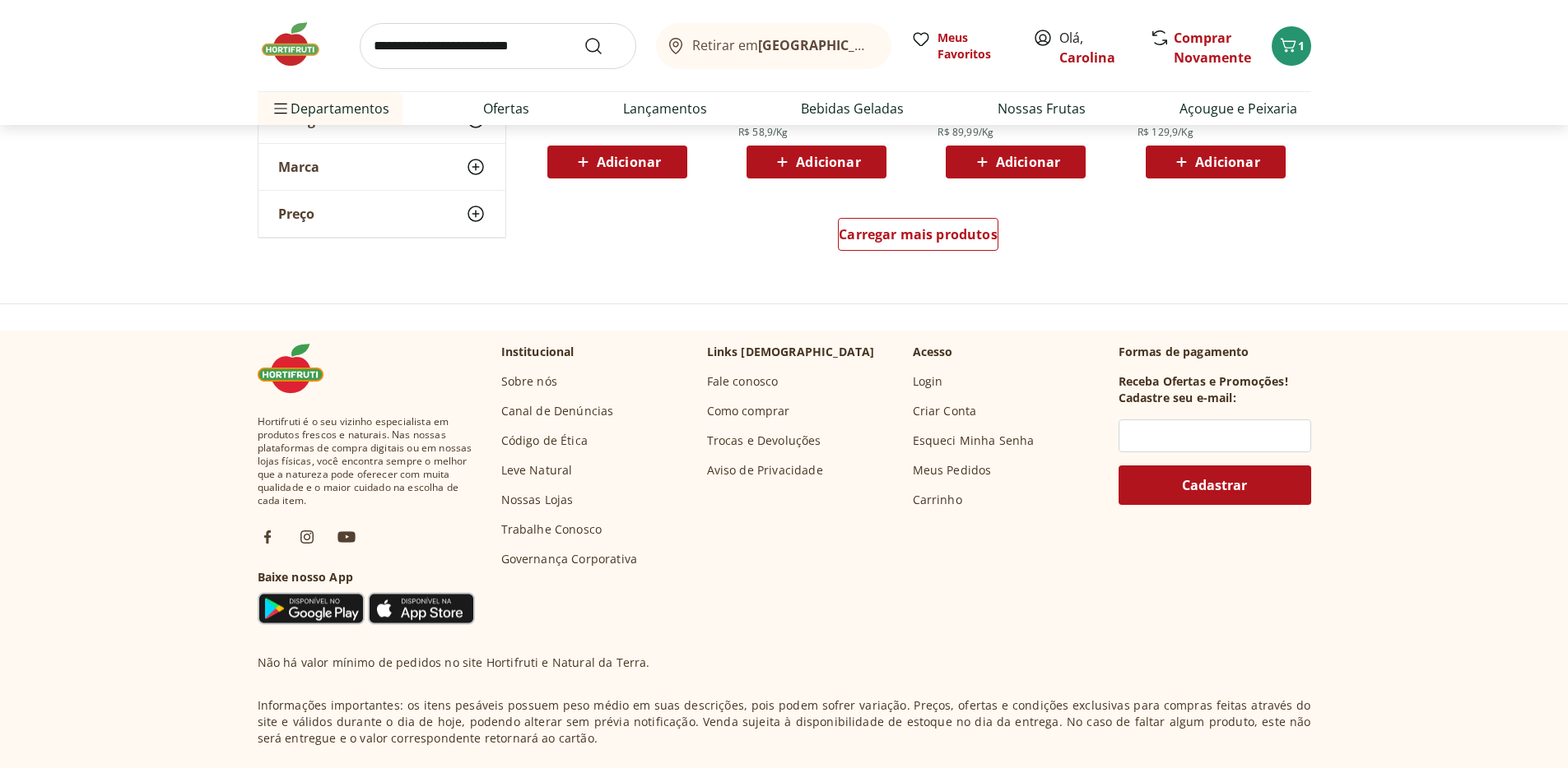
scroll to position [7307, 0]
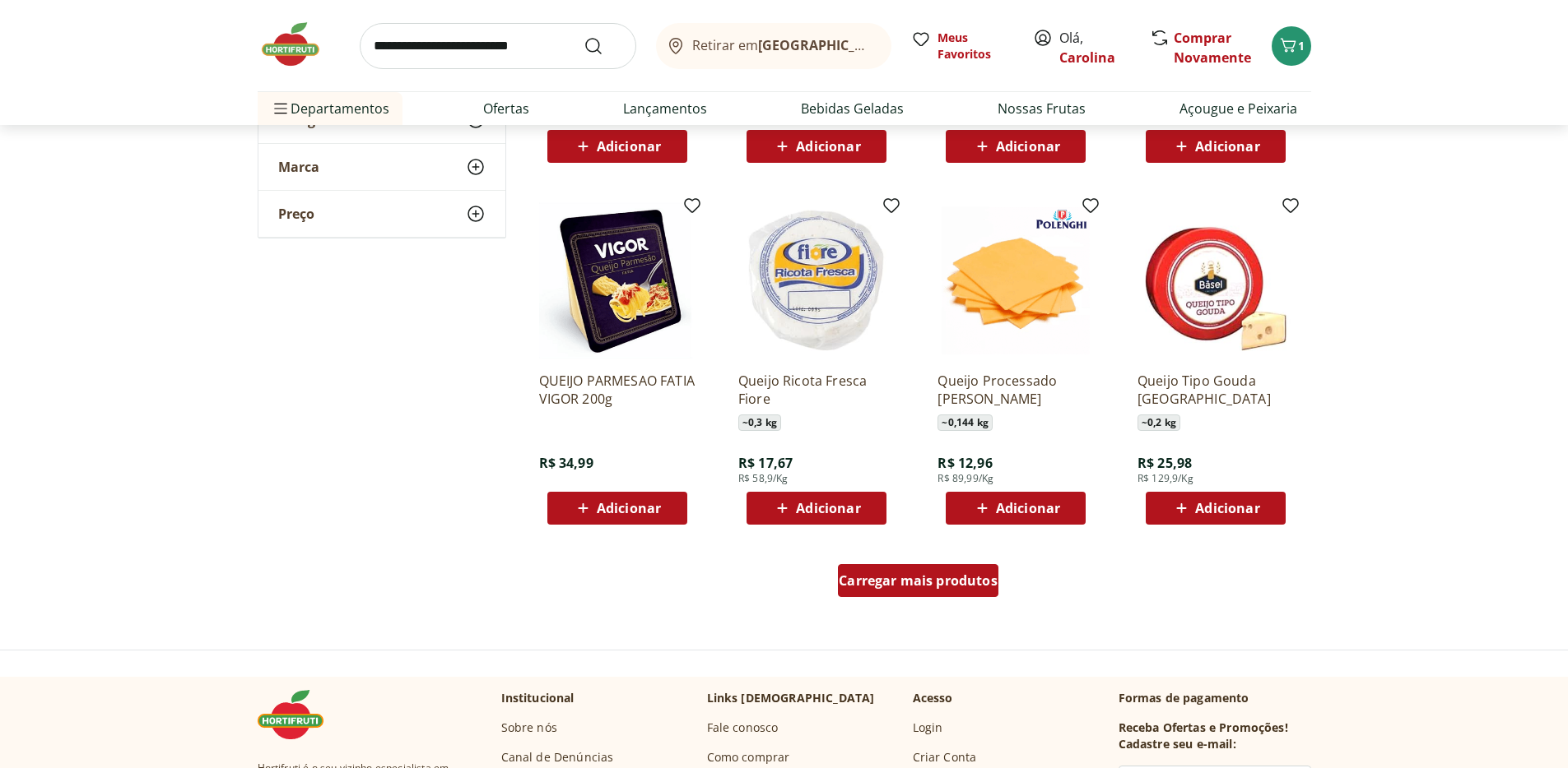
click at [929, 582] on span "Carregar mais produtos" at bounding box center [918, 581] width 159 height 13
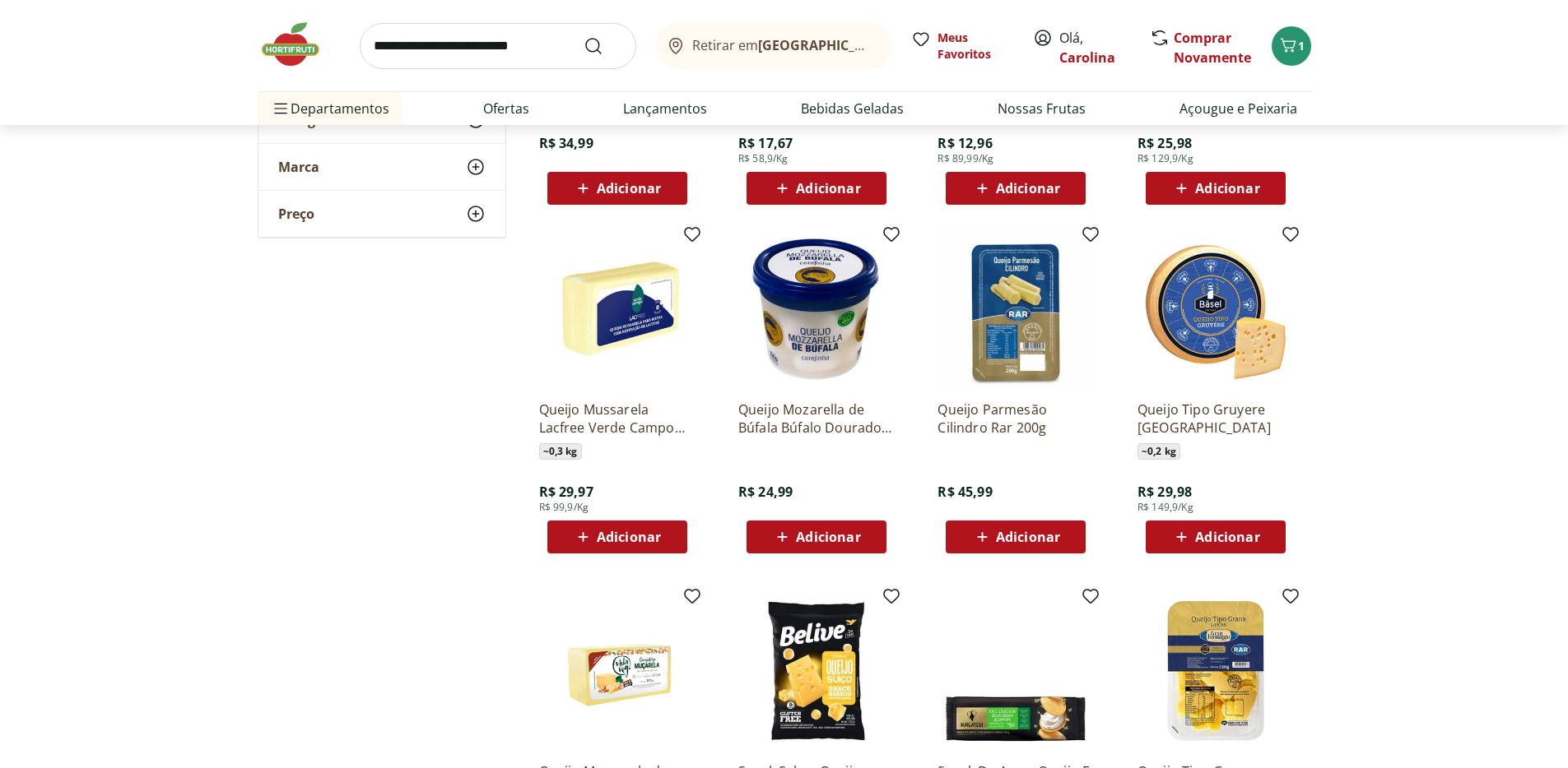
scroll to position [7706, 0]
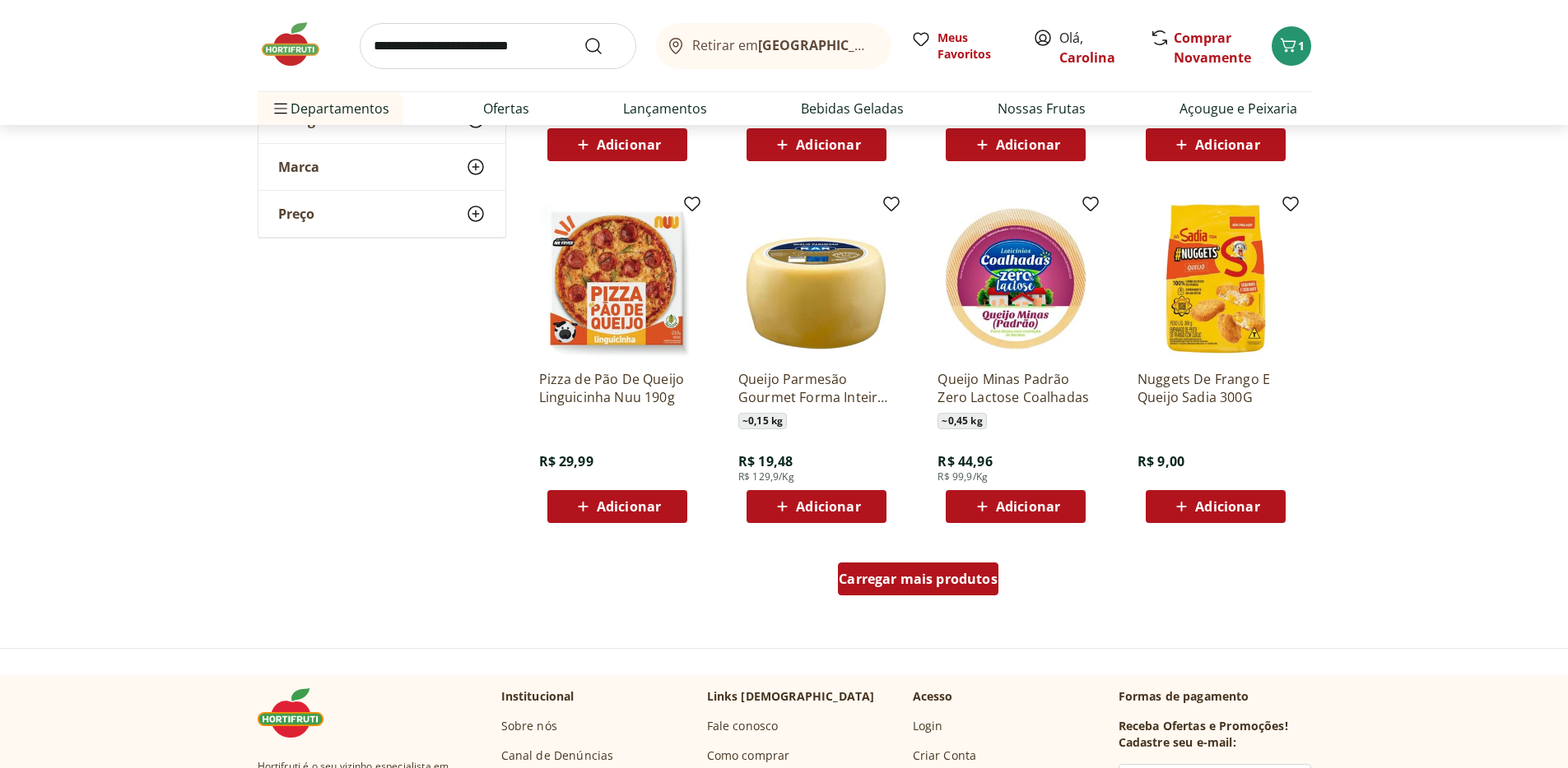
scroll to position [8430, 0]
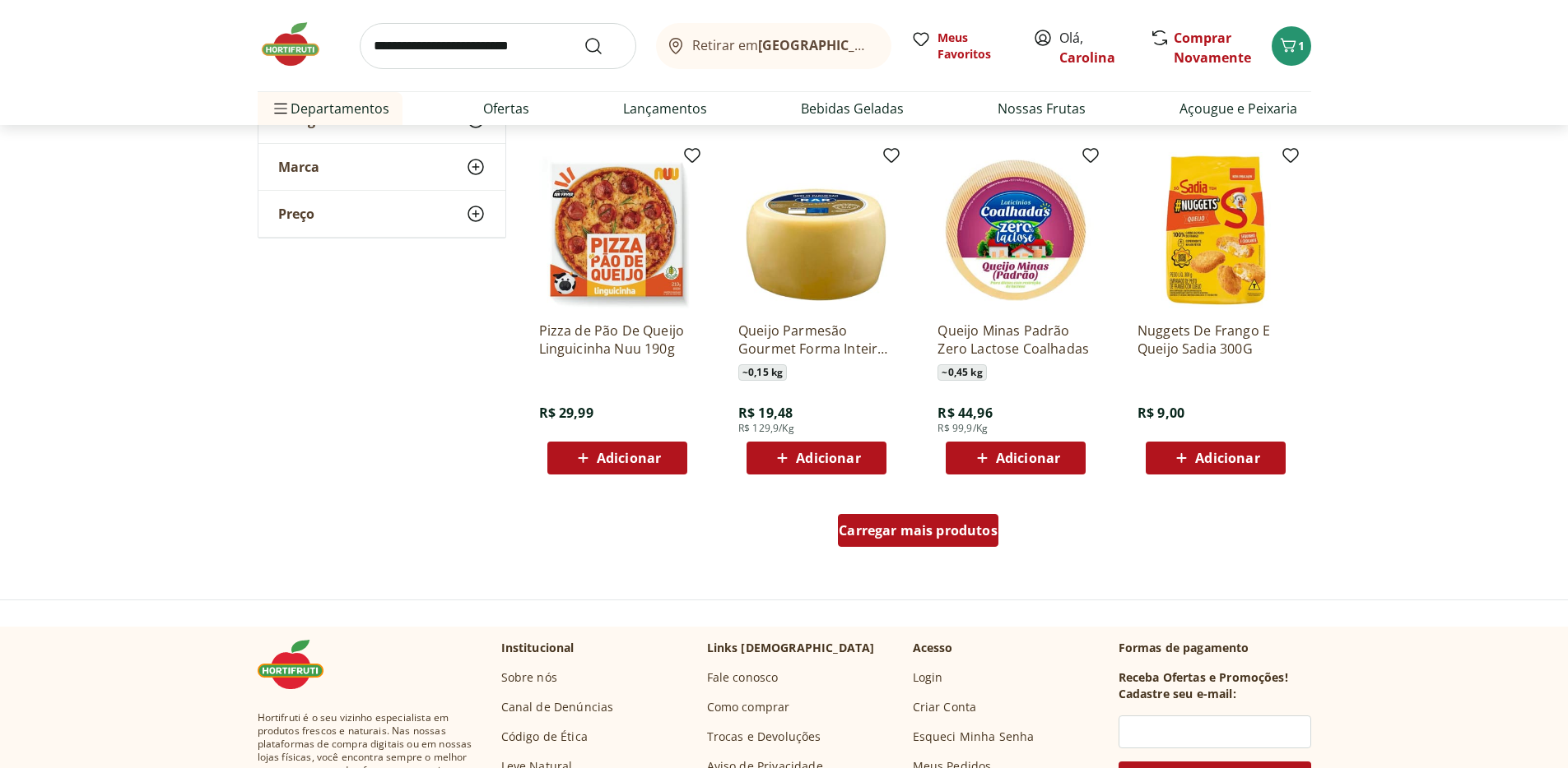
click at [937, 533] on span "Carregar mais produtos" at bounding box center [918, 531] width 159 height 13
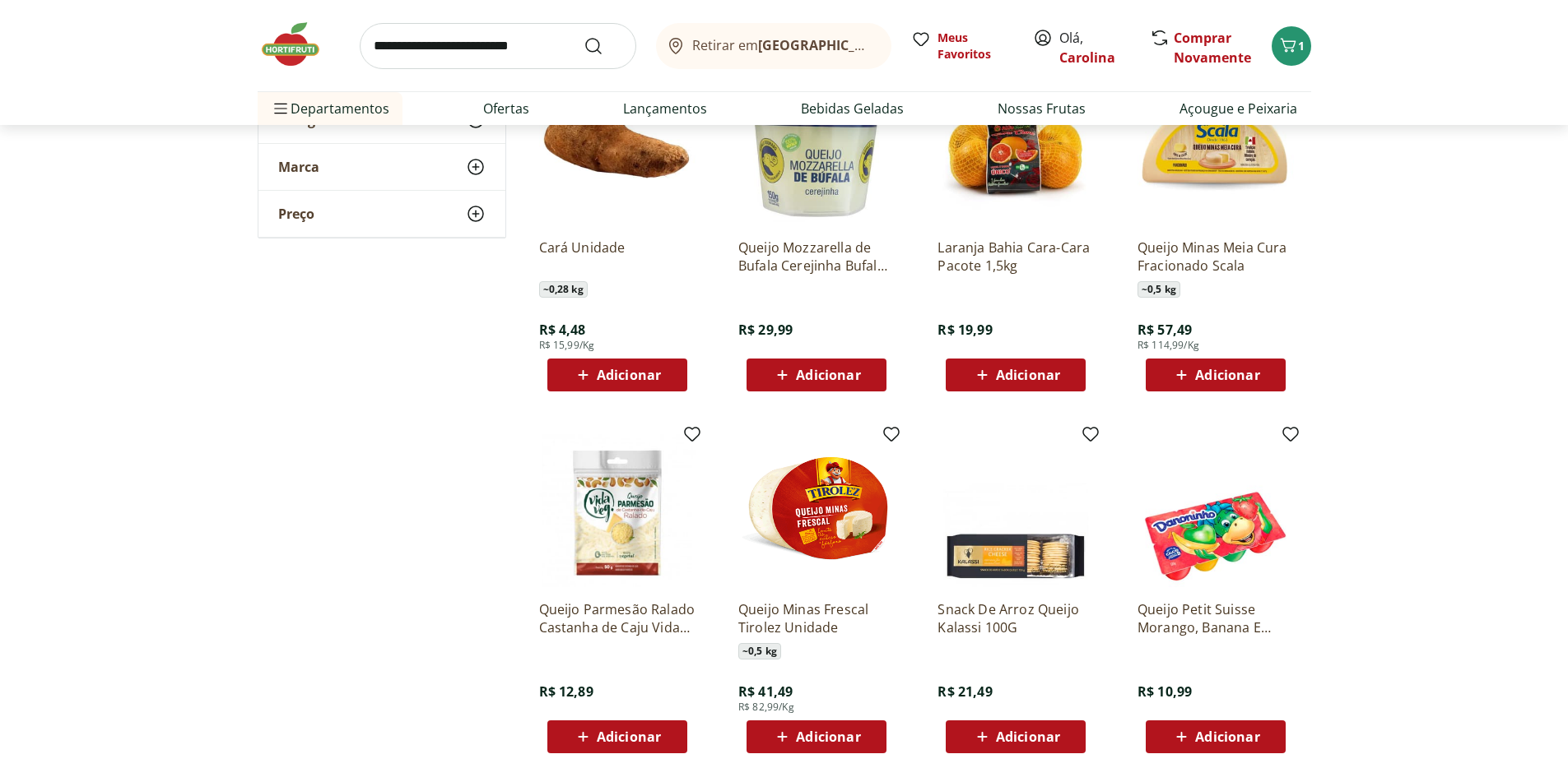
scroll to position [9234, 0]
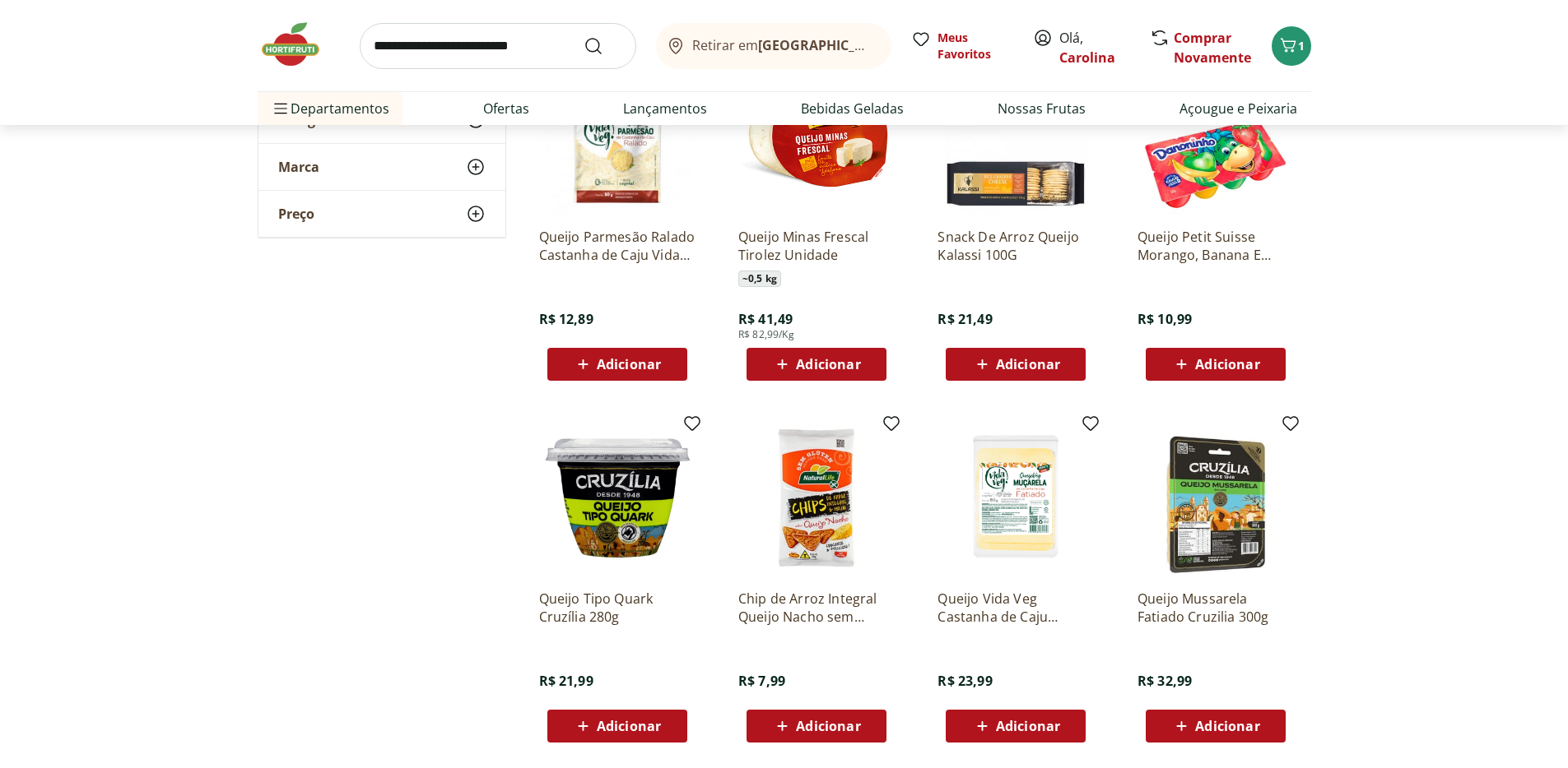
click at [465, 48] on input "search" at bounding box center [497, 46] width 277 height 47
type input "*******"
click at [584, 36] on button "Submit Search" at bounding box center [603, 47] width 39 height 20
